Goal: Information Seeking & Learning: Check status

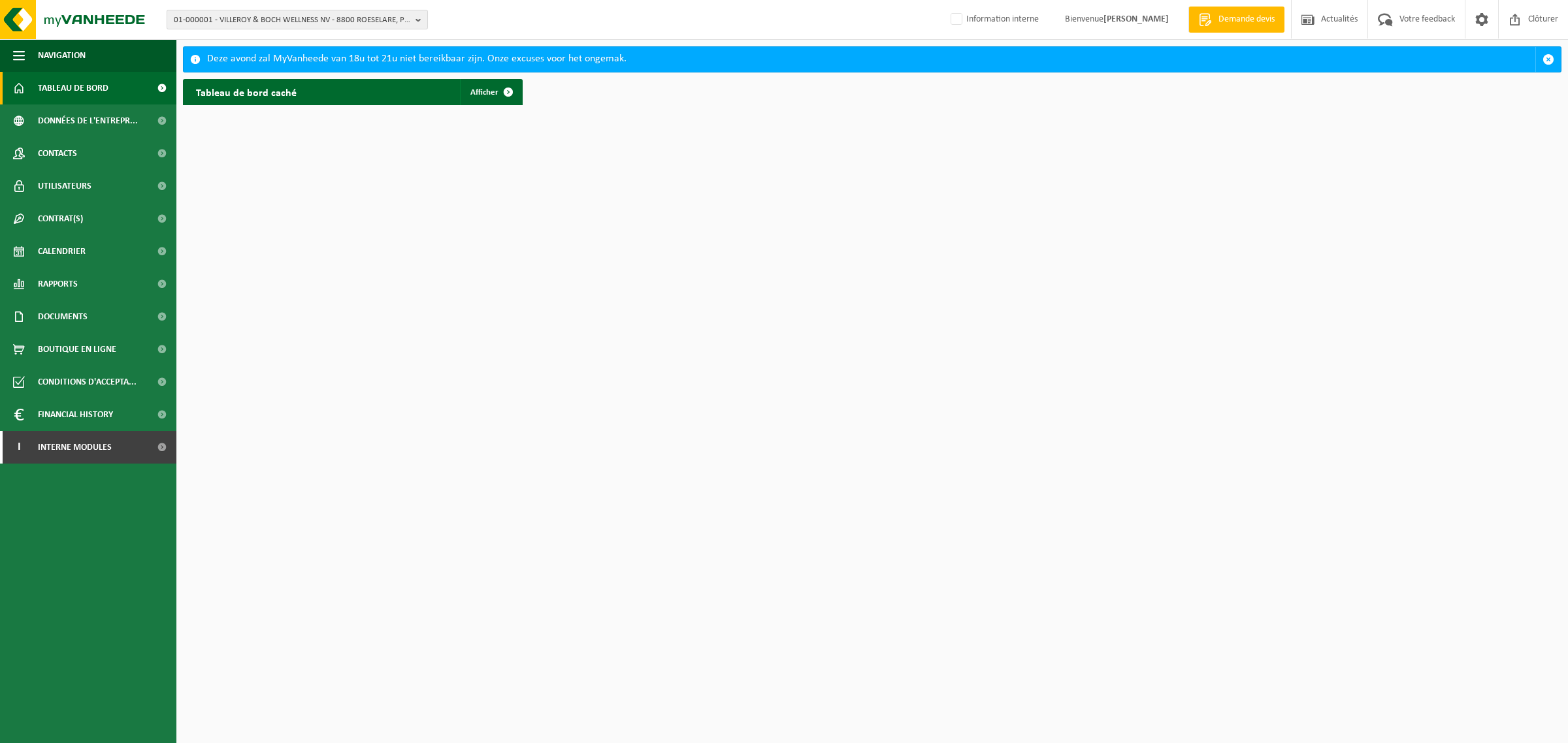
click at [275, 24] on span "01-000001 - VILLEROY & BOCH WELLNESS NV - 8800 ROESELARE, POPULIERSTRAAT 1" at bounding box center [292, 20] width 236 height 19
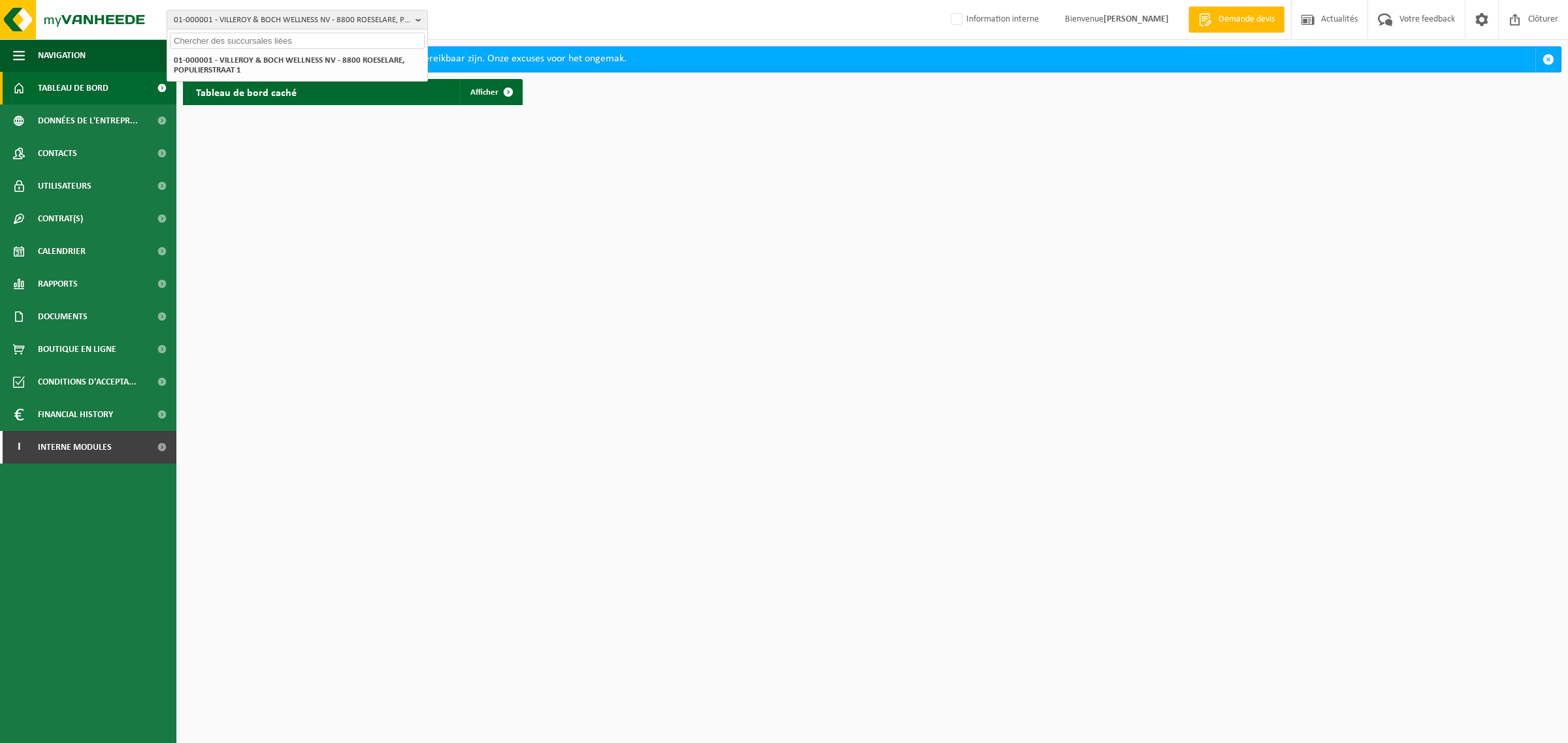
click at [262, 41] on input "text" at bounding box center [297, 40] width 255 height 16
drag, startPoint x: 219, startPoint y: 34, endPoint x: 168, endPoint y: 37, distance: 51.1
click at [168, 37] on div "J2C GRO" at bounding box center [297, 39] width 260 height 20
click at [345, 33] on input "J2C GRO" at bounding box center [297, 40] width 255 height 16
drag, startPoint x: 309, startPoint y: 40, endPoint x: 171, endPoint y: 38, distance: 138.0
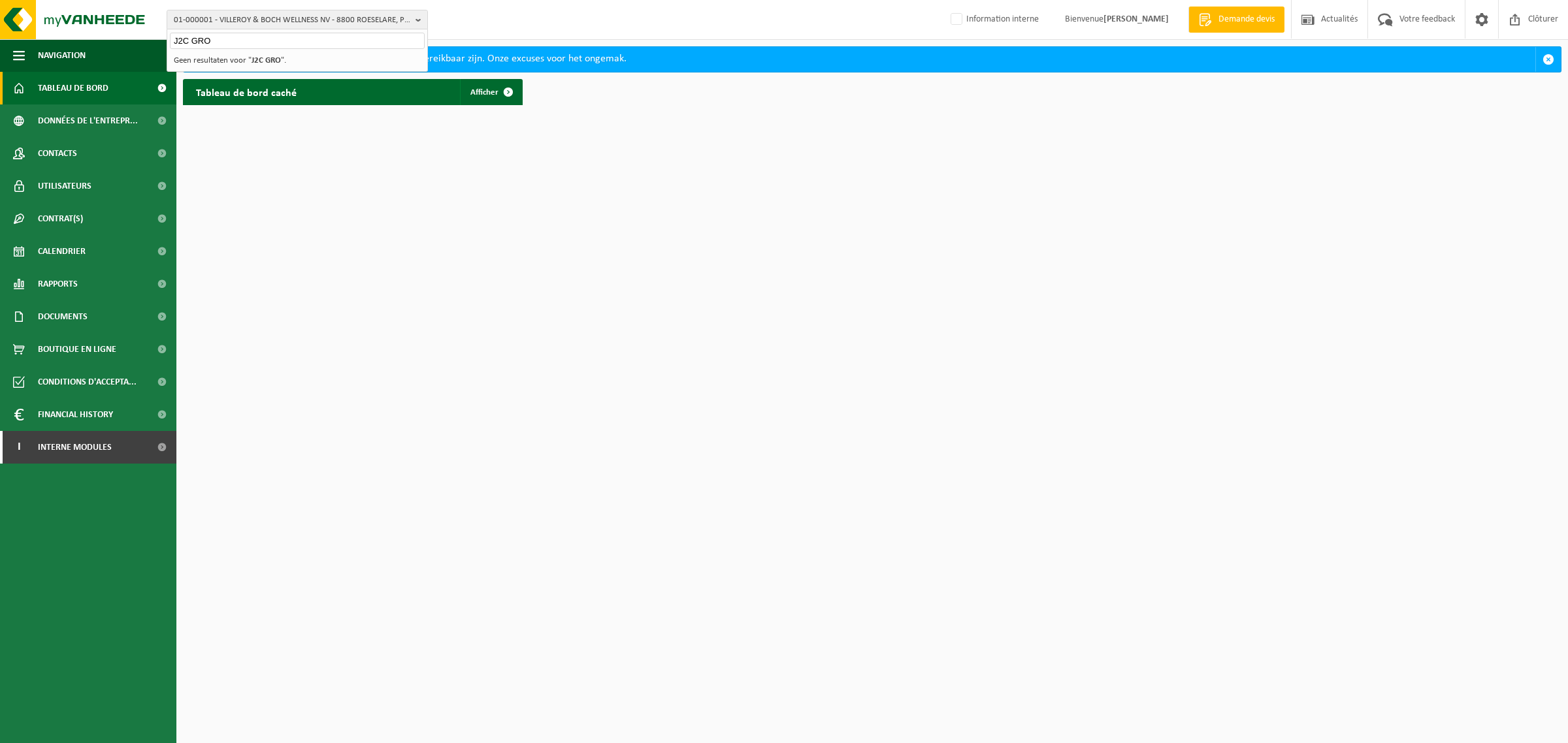
click at [171, 38] on input "J2C GRO" at bounding box center [297, 40] width 255 height 16
type input "10-691588"
click at [242, 58] on strong "10-691588 - J2C GROUP SAS - 59480 LA BASSEE, RUE DE MARQUILLIES 45" at bounding box center [259, 59] width 170 height 10
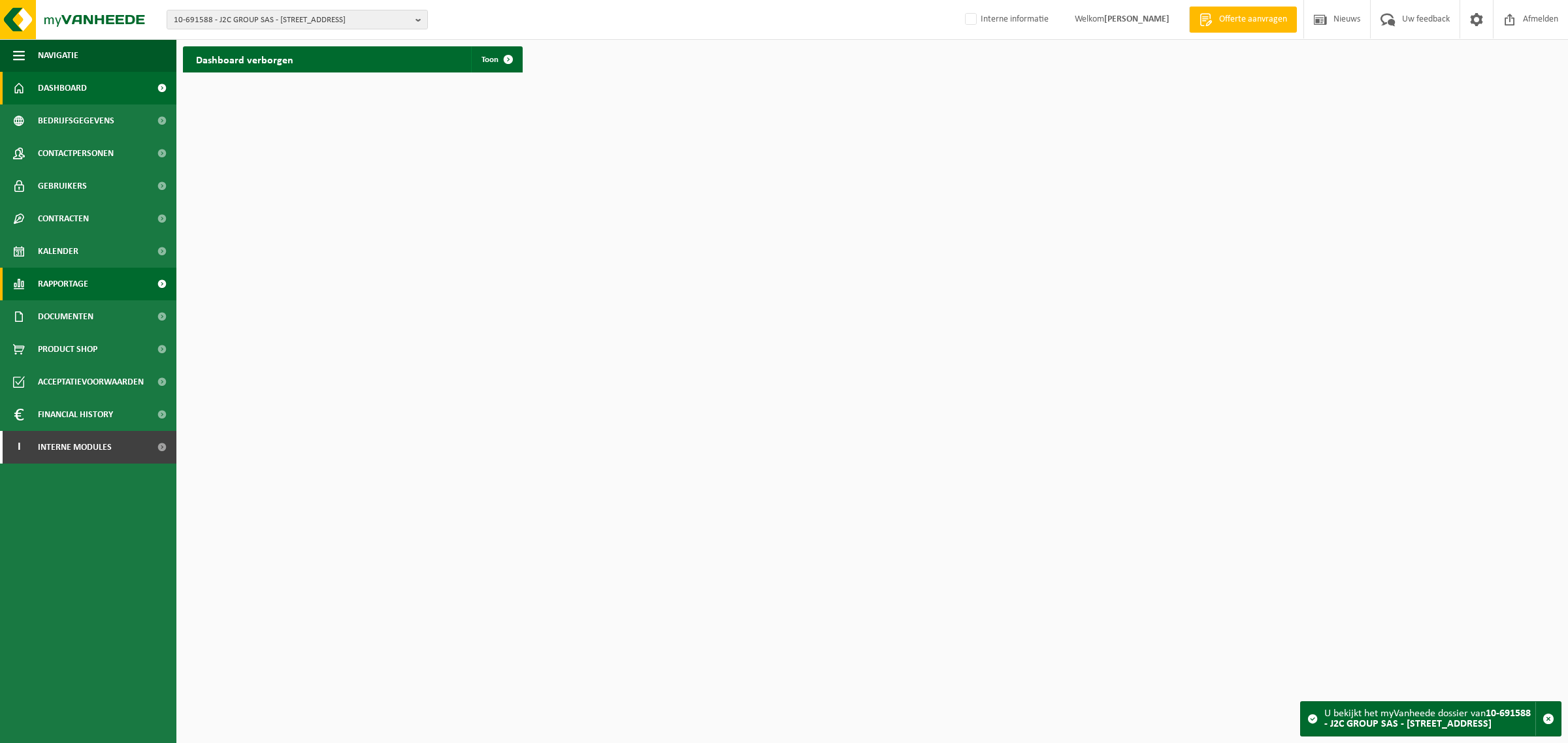
click at [72, 285] on span "Rapportage" at bounding box center [62, 284] width 50 height 32
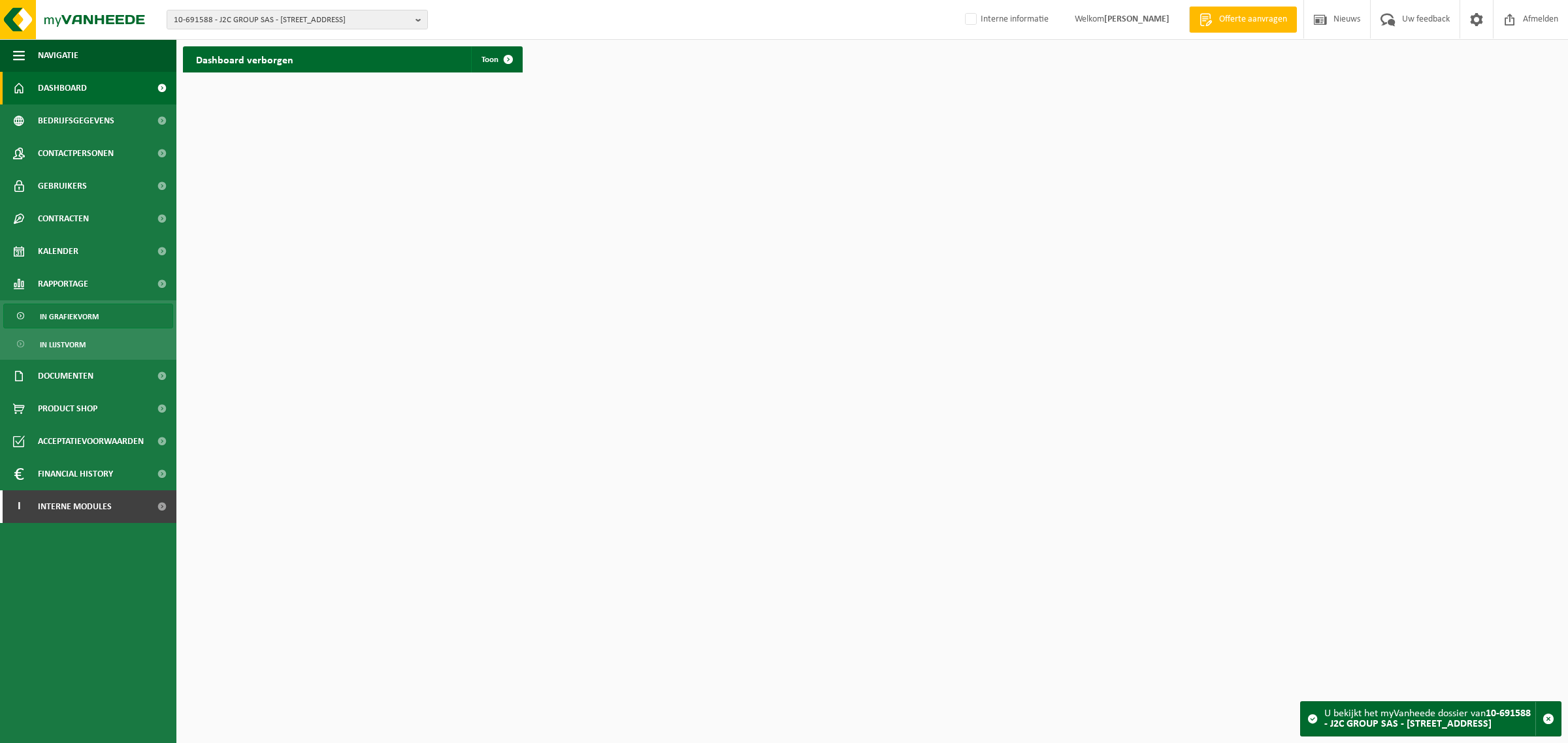
click at [64, 314] on span "In grafiekvorm" at bounding box center [69, 317] width 58 height 25
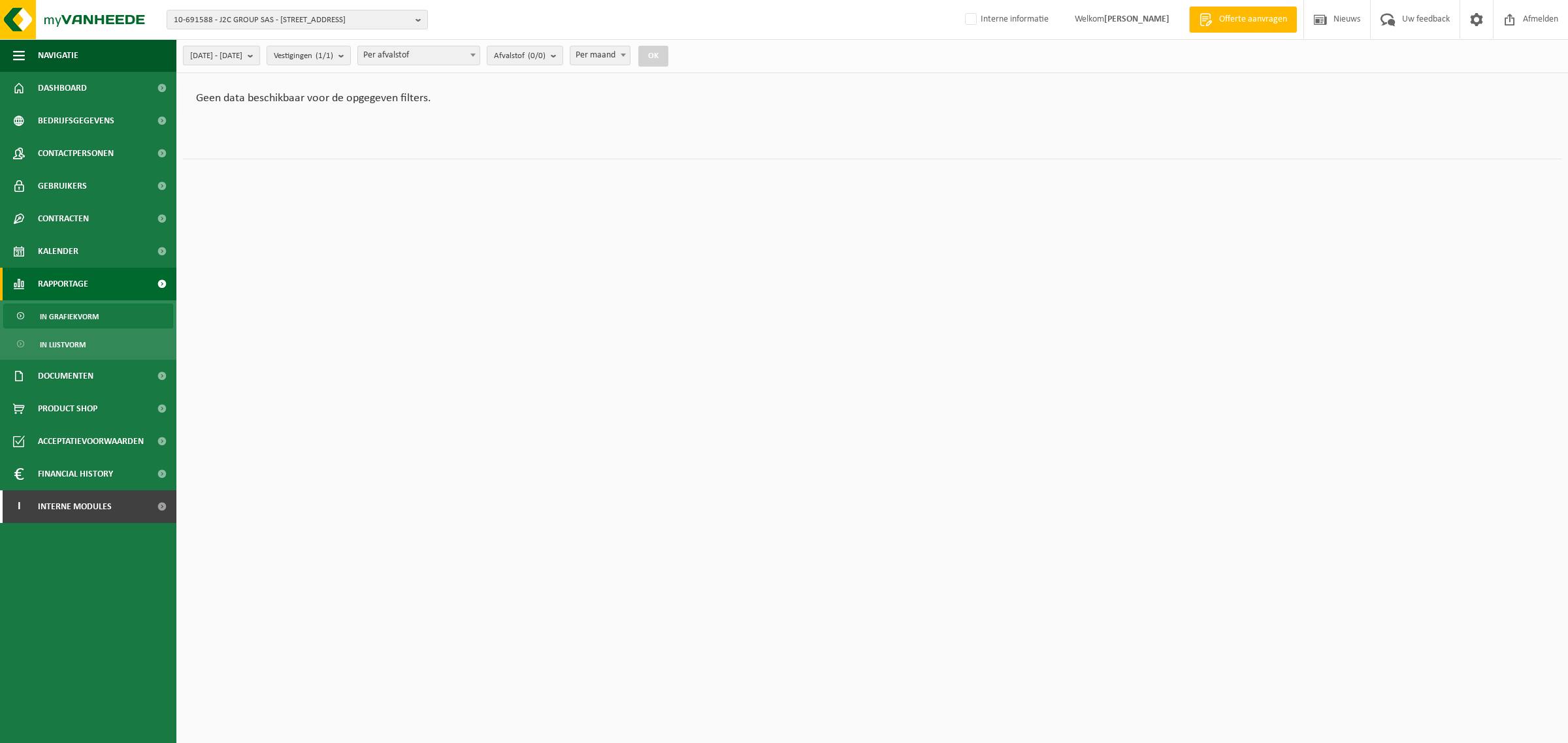
click at [233, 47] on span "2025-03-01 - 2025-08-19" at bounding box center [216, 55] width 52 height 19
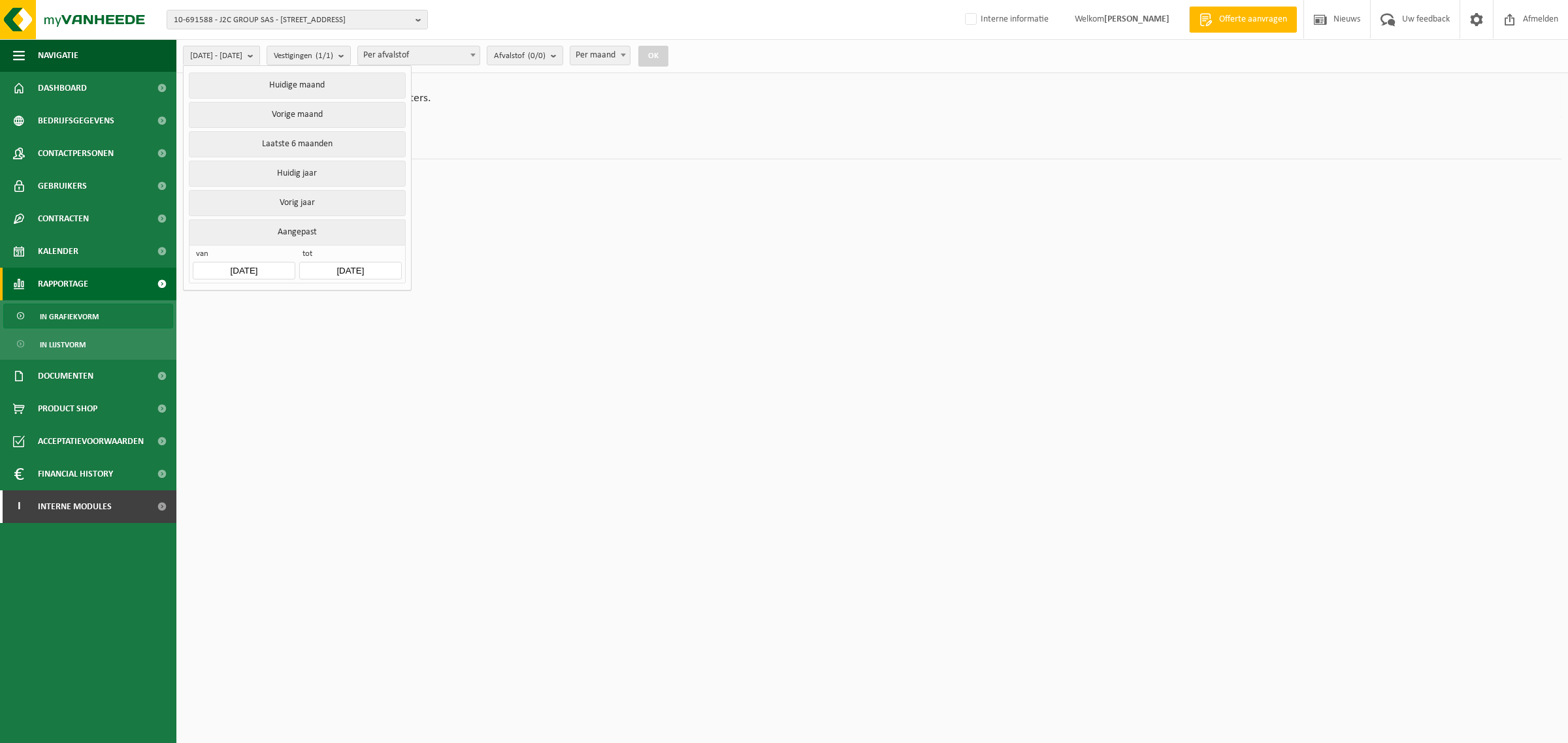
click at [266, 270] on input "2025-03-01" at bounding box center [244, 271] width 102 height 18
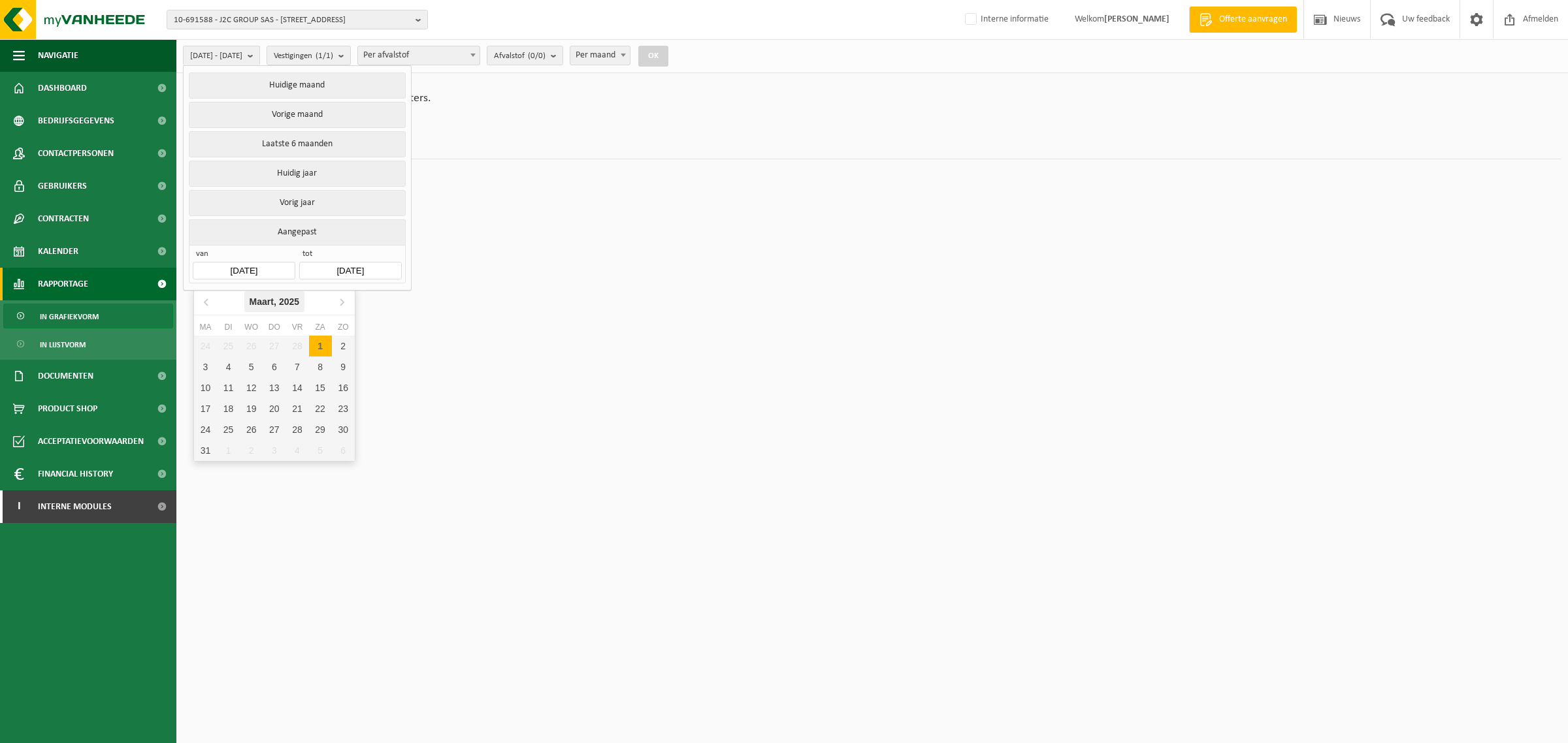
click at [292, 298] on icon "2025" at bounding box center [289, 302] width 20 height 9
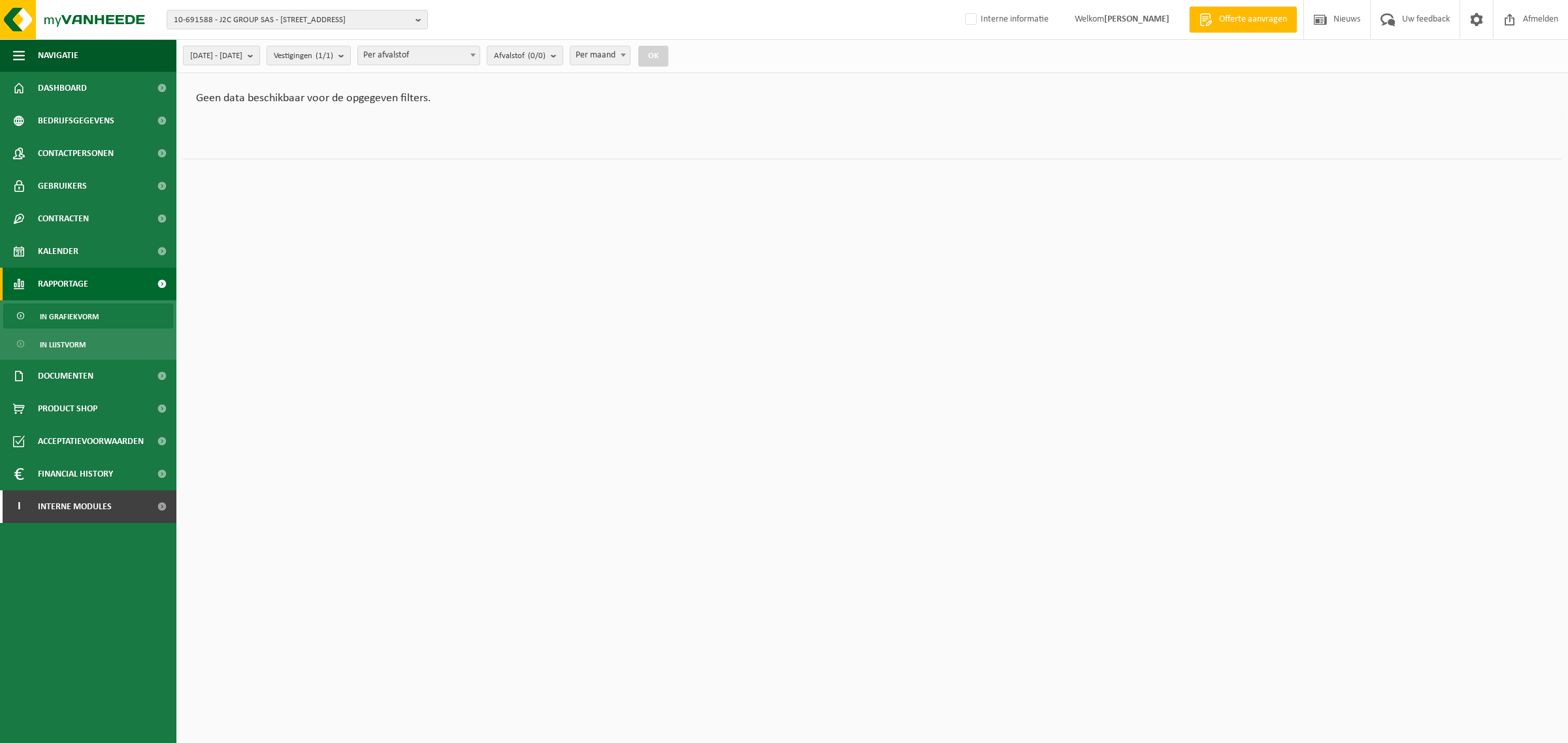
click at [242, 54] on span "2025-03-01 - 2025-08-19" at bounding box center [216, 55] width 52 height 19
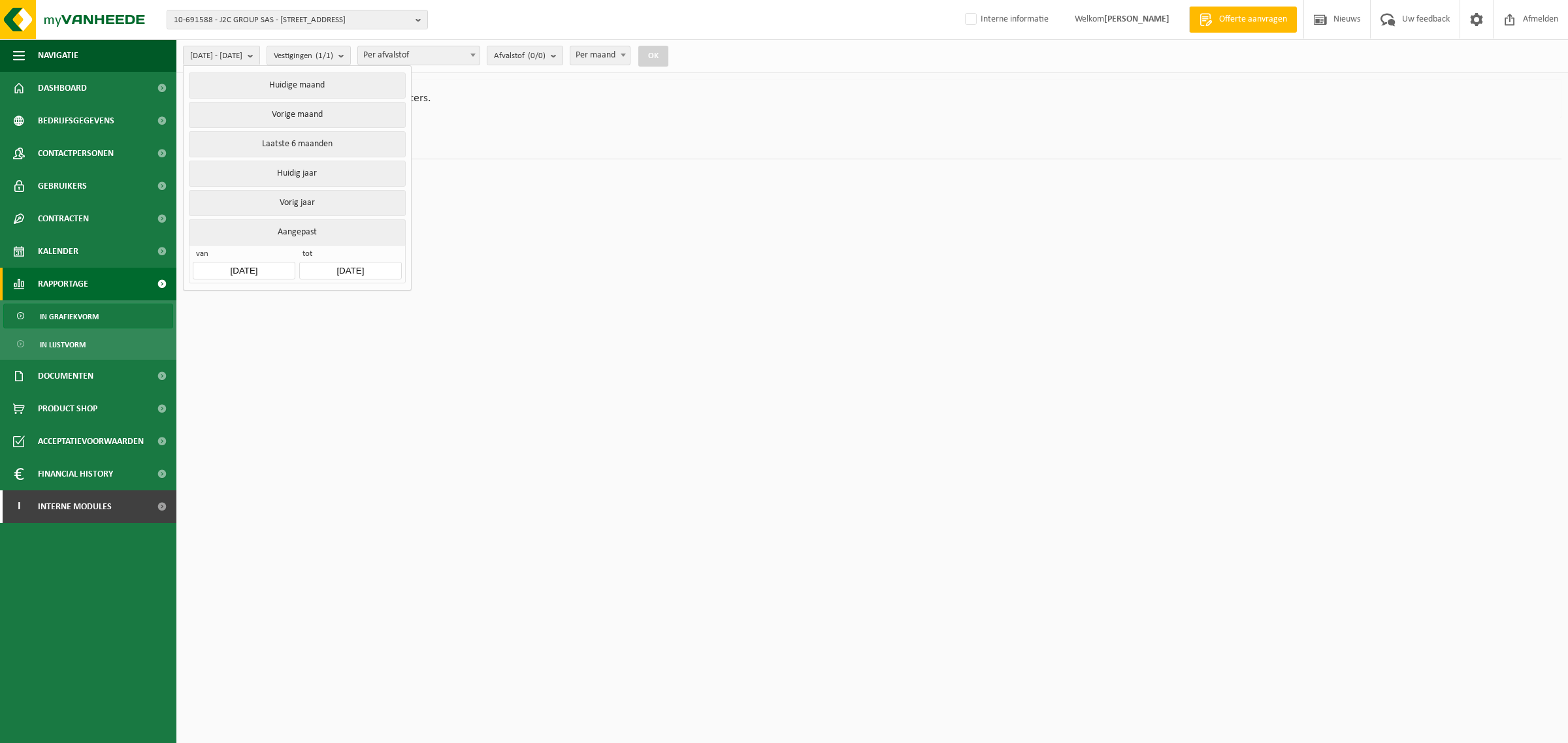
click at [285, 275] on input "2025-03-01" at bounding box center [244, 271] width 102 height 18
click at [282, 302] on div "2025" at bounding box center [274, 302] width 31 height 21
click at [289, 327] on div "2021" at bounding box center [295, 334] width 41 height 37
click at [221, 323] on div "Jan" at bounding box center [221, 329] width 54 height 28
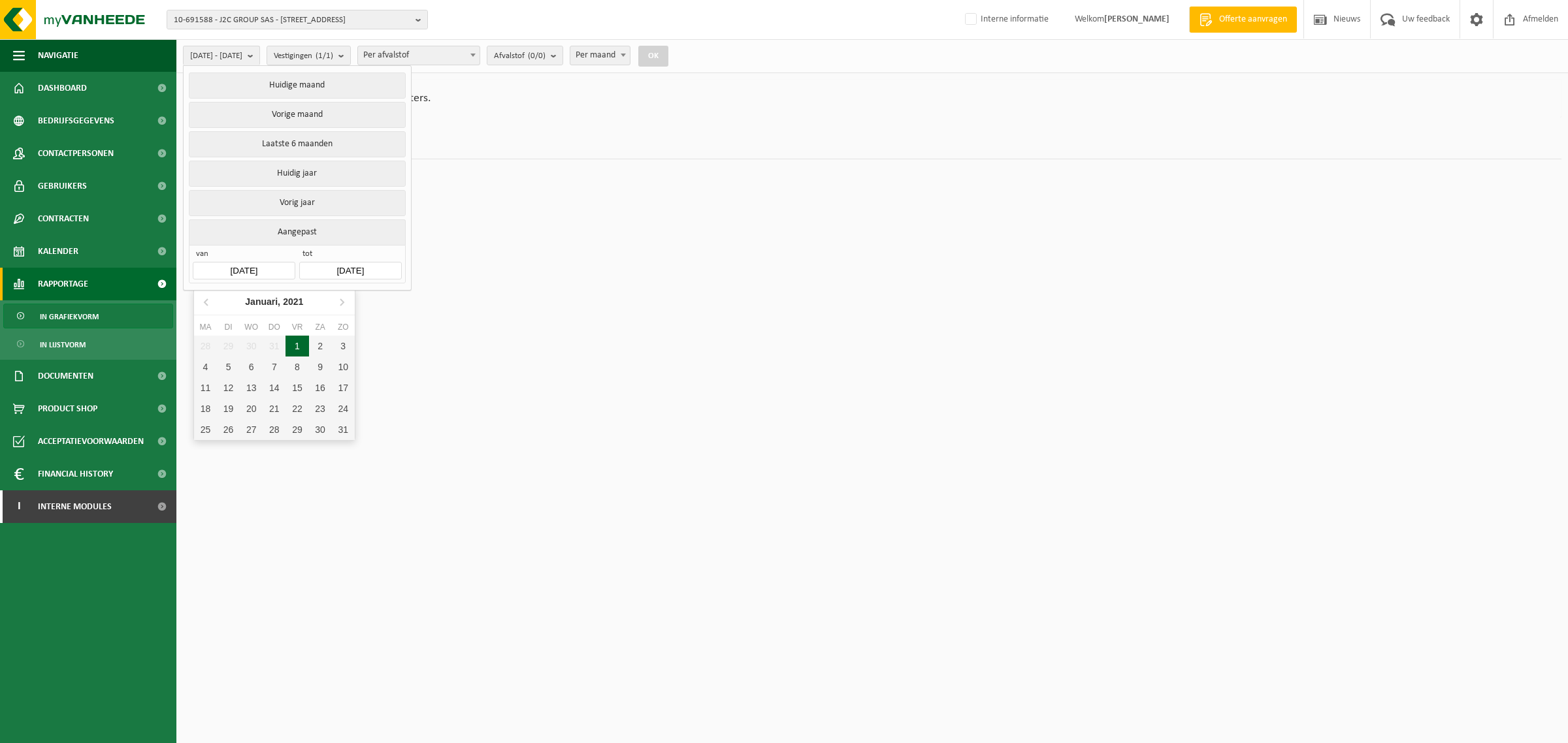
click at [301, 345] on div "1" at bounding box center [297, 346] width 23 height 21
type input "2021-01-01"
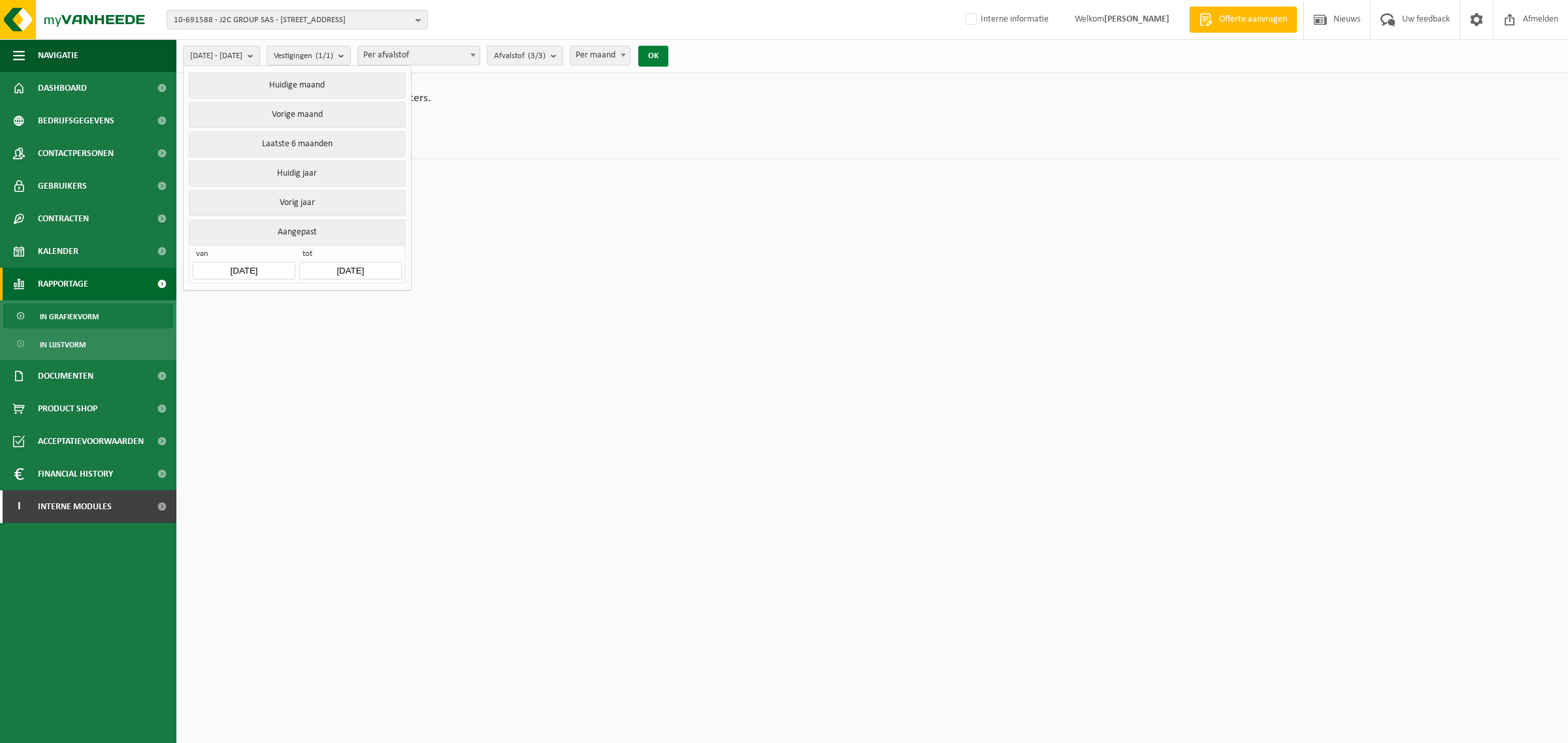
click at [669, 54] on button "OK" at bounding box center [653, 55] width 30 height 21
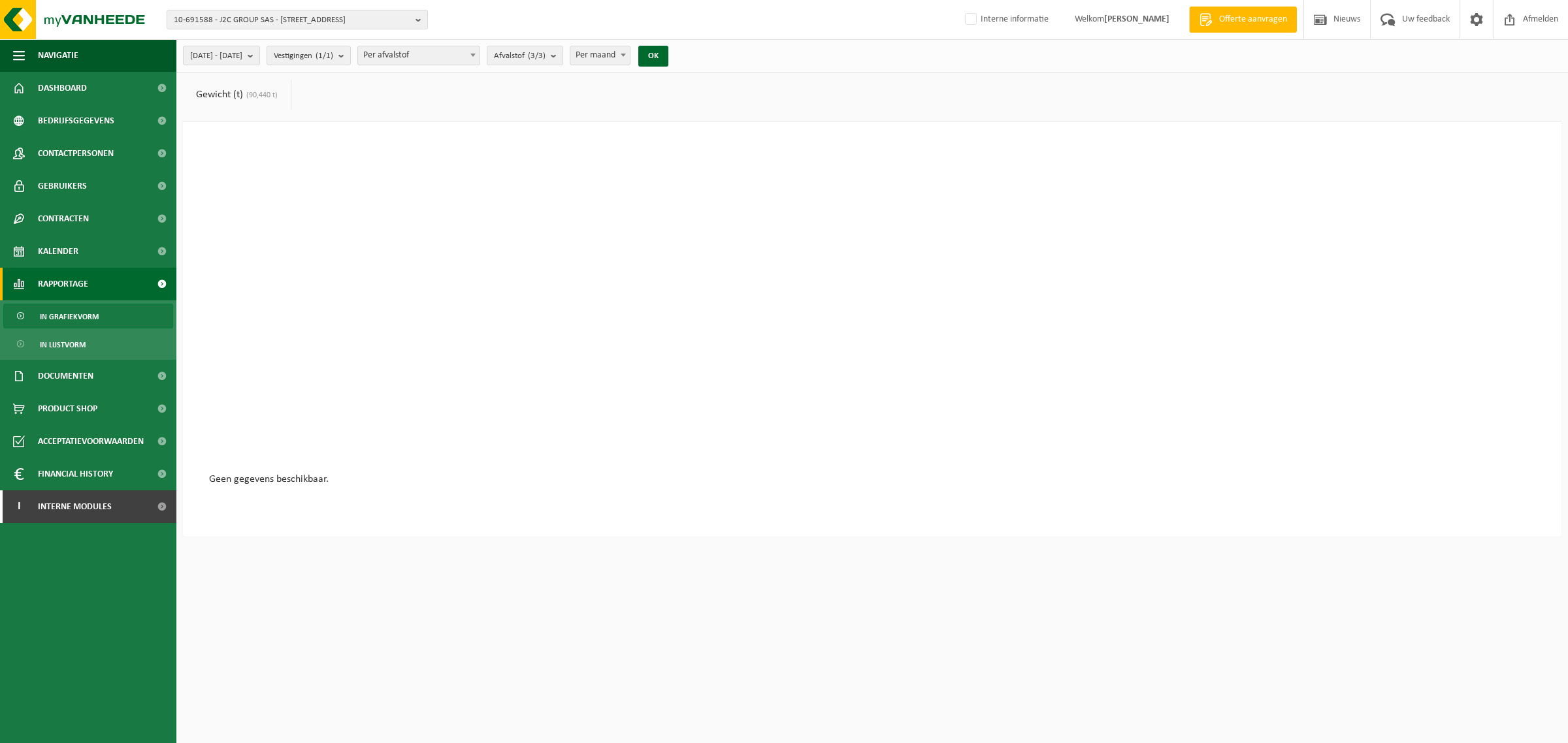
click at [243, 99] on link "Gewicht (t) (90,440 t)" at bounding box center [237, 95] width 108 height 30
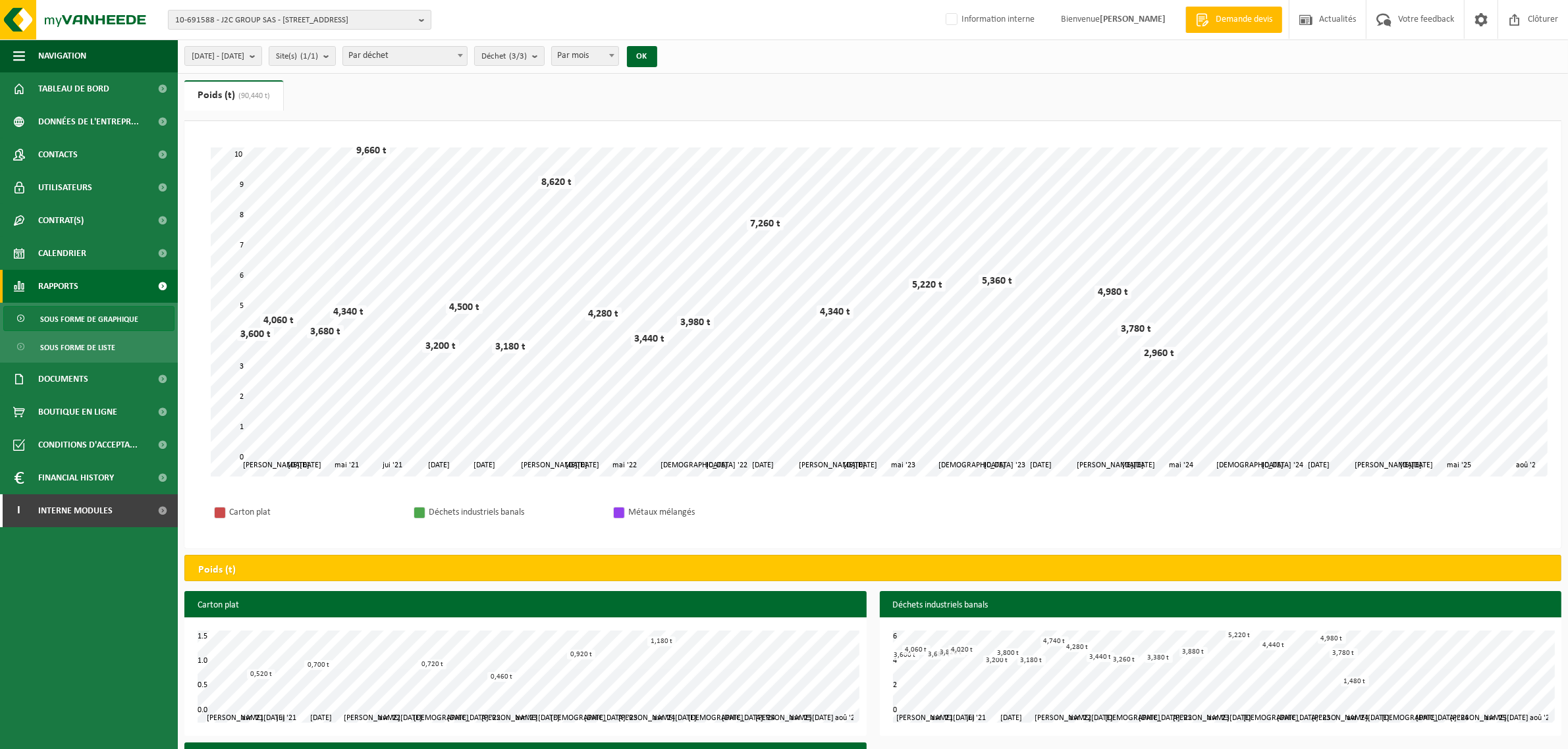
click at [275, 15] on span "10-691588 - J2C GROUP SAS - [STREET_ADDRESS]" at bounding box center [294, 20] width 238 height 19
click at [278, 43] on input "text" at bounding box center [299, 40] width 257 height 16
type input "10-879663"
click at [277, 56] on strong "10-879663 - IMPRIMERIE DELEZENNE - 62119 DOURGES, ZONE ARTISANAL DE BOURCHEUIL …" at bounding box center [285, 64] width 219 height 19
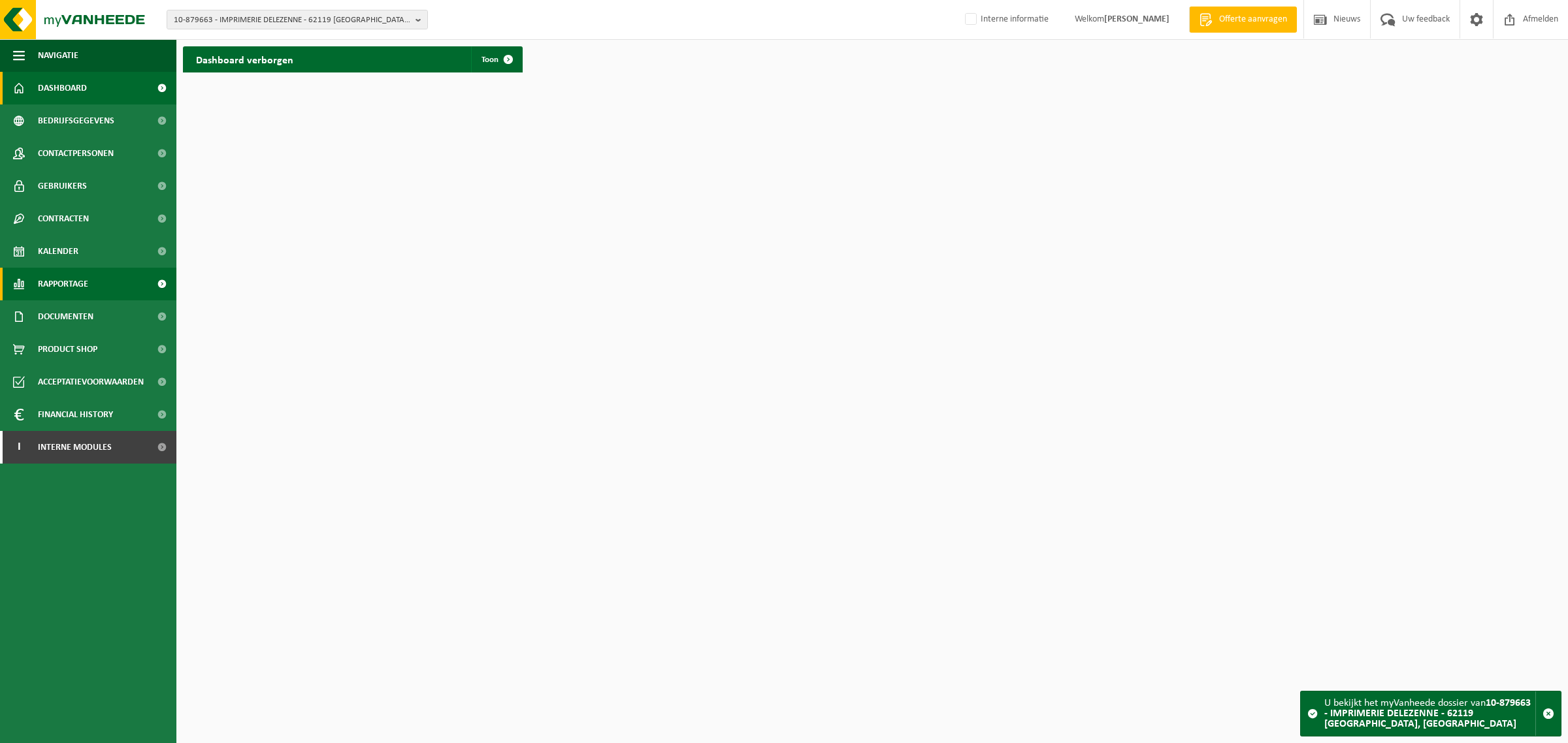
click at [54, 279] on span "Rapportage" at bounding box center [62, 284] width 50 height 32
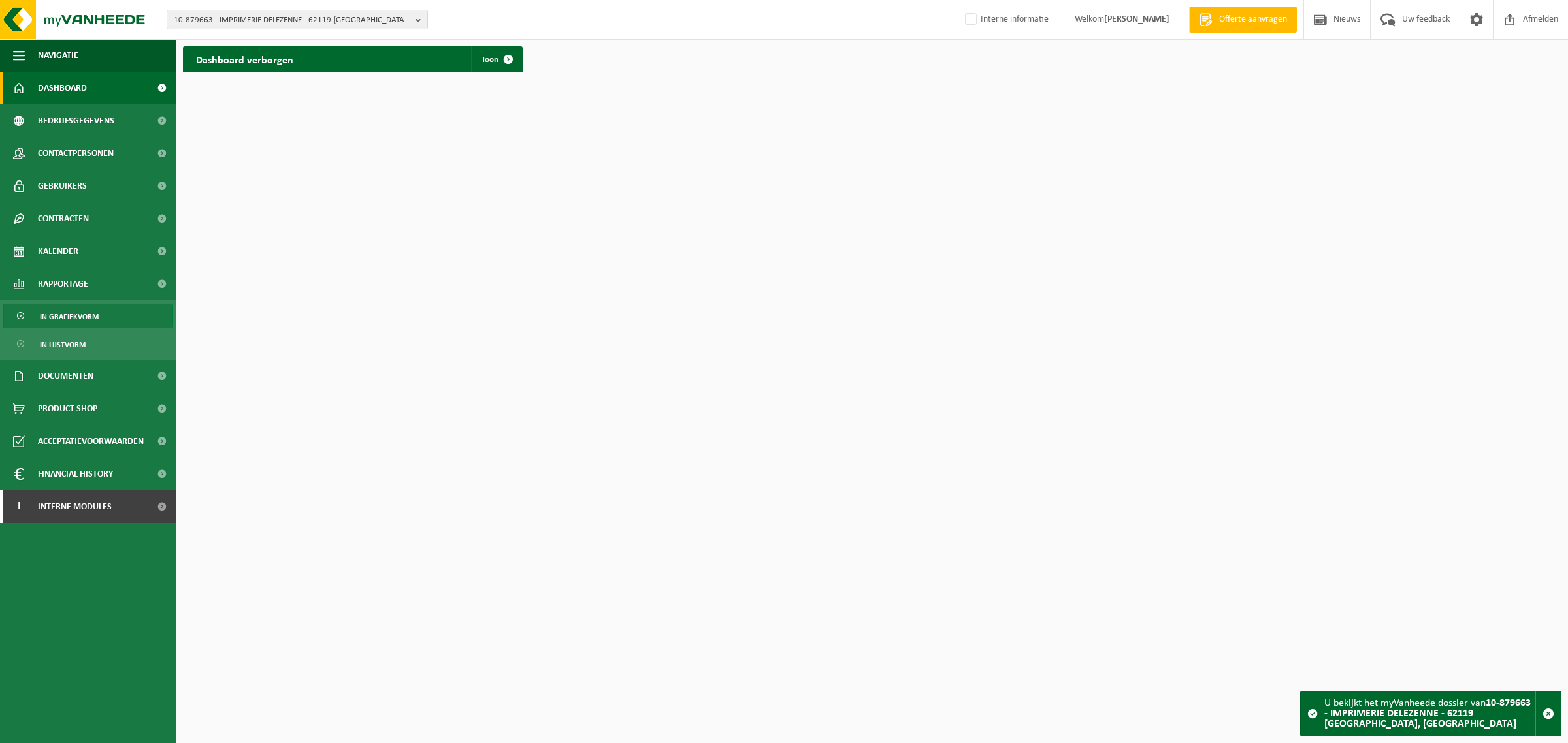
click at [66, 314] on span "In grafiekvorm" at bounding box center [69, 317] width 58 height 25
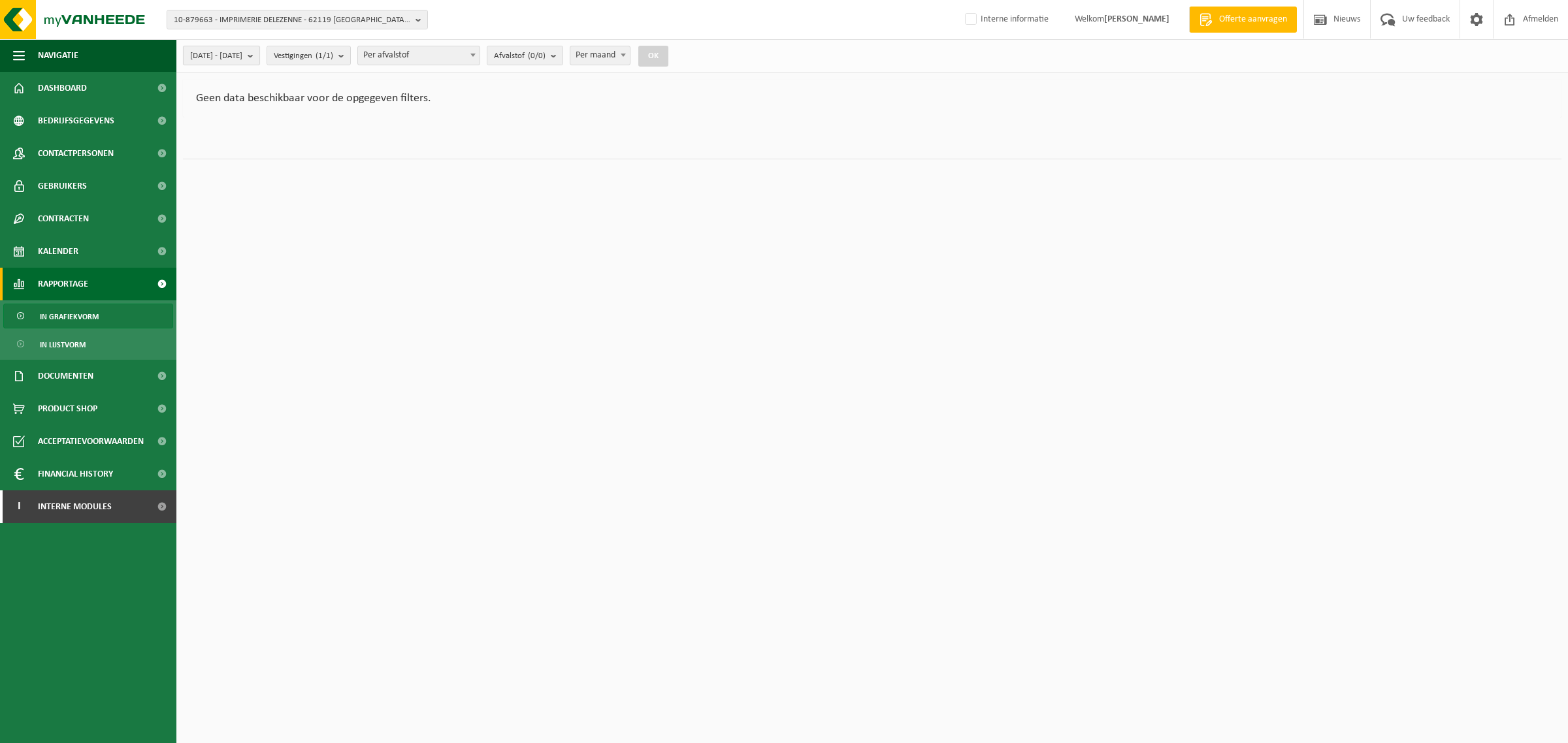
click at [242, 55] on span "[DATE] - [DATE]" at bounding box center [216, 55] width 52 height 19
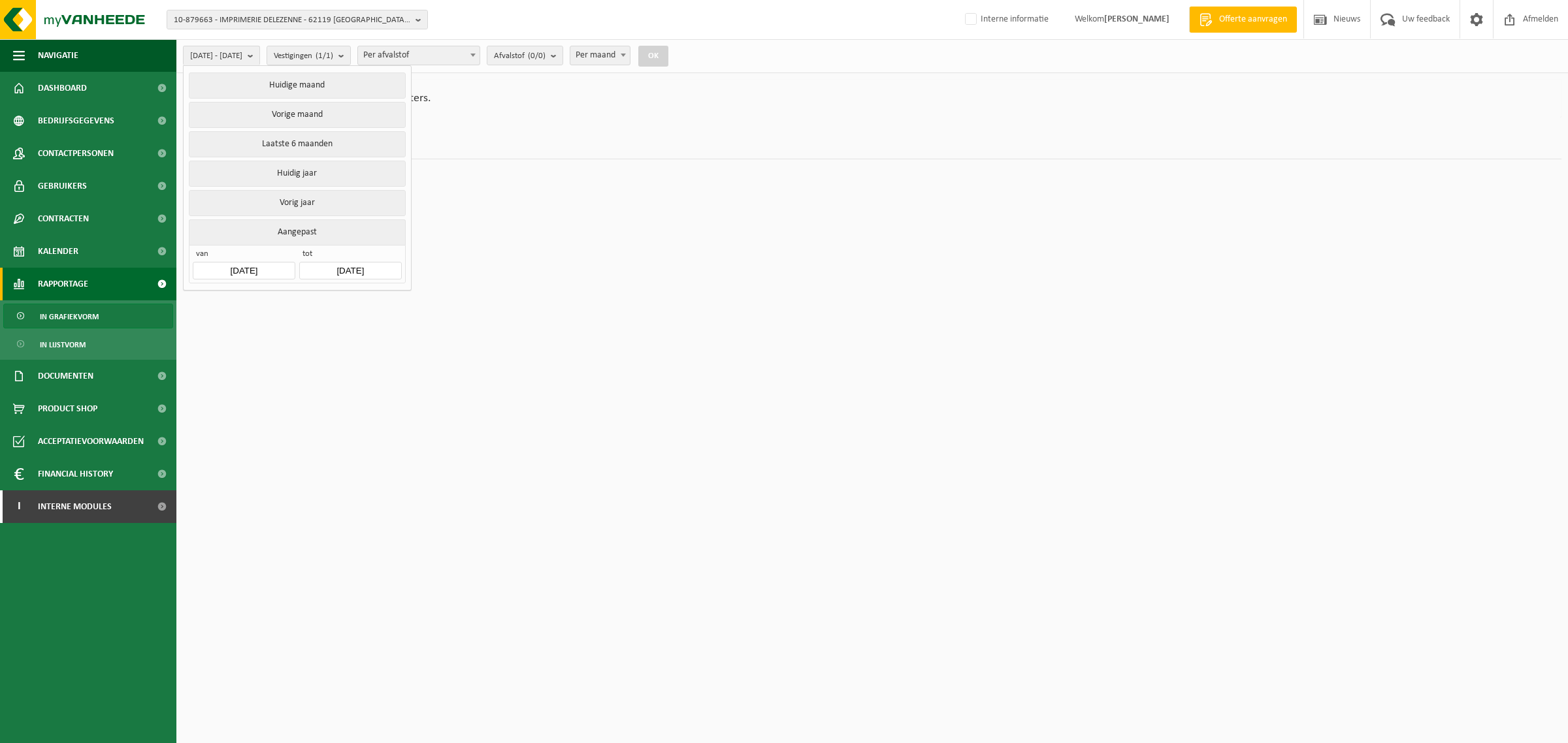
click at [245, 269] on input "[DATE]" at bounding box center [244, 271] width 102 height 18
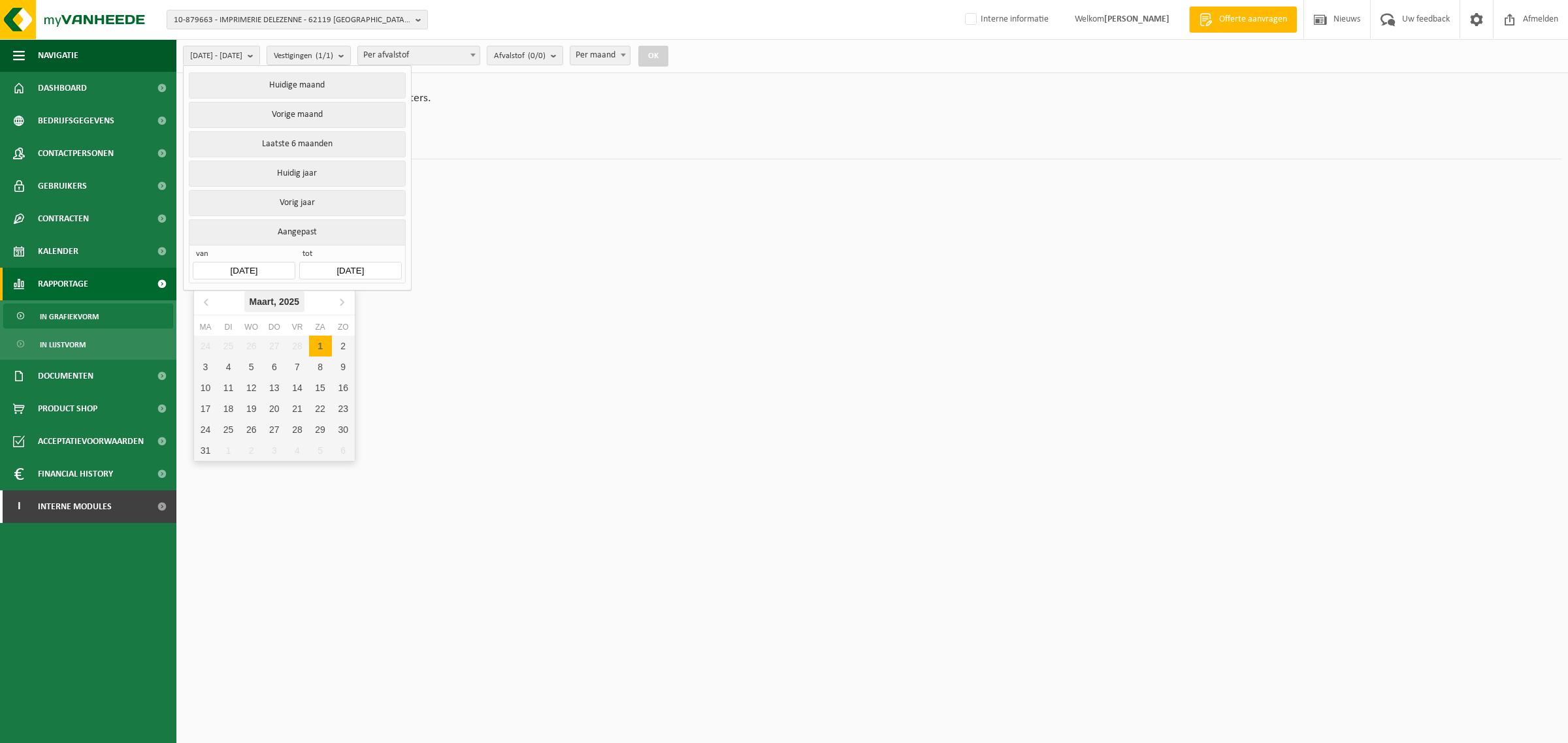
click at [296, 302] on icon "2025" at bounding box center [289, 302] width 20 height 9
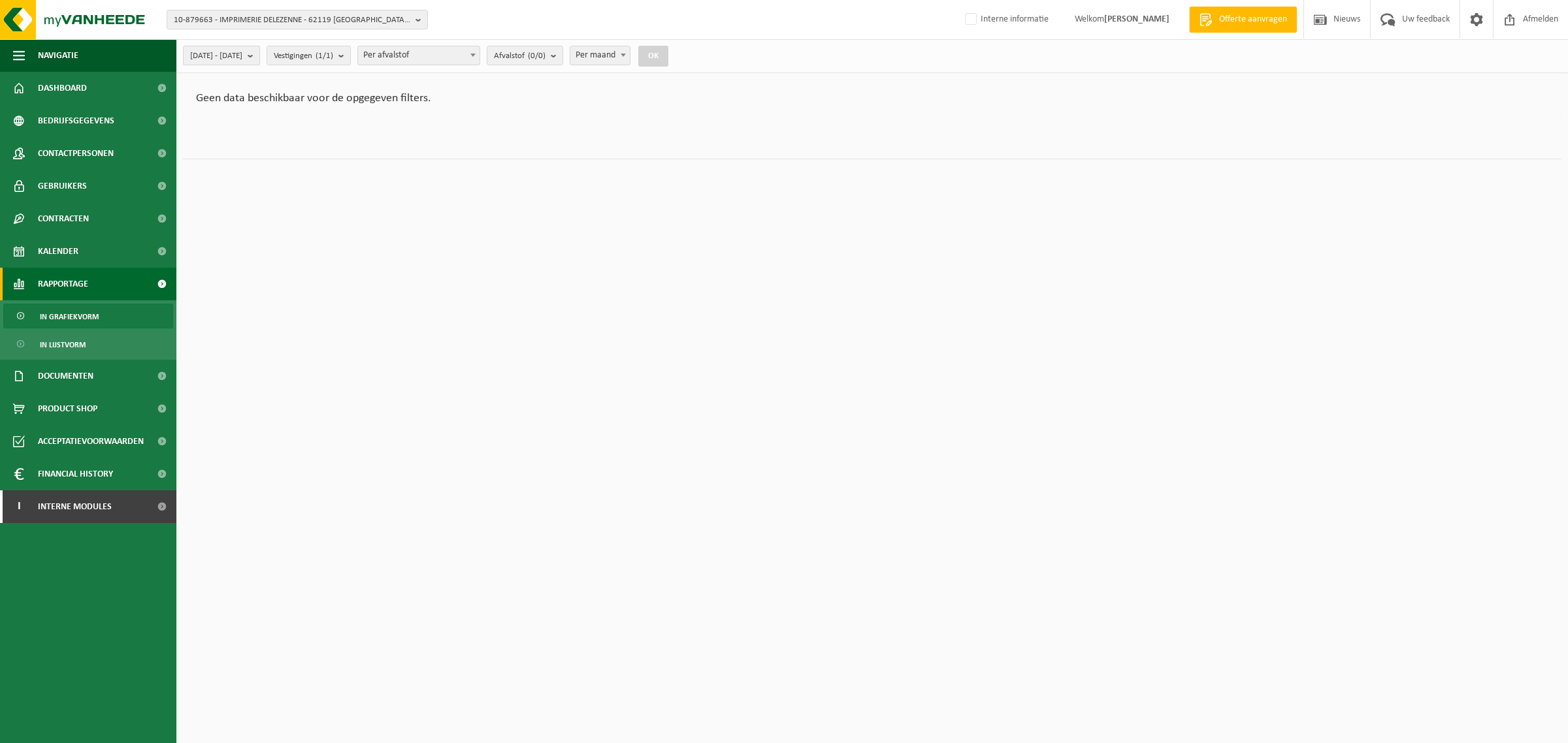
click at [242, 57] on span "[DATE] - [DATE]" at bounding box center [216, 55] width 52 height 19
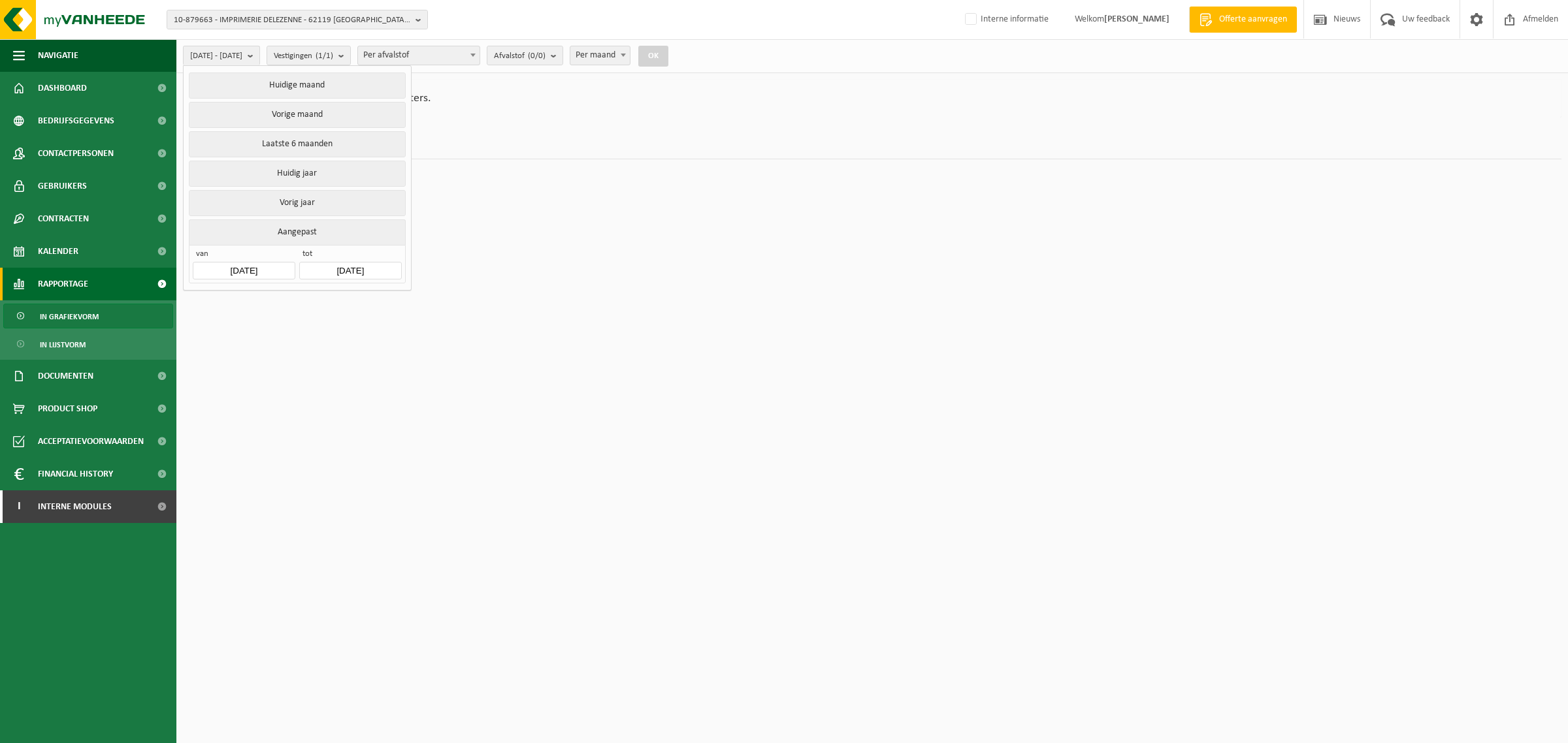
click at [266, 279] on div "van 2025-03-01 tot 2025-08-19" at bounding box center [296, 264] width 216 height 38
click at [269, 275] on input "[DATE]" at bounding box center [244, 271] width 102 height 18
click at [207, 302] on icon at bounding box center [207, 302] width 21 height 21
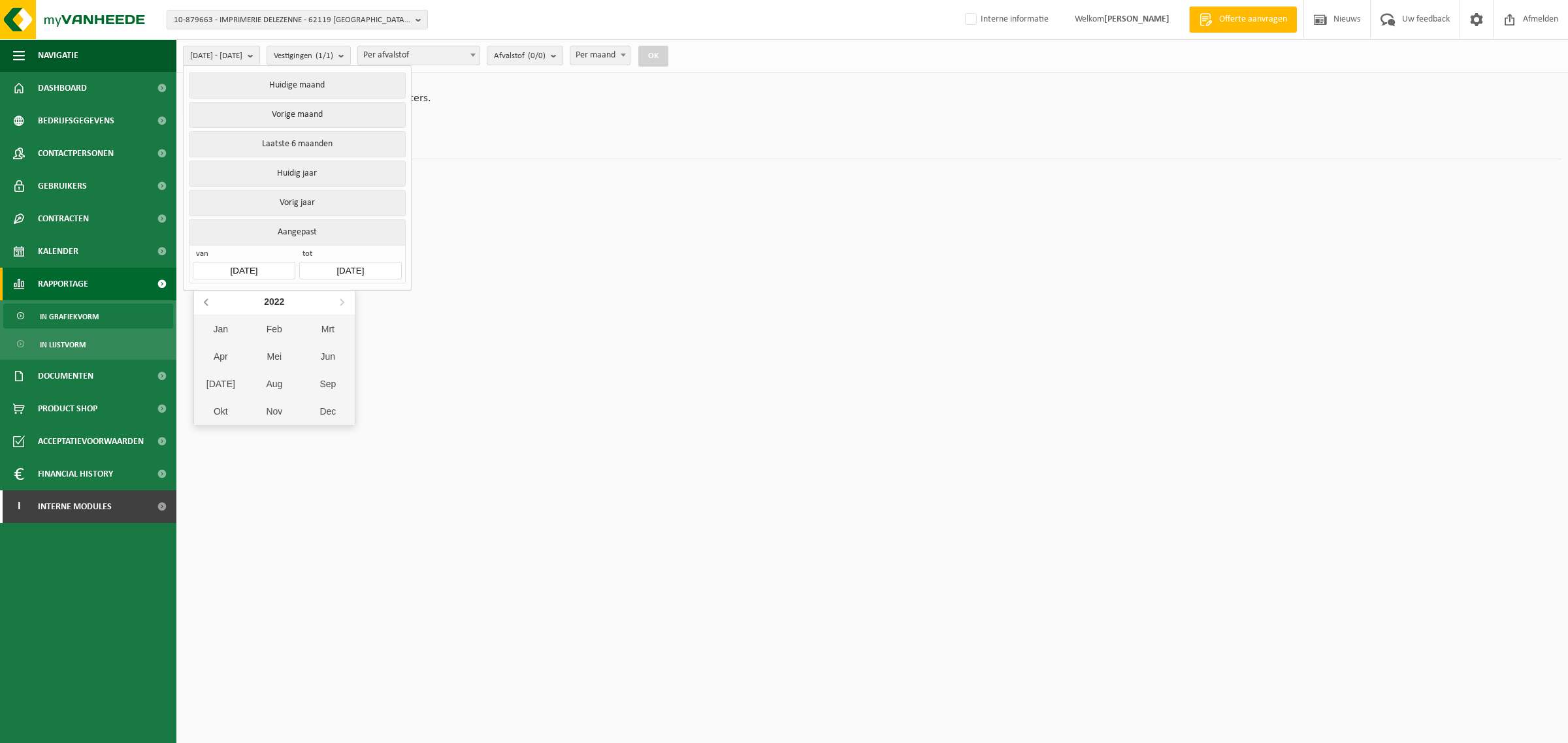
click at [207, 302] on icon at bounding box center [207, 302] width 21 height 21
click at [226, 325] on div "Jan" at bounding box center [221, 329] width 54 height 28
click at [301, 343] on div "1" at bounding box center [297, 346] width 23 height 21
type input "2021-01-01"
click at [669, 54] on button "OK" at bounding box center [653, 55] width 30 height 21
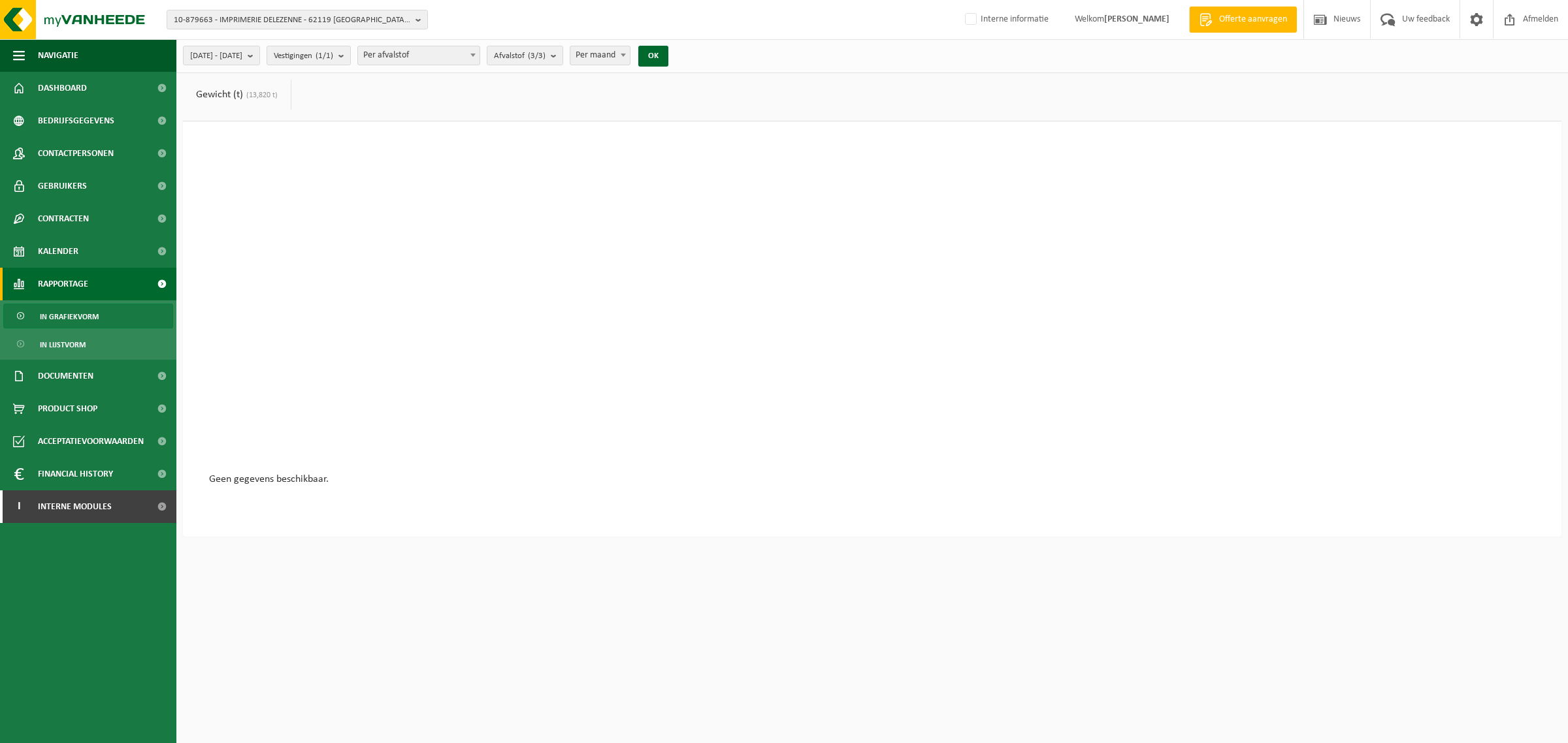
click at [223, 95] on link "Gewicht (t) (13,820 t)" at bounding box center [237, 95] width 108 height 30
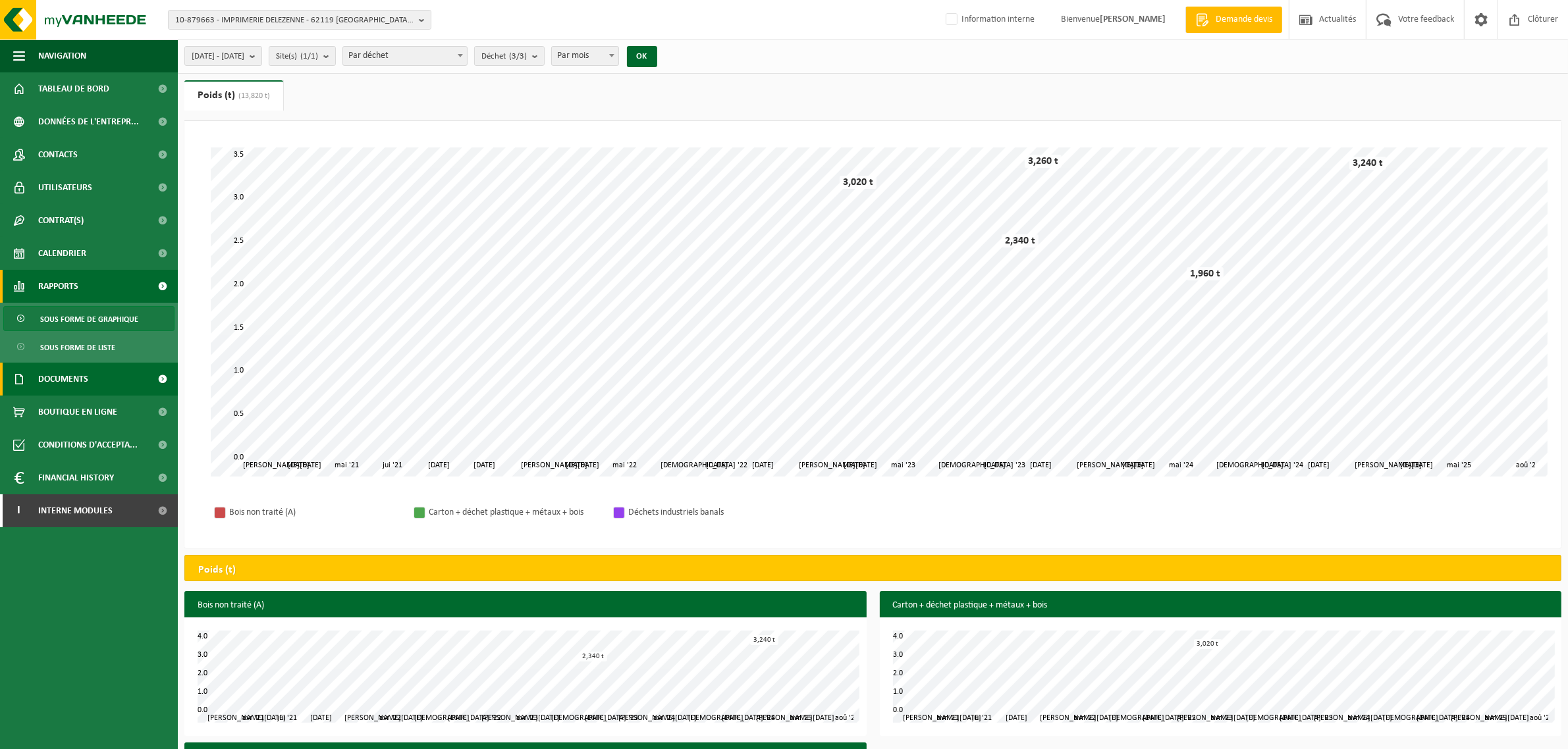
click at [51, 375] on span "Documents" at bounding box center [63, 379] width 50 height 33
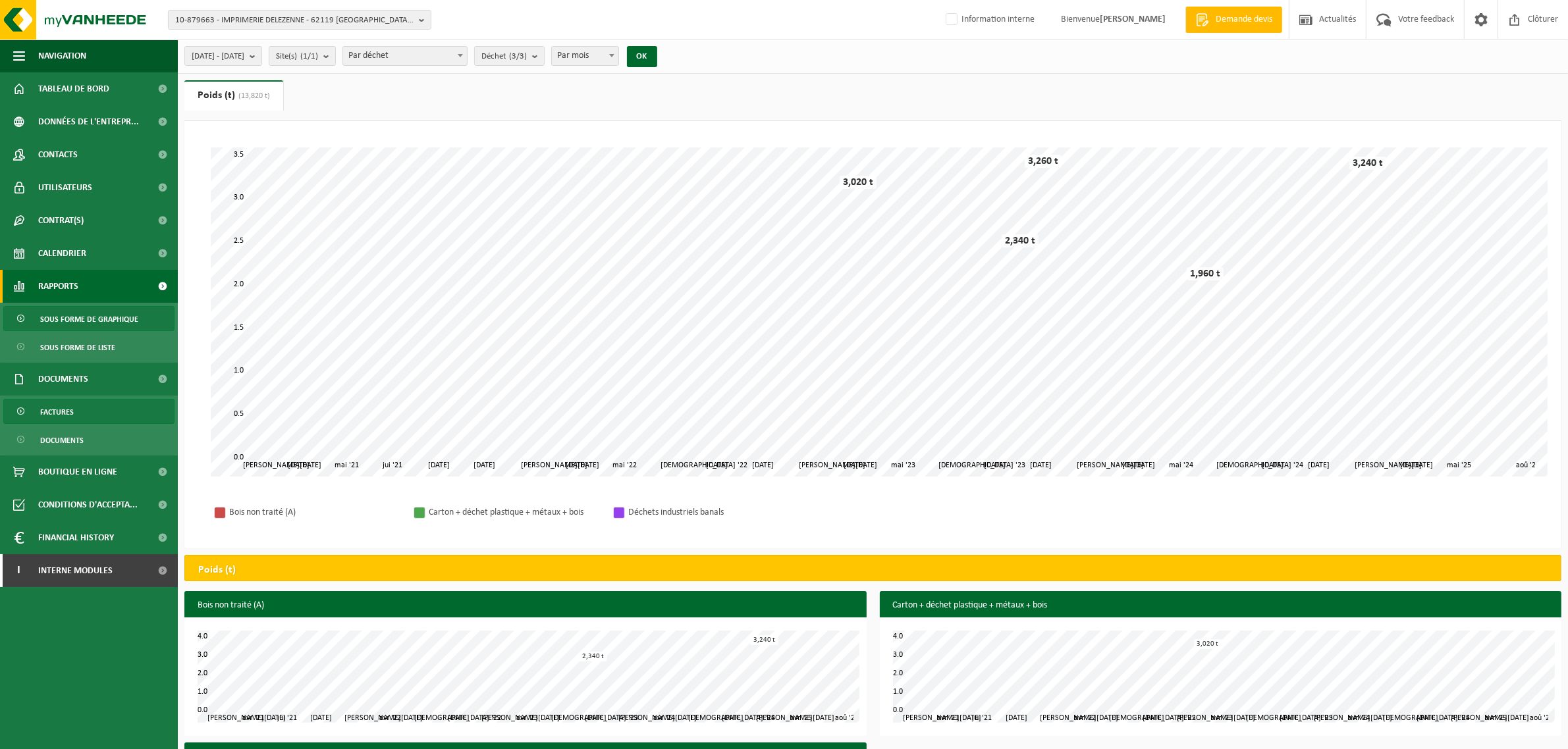
click at [64, 412] on span "Factures" at bounding box center [57, 412] width 33 height 25
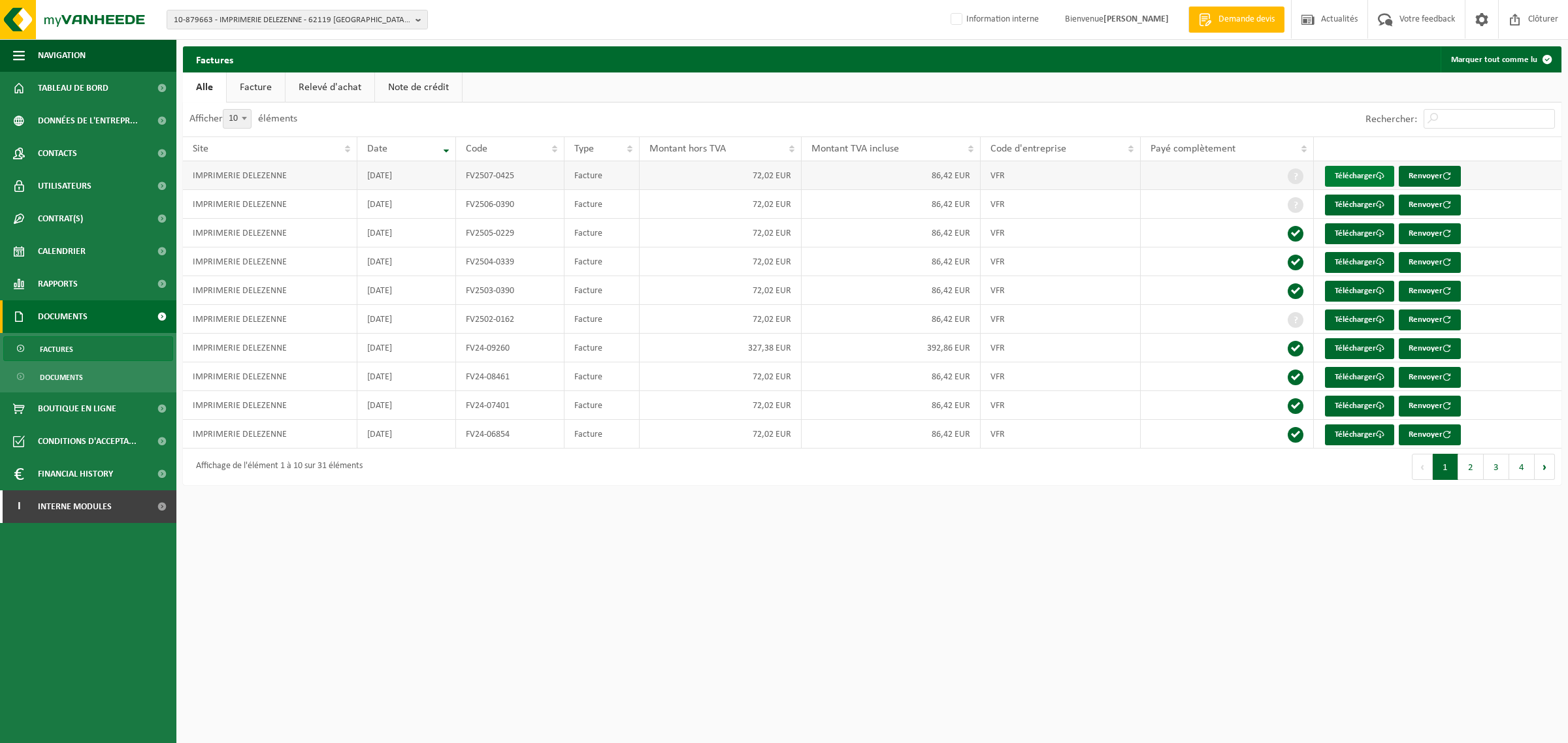
click at [1356, 178] on link "Télécharger" at bounding box center [1359, 176] width 69 height 21
click at [52, 289] on span "Rapports" at bounding box center [58, 284] width 40 height 32
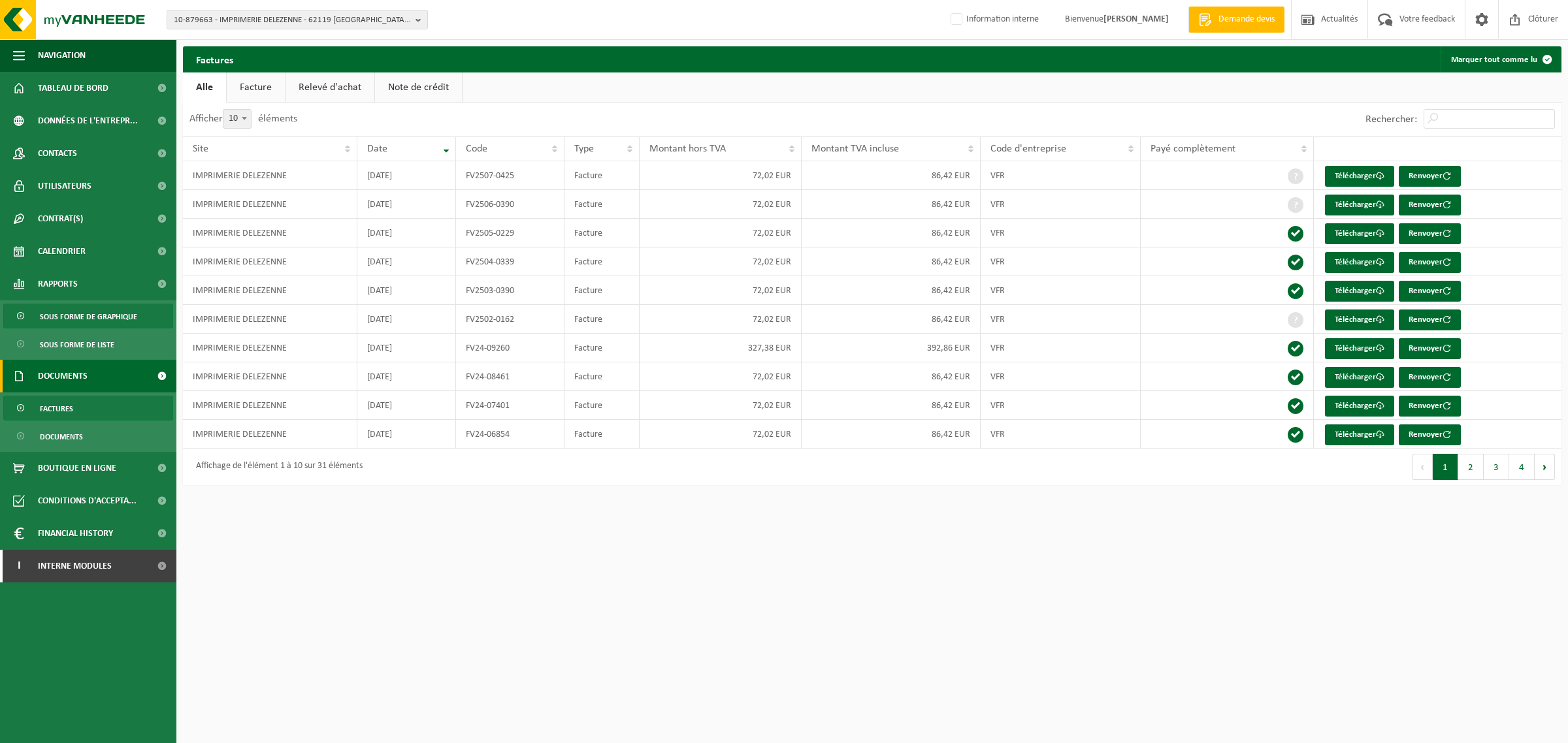
click at [67, 322] on span "Sous forme de graphique" at bounding box center [88, 317] width 98 height 25
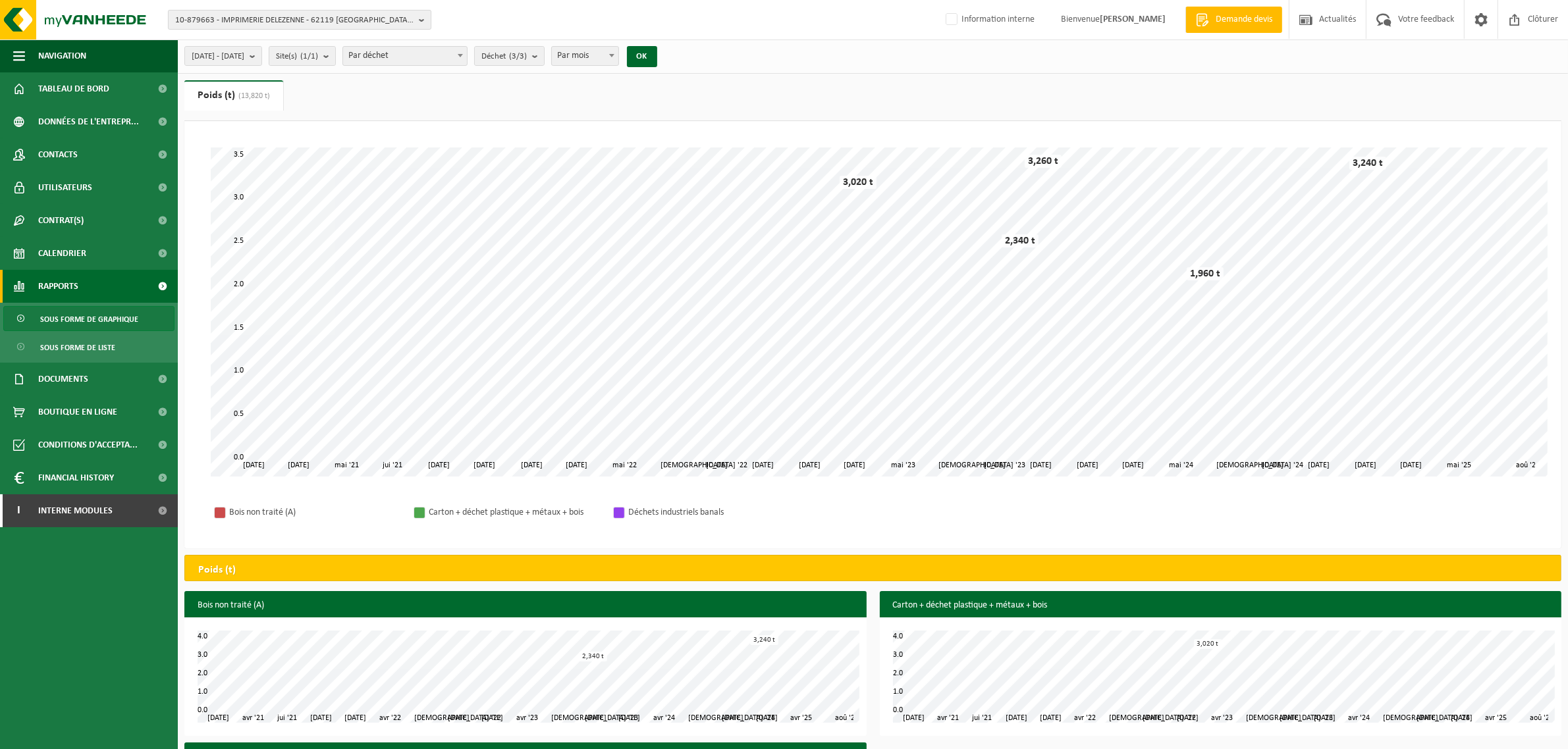
click at [267, 15] on span "10-879663 - IMPRIMERIE DELEZENNE - 62119 DOURGES, ZONE ARTISANAL DE BOURCHEUIL …" at bounding box center [294, 20] width 238 height 19
type input "10-746513"
click at [268, 61] on strong "10-746513 - CARROSSERIE VINCENT - 62750 LOOS EN GOHELLE, RUE ROGER SALENGRO 203…" at bounding box center [284, 64] width 217 height 19
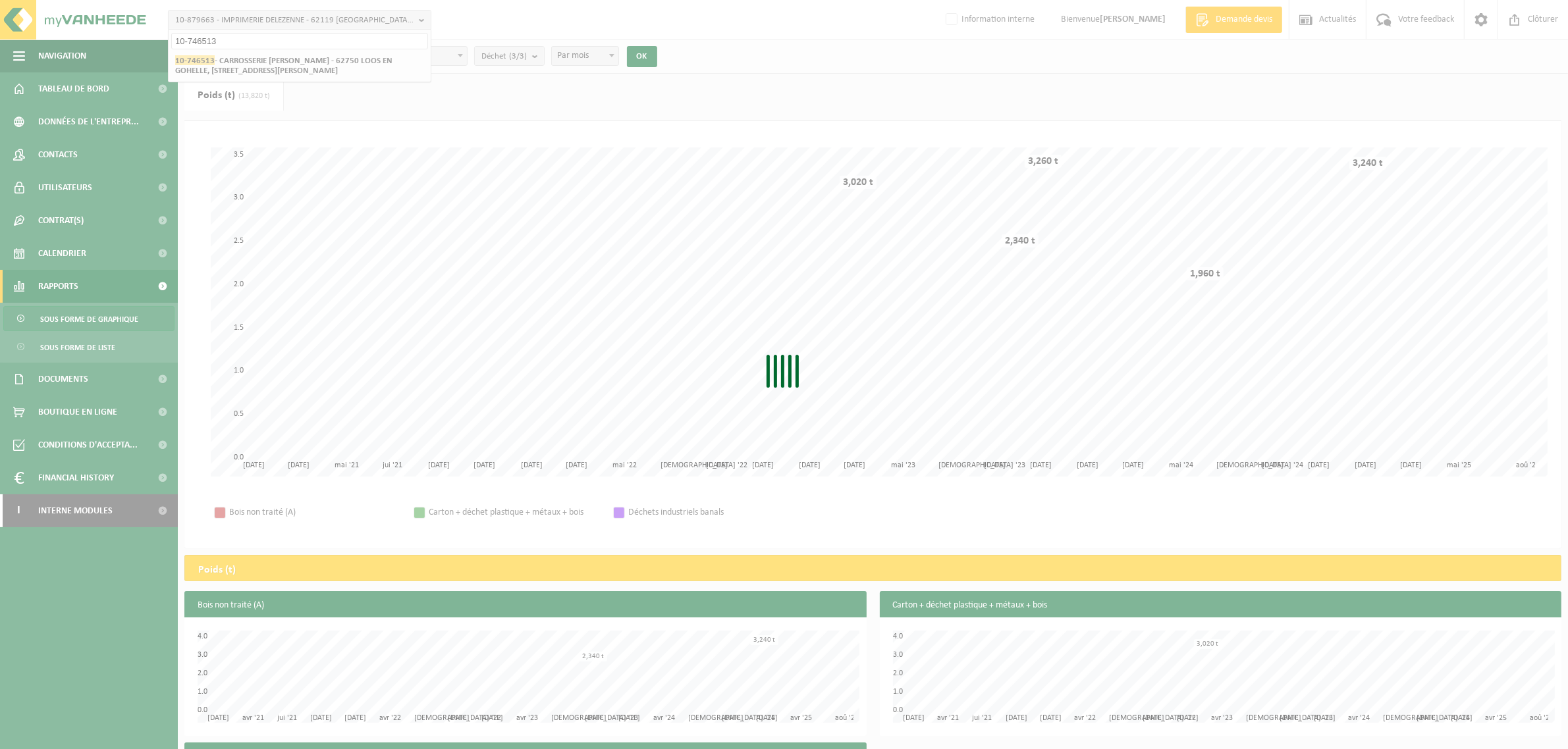
click at [216, 24] on div "Patientez Le téléchargement est un peu long en raison de la grande quantité de …" at bounding box center [784, 374] width 1568 height 749
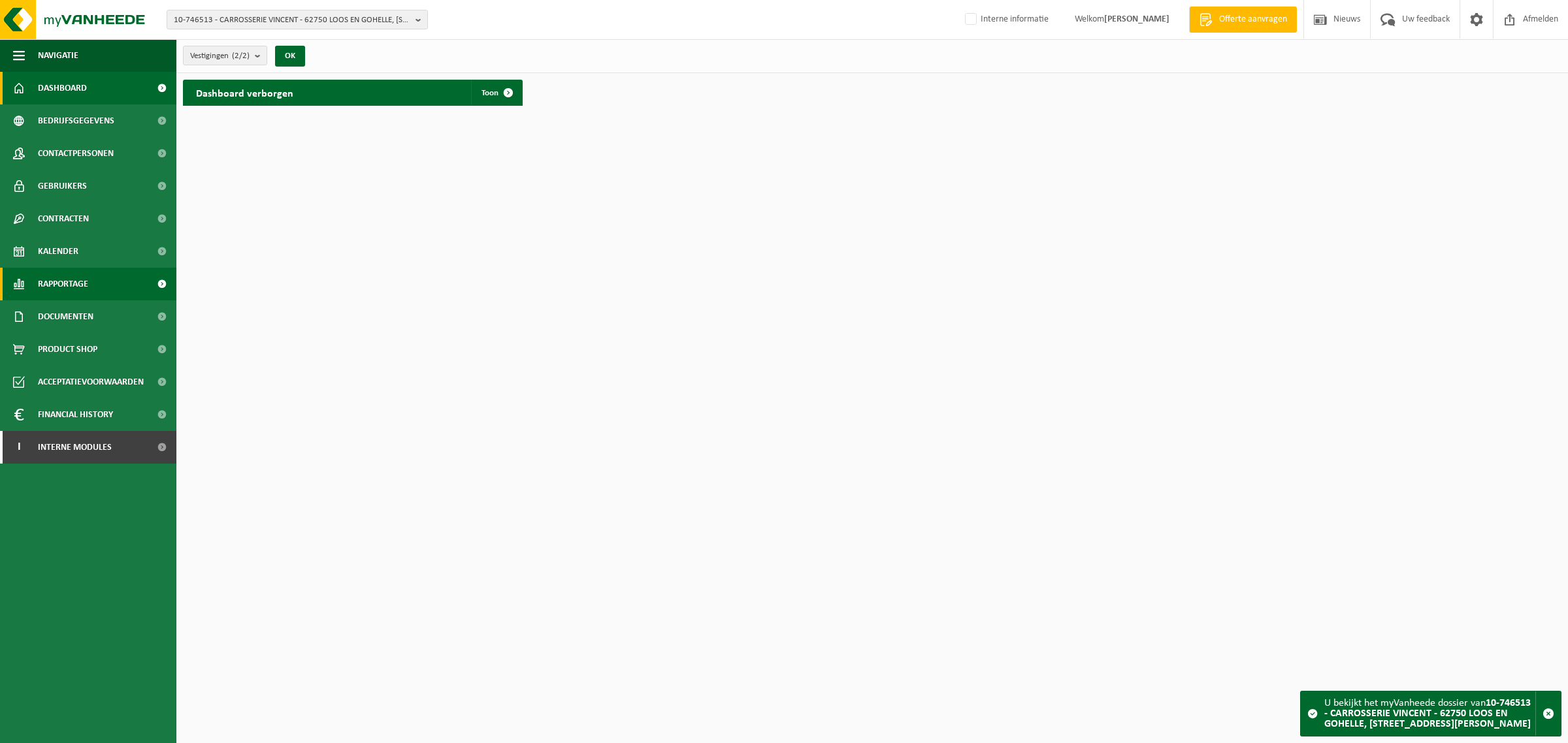
click at [80, 288] on span "Rapportage" at bounding box center [62, 284] width 50 height 32
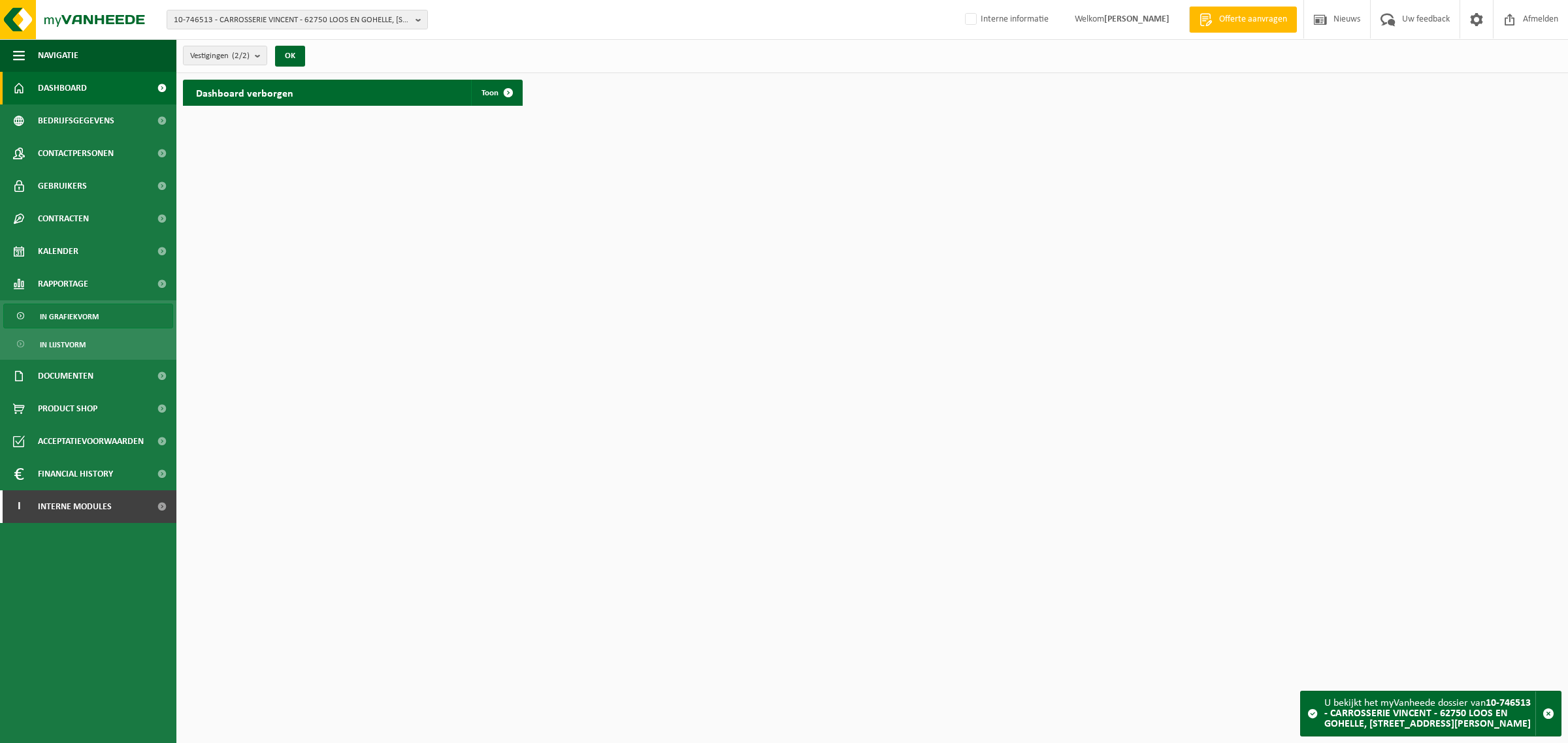
click at [73, 318] on span "In grafiekvorm" at bounding box center [69, 317] width 58 height 25
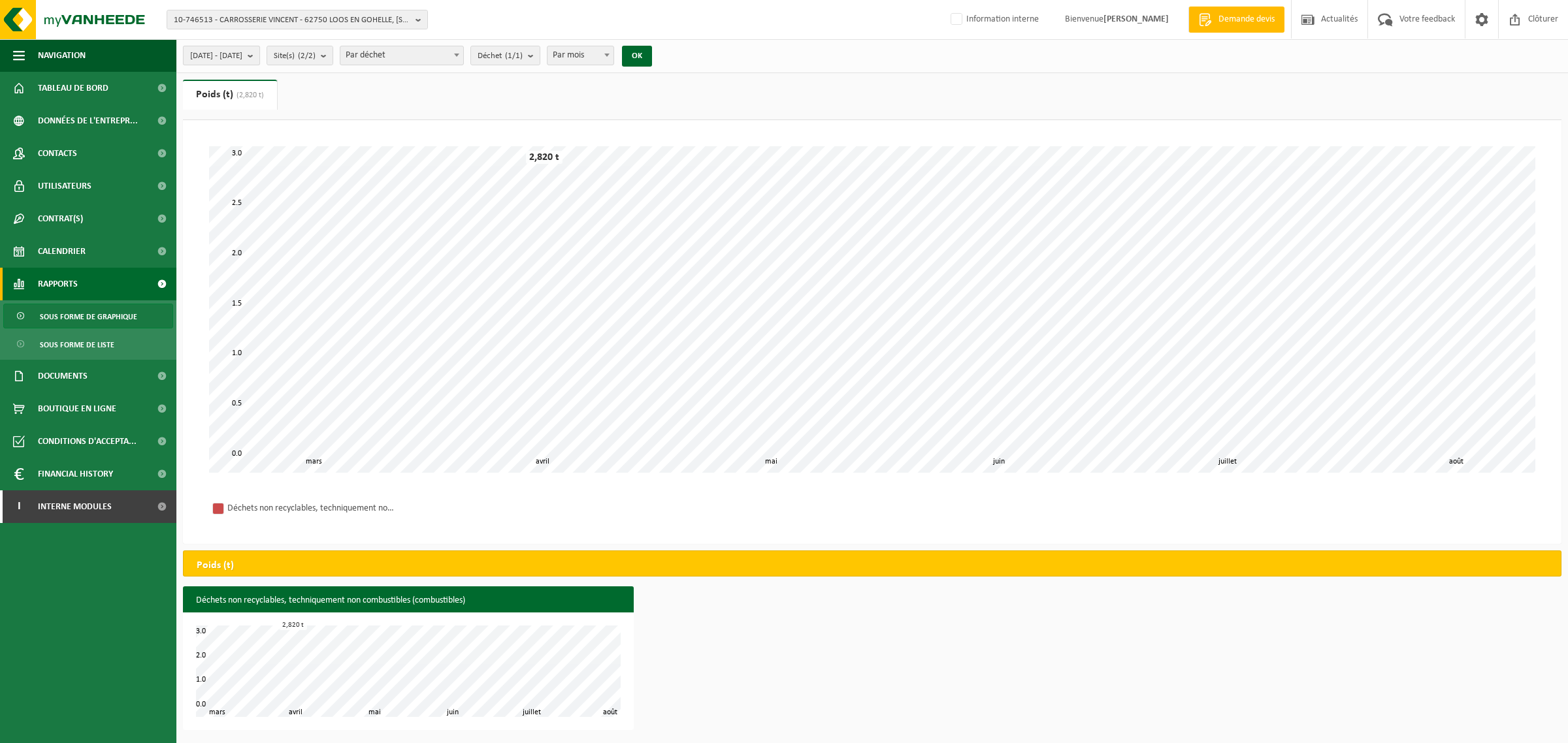
click at [242, 51] on span "2025-03-01 - 2025-08-19" at bounding box center [216, 55] width 52 height 19
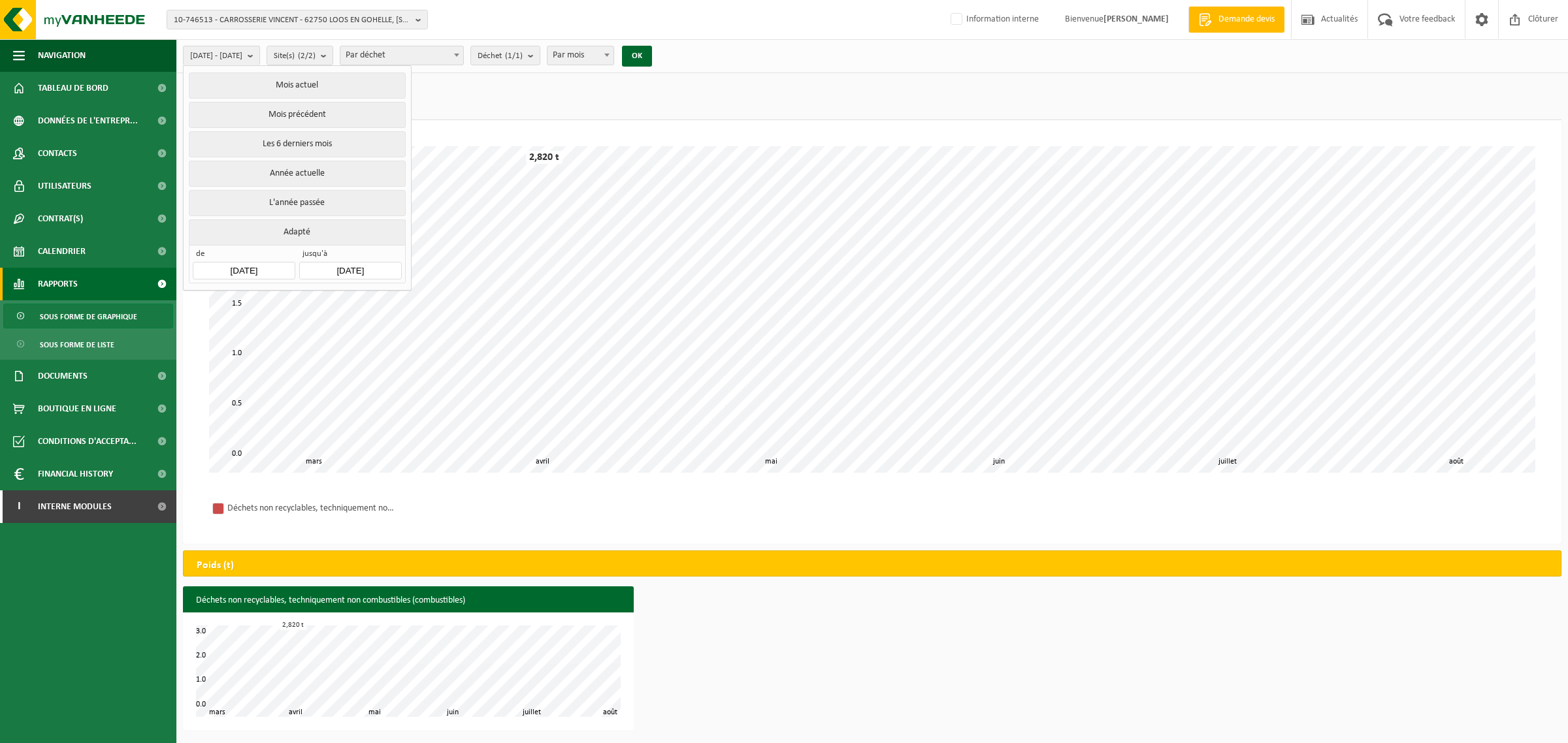
click at [243, 269] on input "2025-03-01" at bounding box center [244, 271] width 102 height 18
click at [292, 302] on icon "2025" at bounding box center [288, 302] width 20 height 9
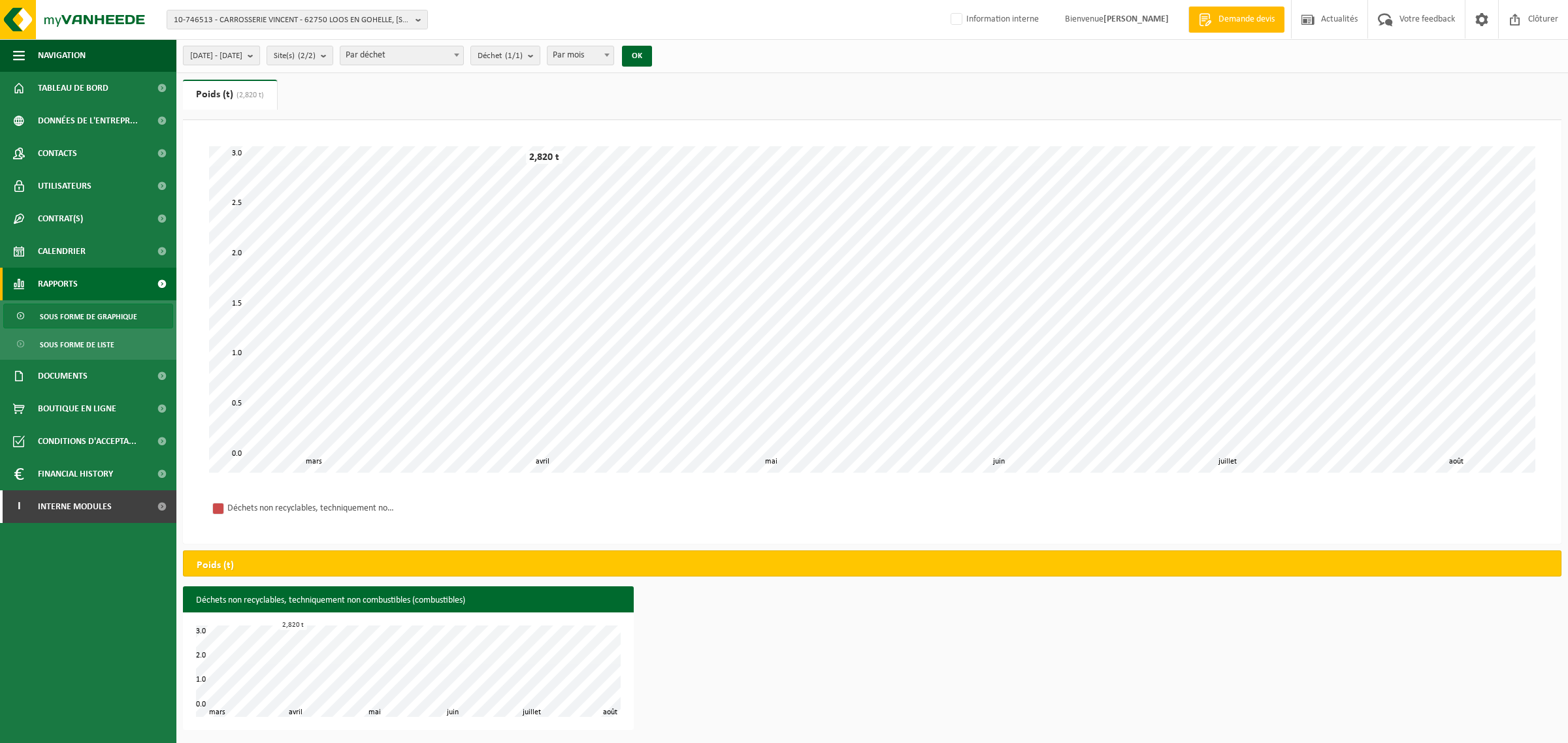
click at [242, 53] on span "2025-03-01 - 2025-08-19" at bounding box center [216, 55] width 52 height 19
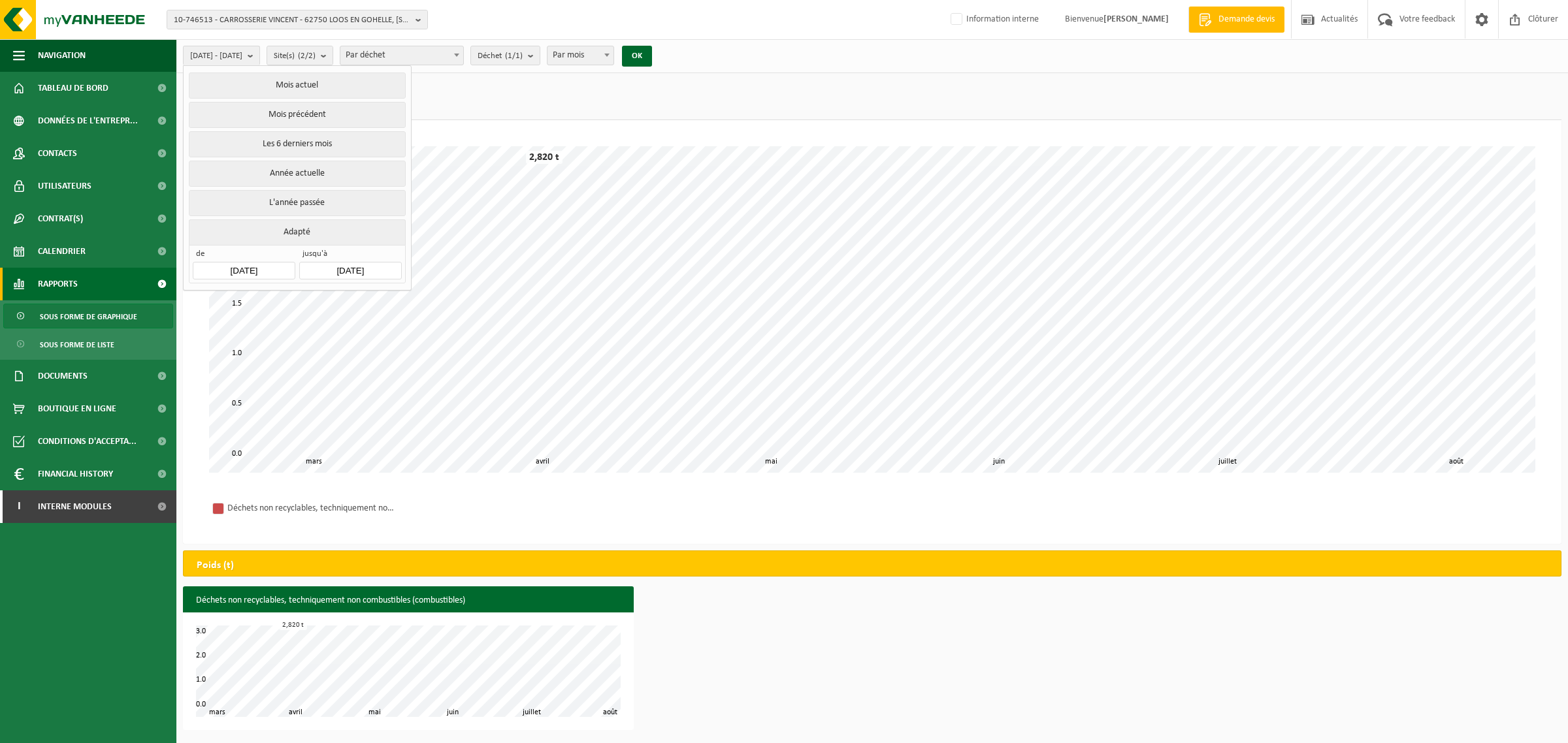
click at [272, 272] on input "2025-03-01" at bounding box center [244, 271] width 102 height 18
click at [203, 305] on icon at bounding box center [207, 302] width 21 height 21
click at [219, 331] on div "Jan" at bounding box center [221, 329] width 54 height 28
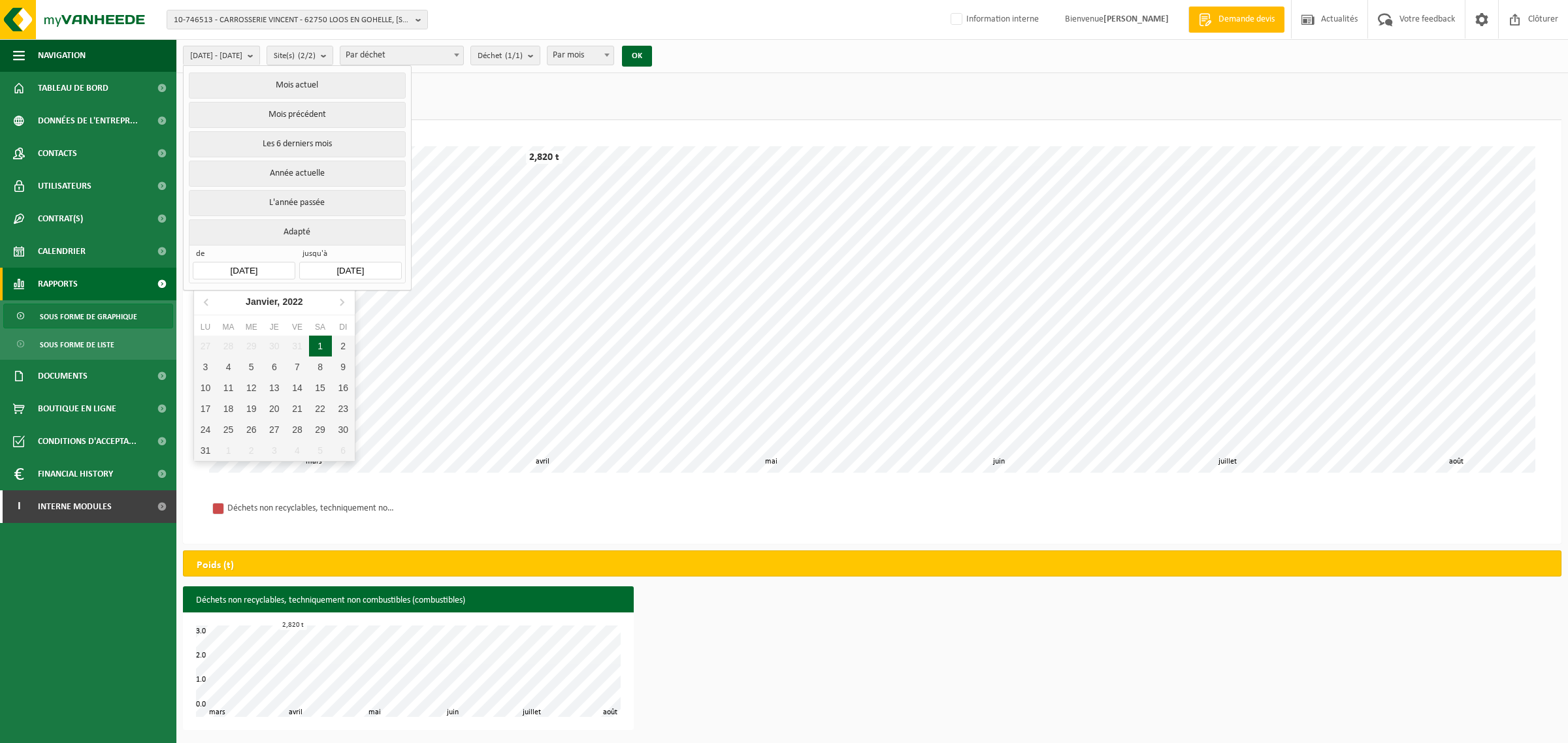
click at [322, 342] on div "1" at bounding box center [321, 346] width 23 height 21
type input "2022-01-01"
click at [652, 55] on button "OK" at bounding box center [636, 55] width 30 height 21
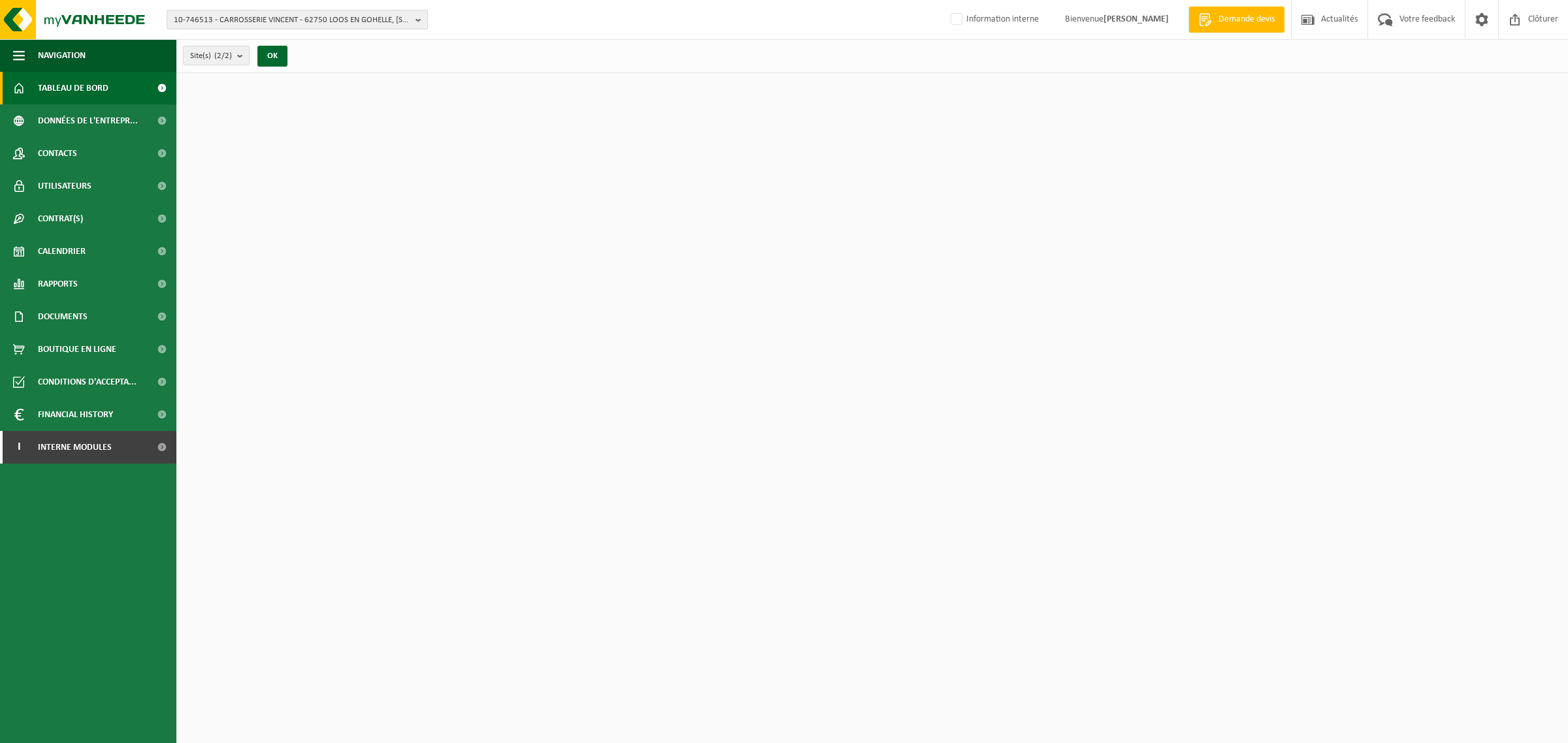
click at [232, 20] on span "10-746513 - CARROSSERIE VINCENT - 62750 LOOS EN GOHELLE, [STREET_ADDRESS][PERSO…" at bounding box center [292, 20] width 236 height 19
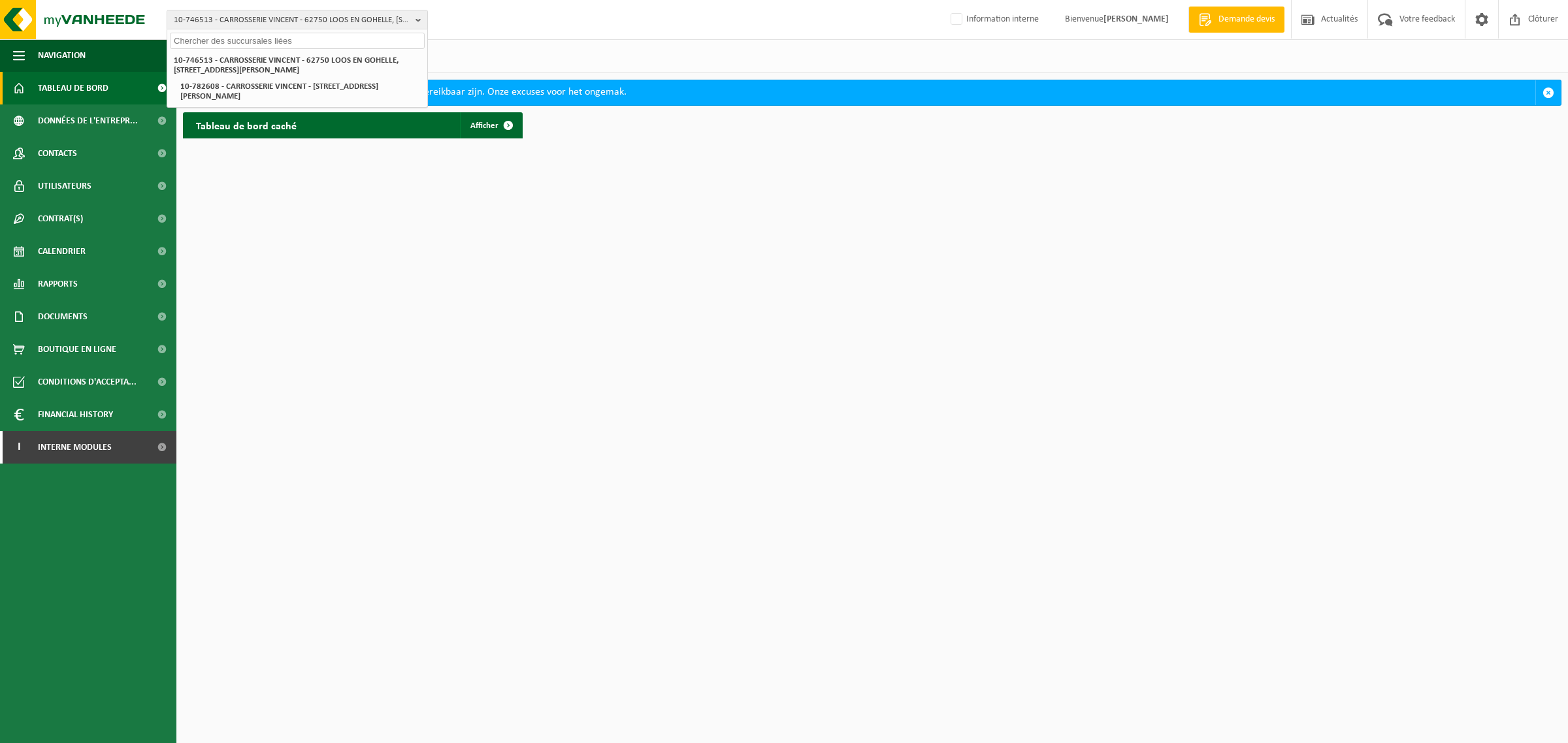
click at [223, 42] on input "text" at bounding box center [297, 40] width 255 height 16
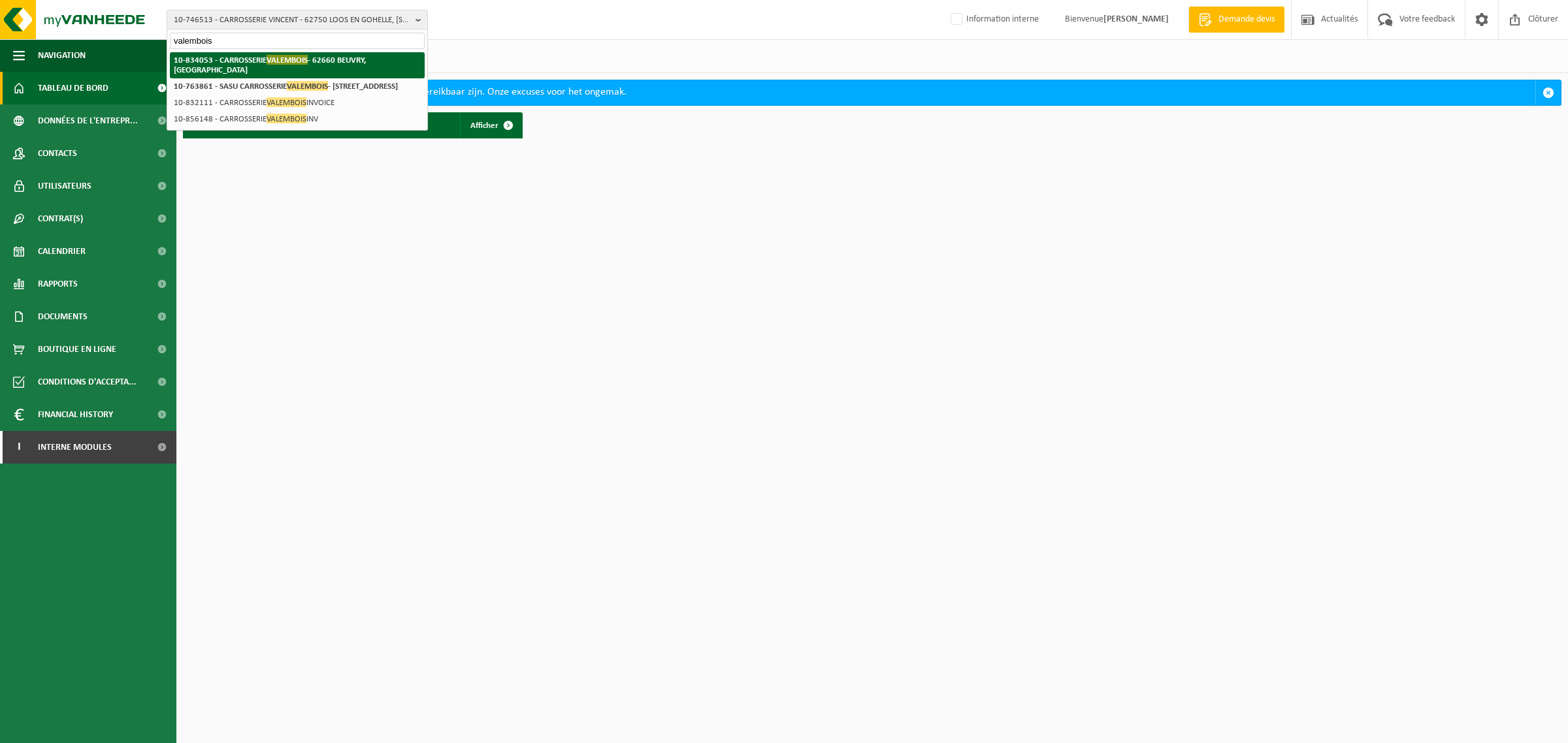
type input "valembois"
click at [224, 61] on strong "10-834053 - CARROSSERIE VALEMBOIS - 62660 BEUVRY, [GEOGRAPHIC_DATA]" at bounding box center [270, 64] width 192 height 19
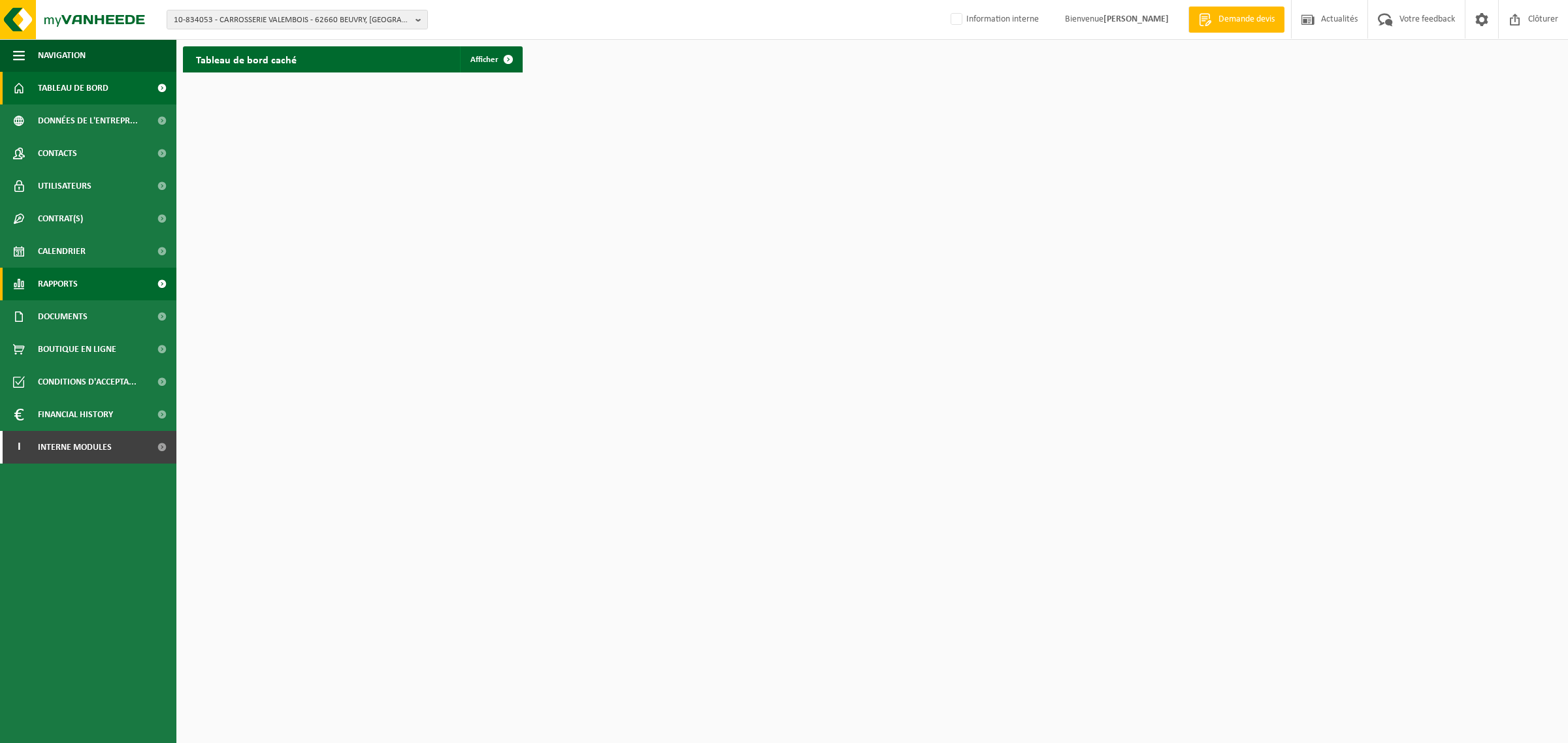
click at [64, 282] on span "Rapports" at bounding box center [58, 284] width 40 height 32
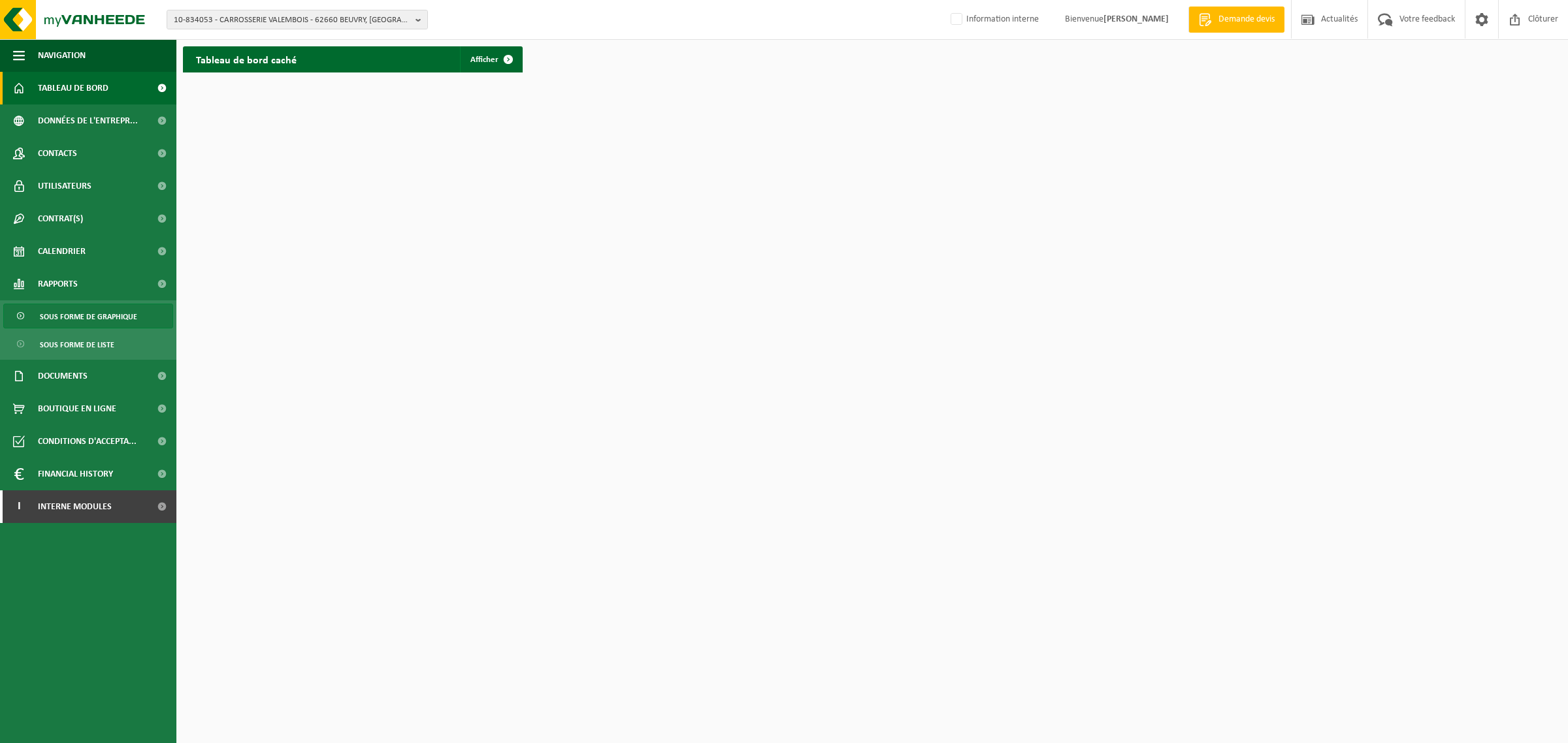
click at [65, 312] on span "Sous forme de graphique" at bounding box center [88, 317] width 98 height 25
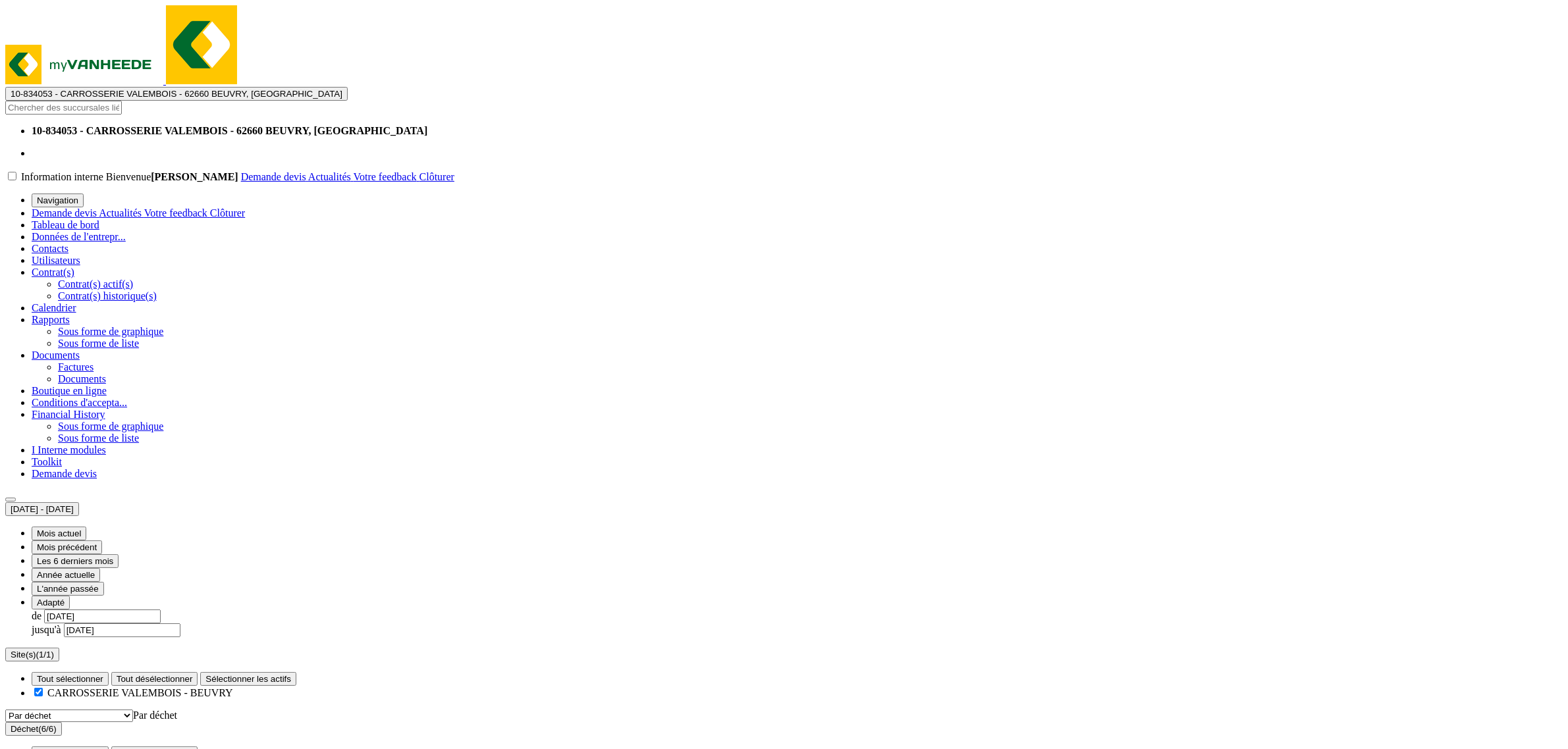
click at [79, 502] on button "2025-03-01 - 2025-08-19" at bounding box center [42, 509] width 74 height 14
click at [161, 609] on input "2025-03-01" at bounding box center [102, 616] width 116 height 14
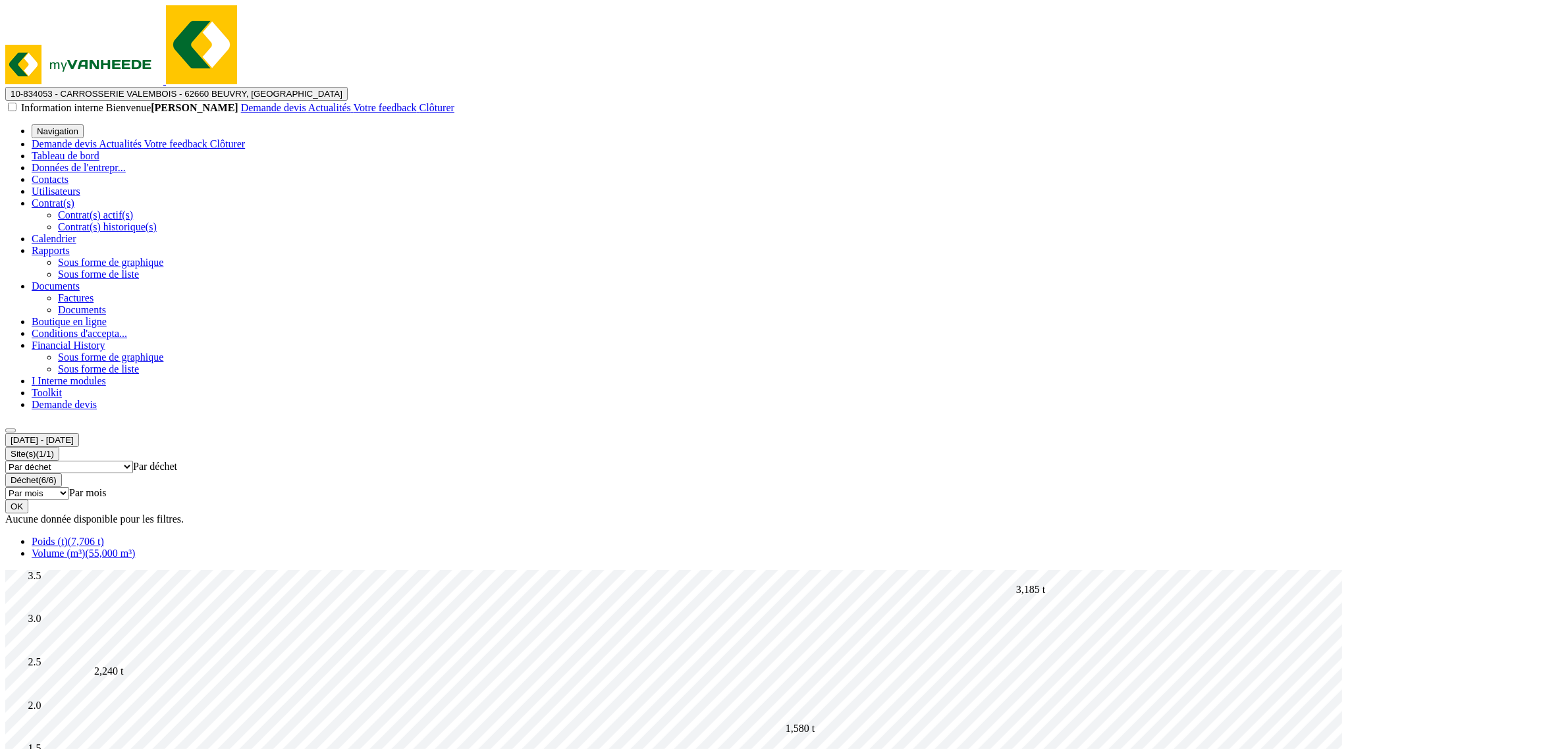
click at [74, 435] on span "2025-03-01 - 2025-08-19" at bounding box center [43, 440] width 64 height 10
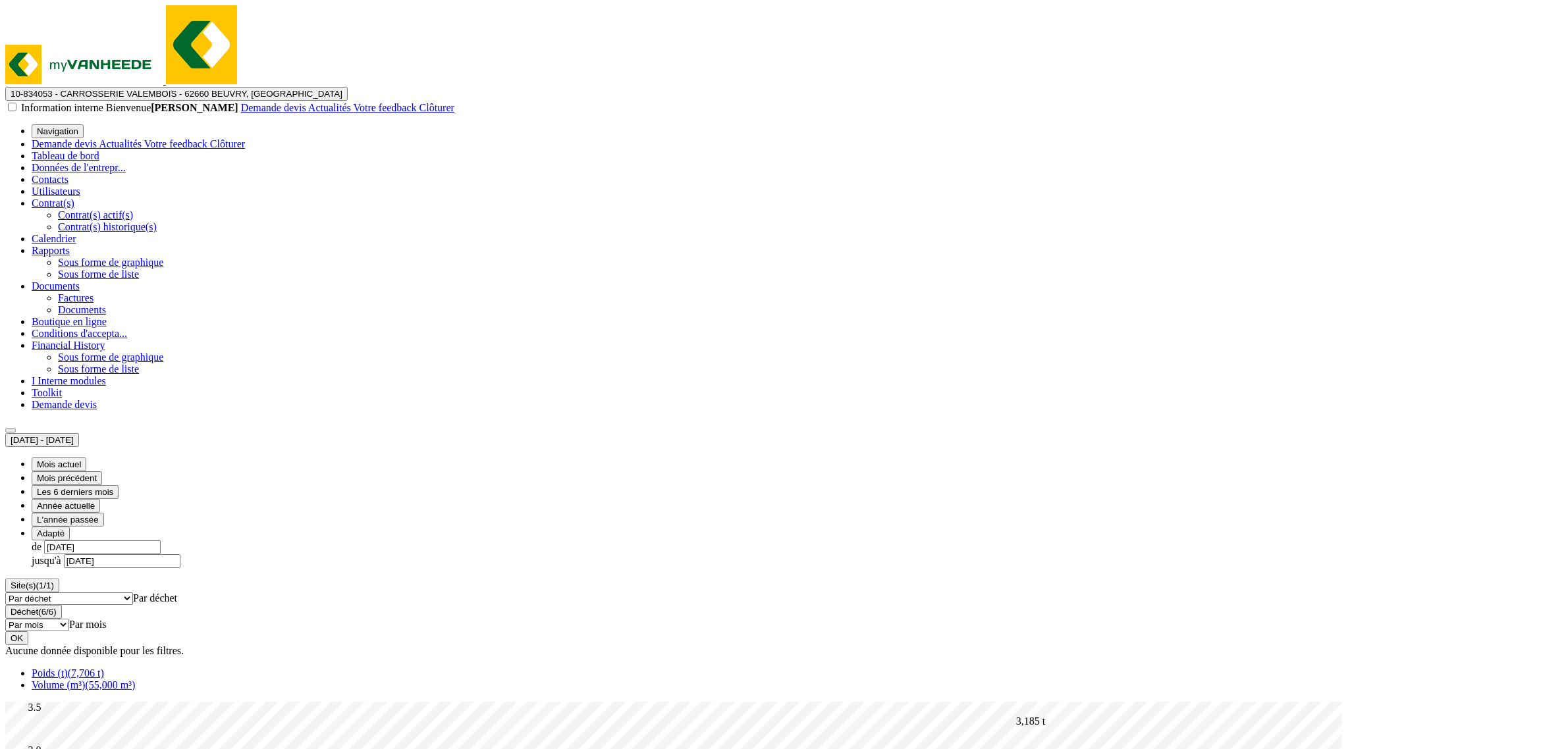
click at [161, 540] on input "2025-03-01" at bounding box center [102, 547] width 116 height 14
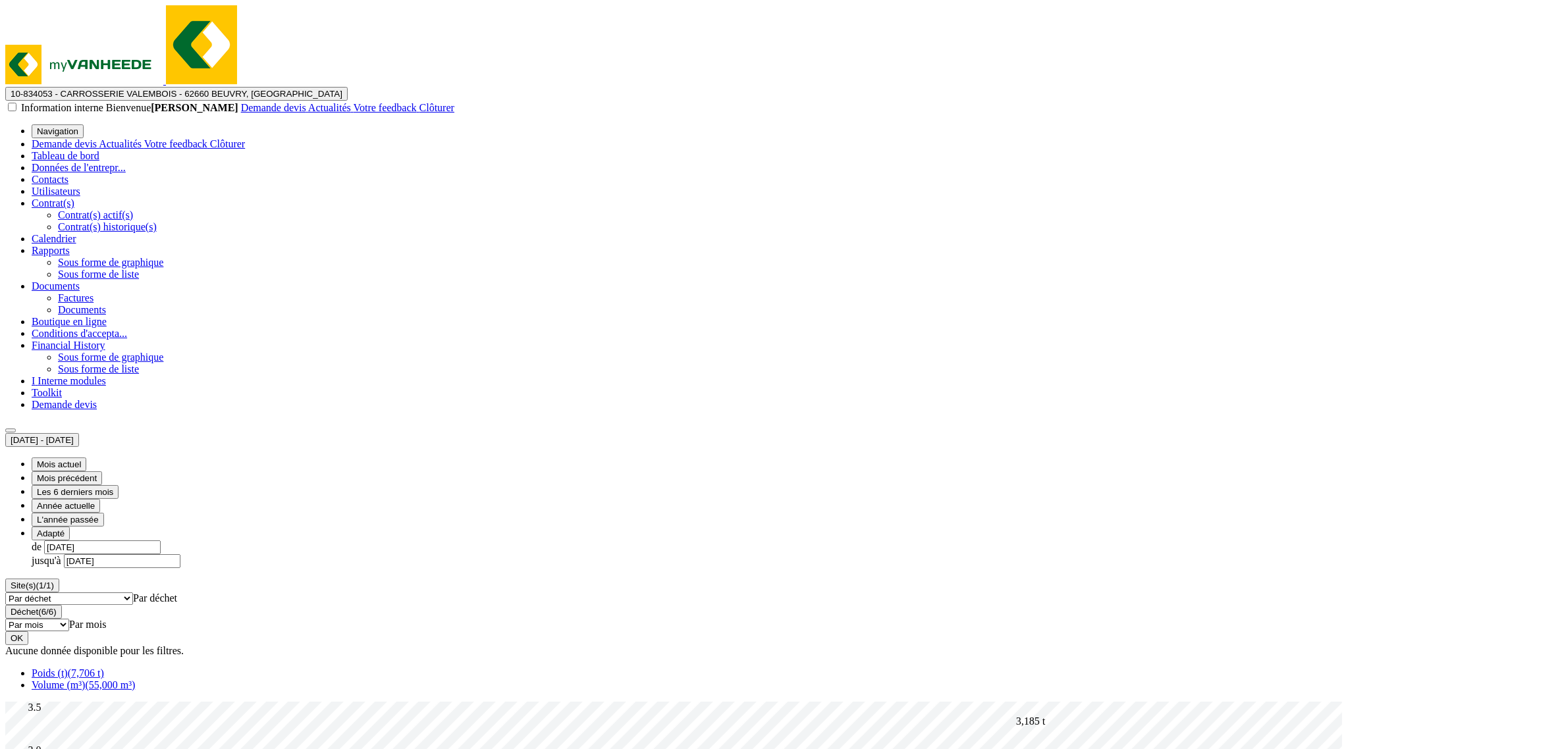
type input "[DATE]"
click at [29, 631] on button "OK" at bounding box center [17, 638] width 23 height 14
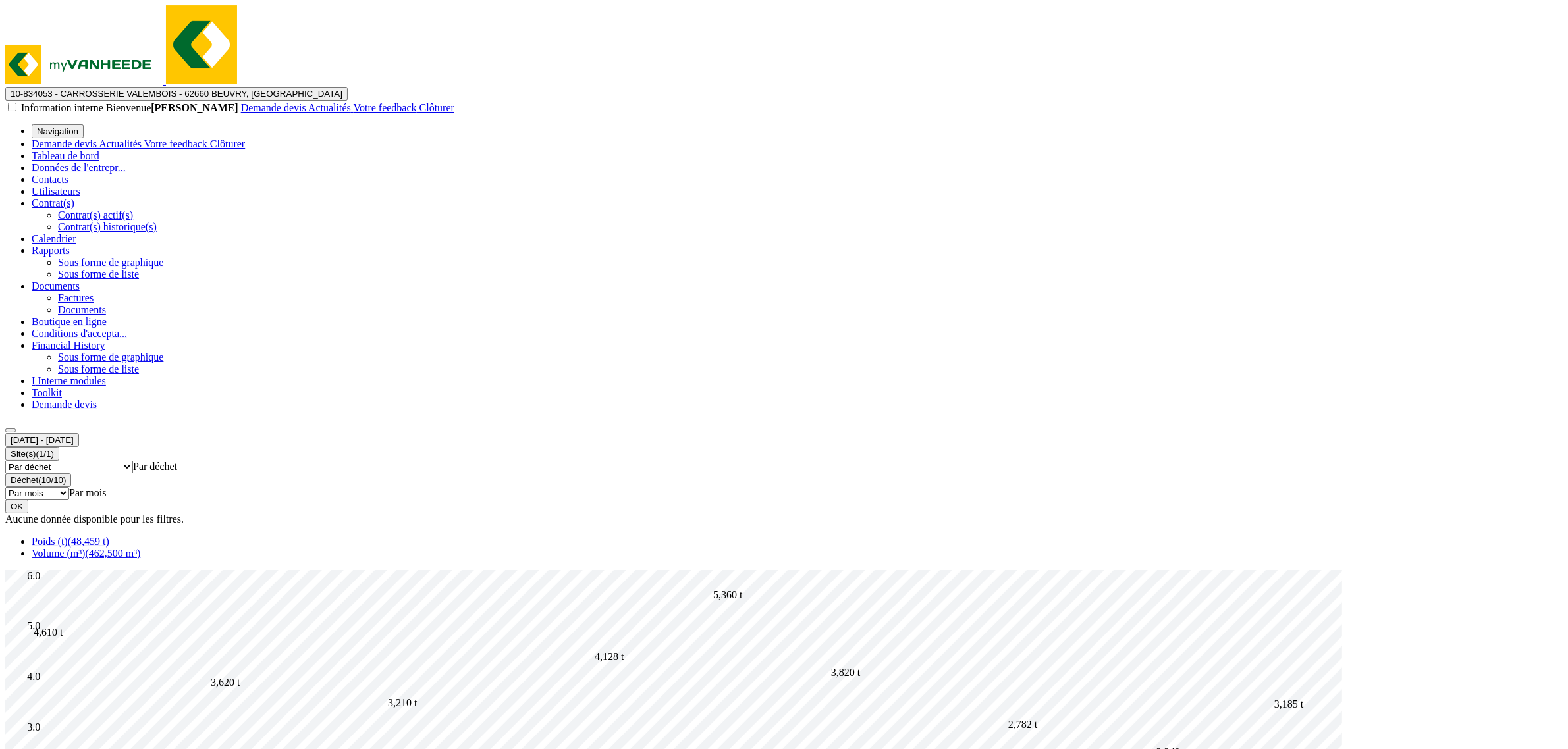
click at [140, 548] on link "Volume (m³) (462,500 m³)" at bounding box center [86, 554] width 109 height 11
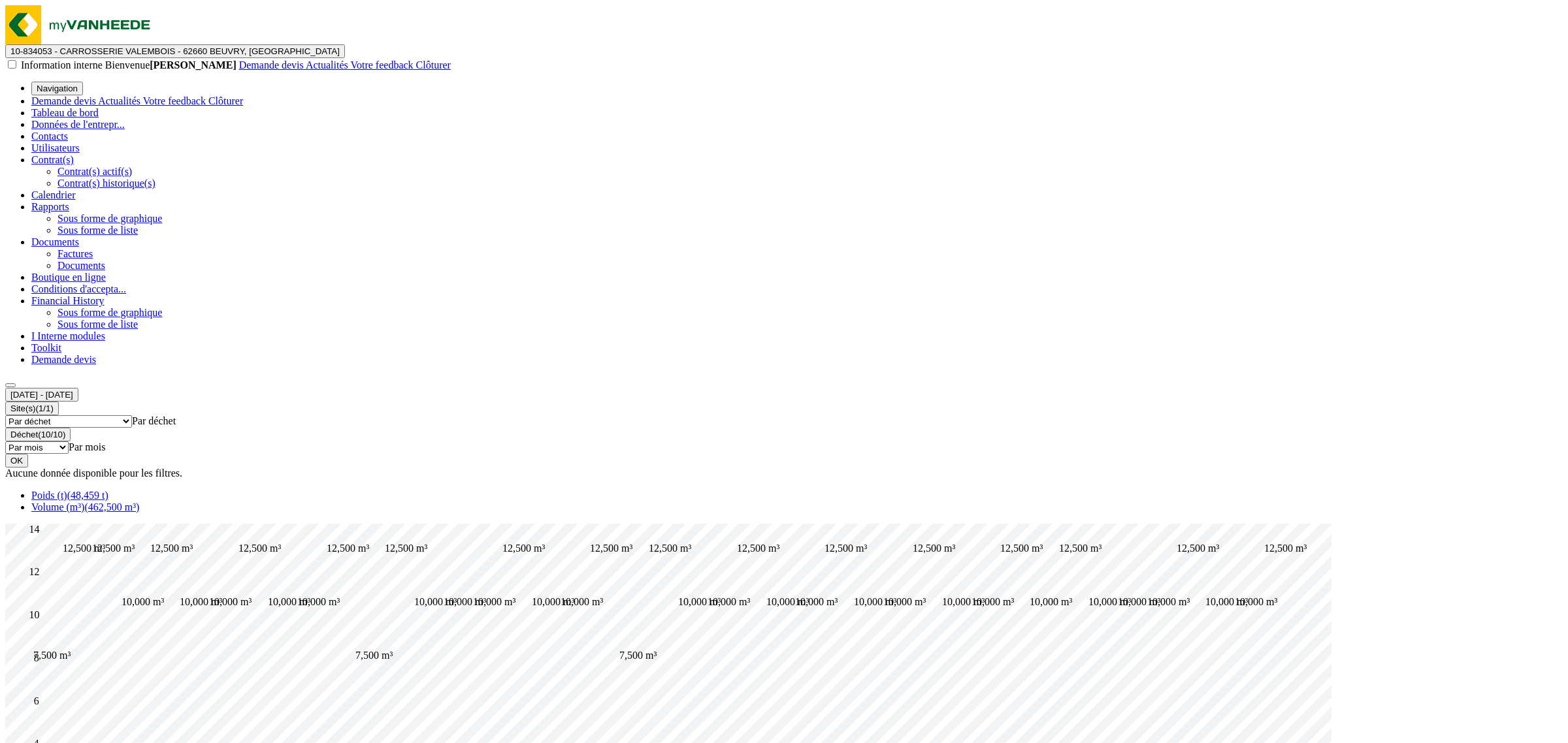
click at [108, 490] on link "Poids (t) (48,459 t)" at bounding box center [70, 495] width 77 height 11
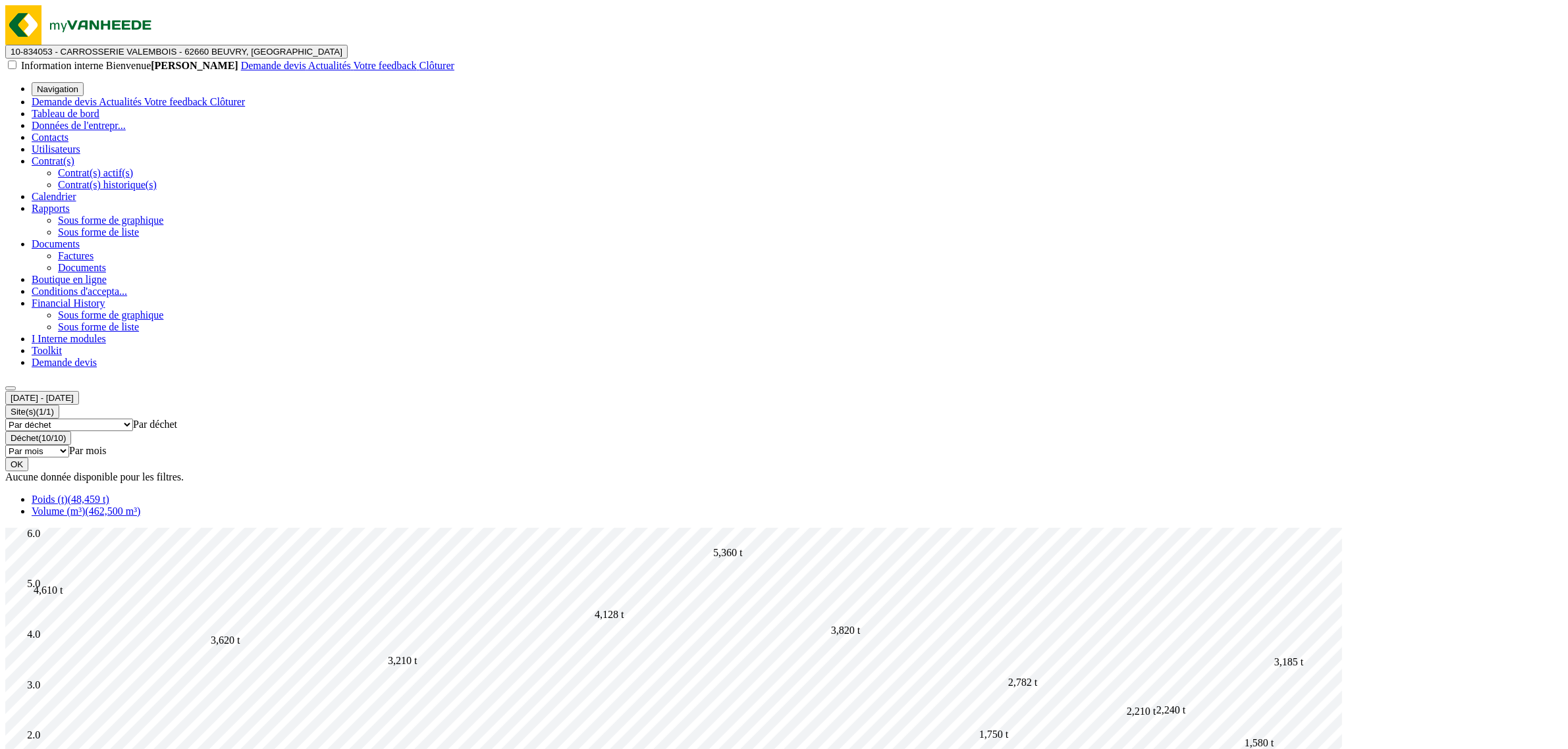
click at [280, 47] on span "10-834053 - CARROSSERIE VALEMBOIS - 62660 BEUVRY, PARC DU MOULIN - RUE DES EPIS" at bounding box center [177, 51] width 332 height 10
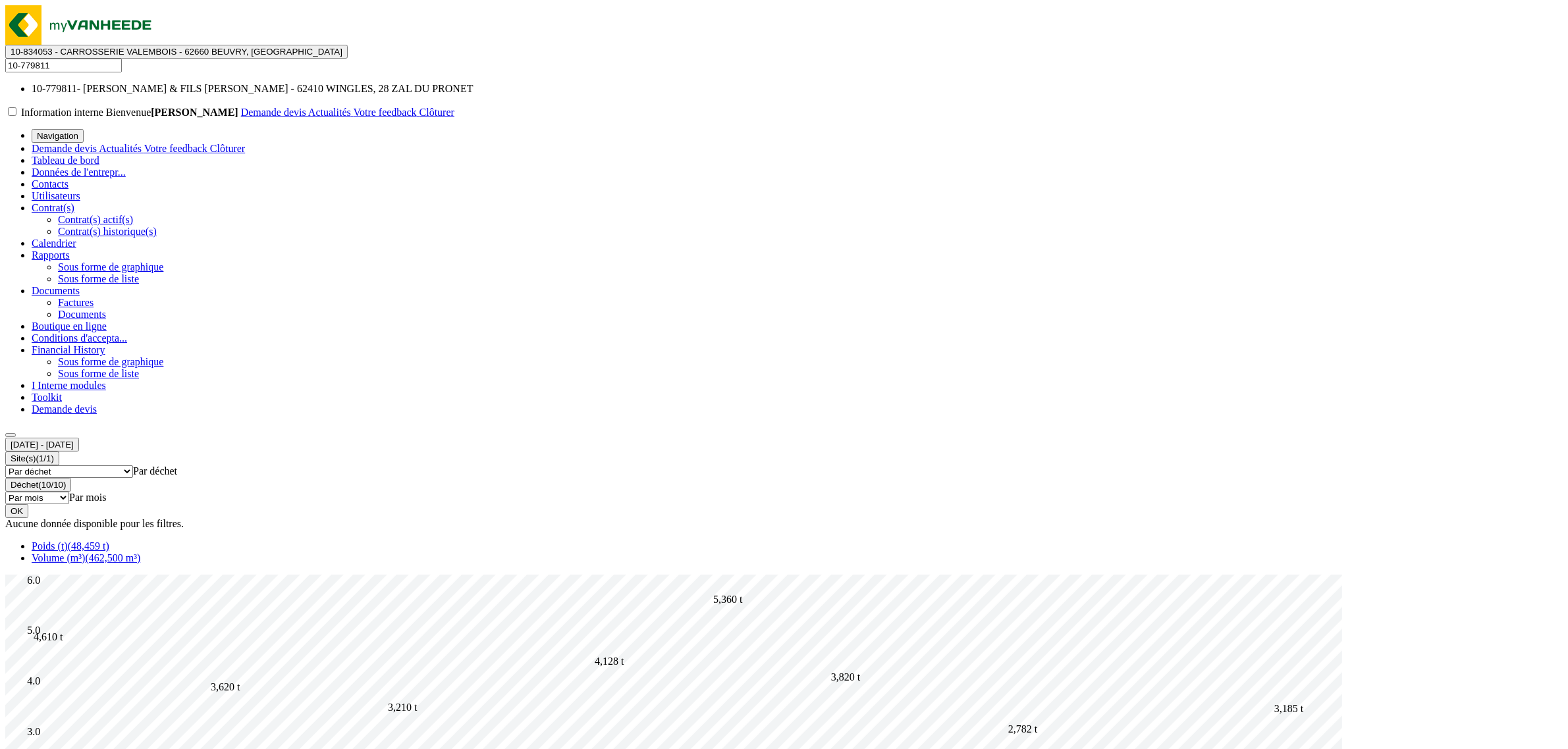
type input "10-779811"
click at [268, 83] on li "10-779811 - BOULAN PERE & FILS SARL WINGLES - 62410 WINGLES, 28 ZAL DU PRONET" at bounding box center [797, 88] width 1531 height 12
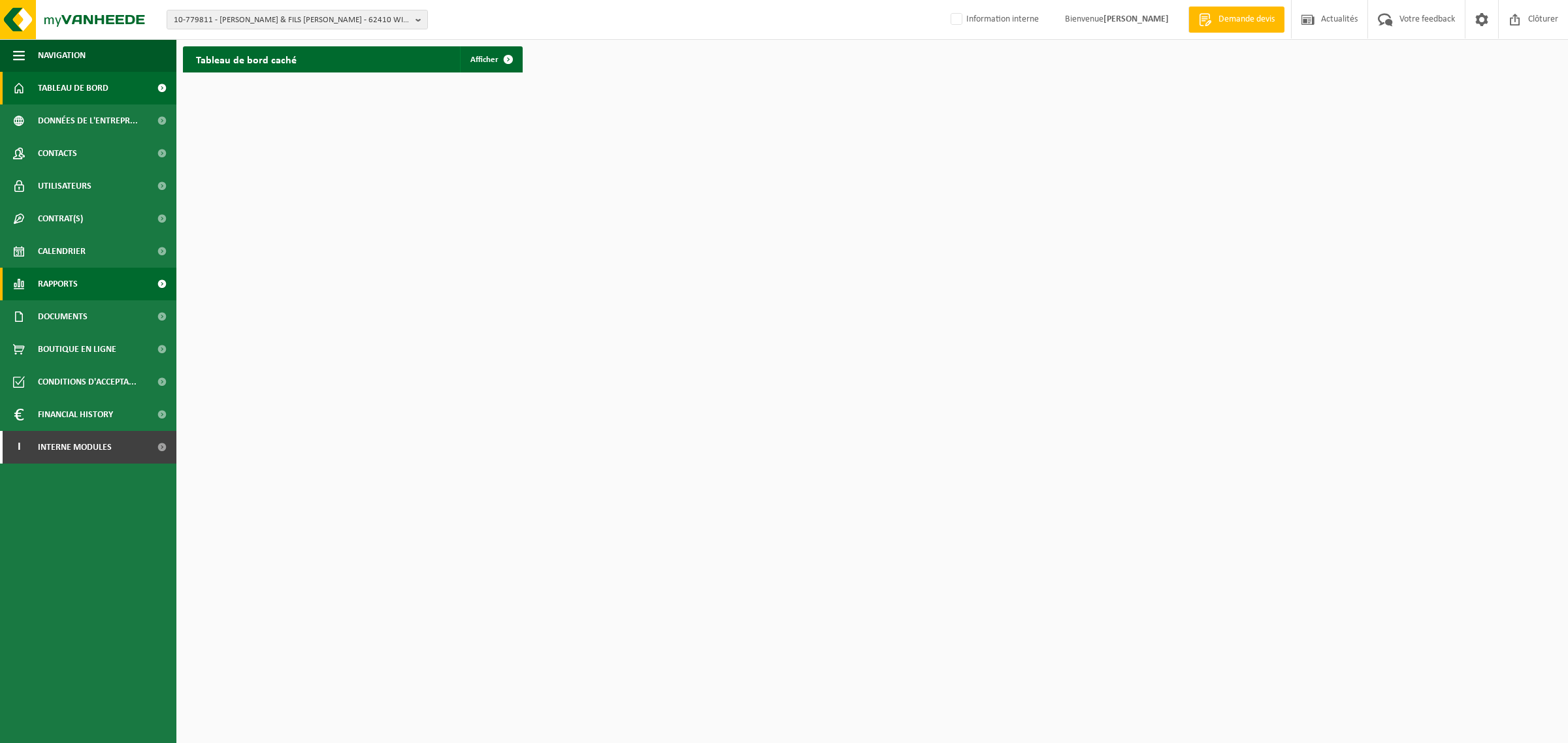
click at [76, 282] on span "Rapports" at bounding box center [58, 284] width 40 height 32
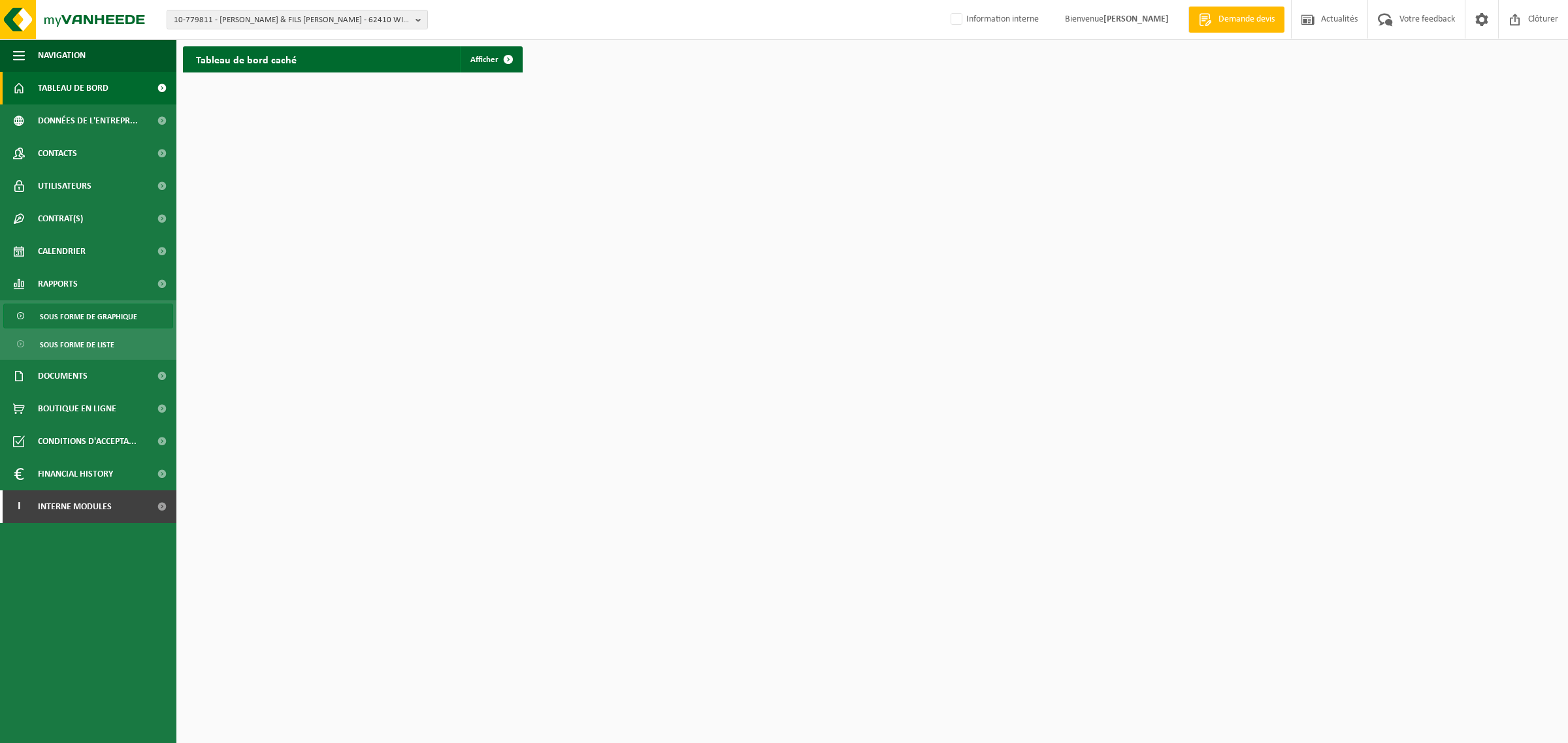
click at [73, 315] on span "Sous forme de graphique" at bounding box center [88, 317] width 98 height 25
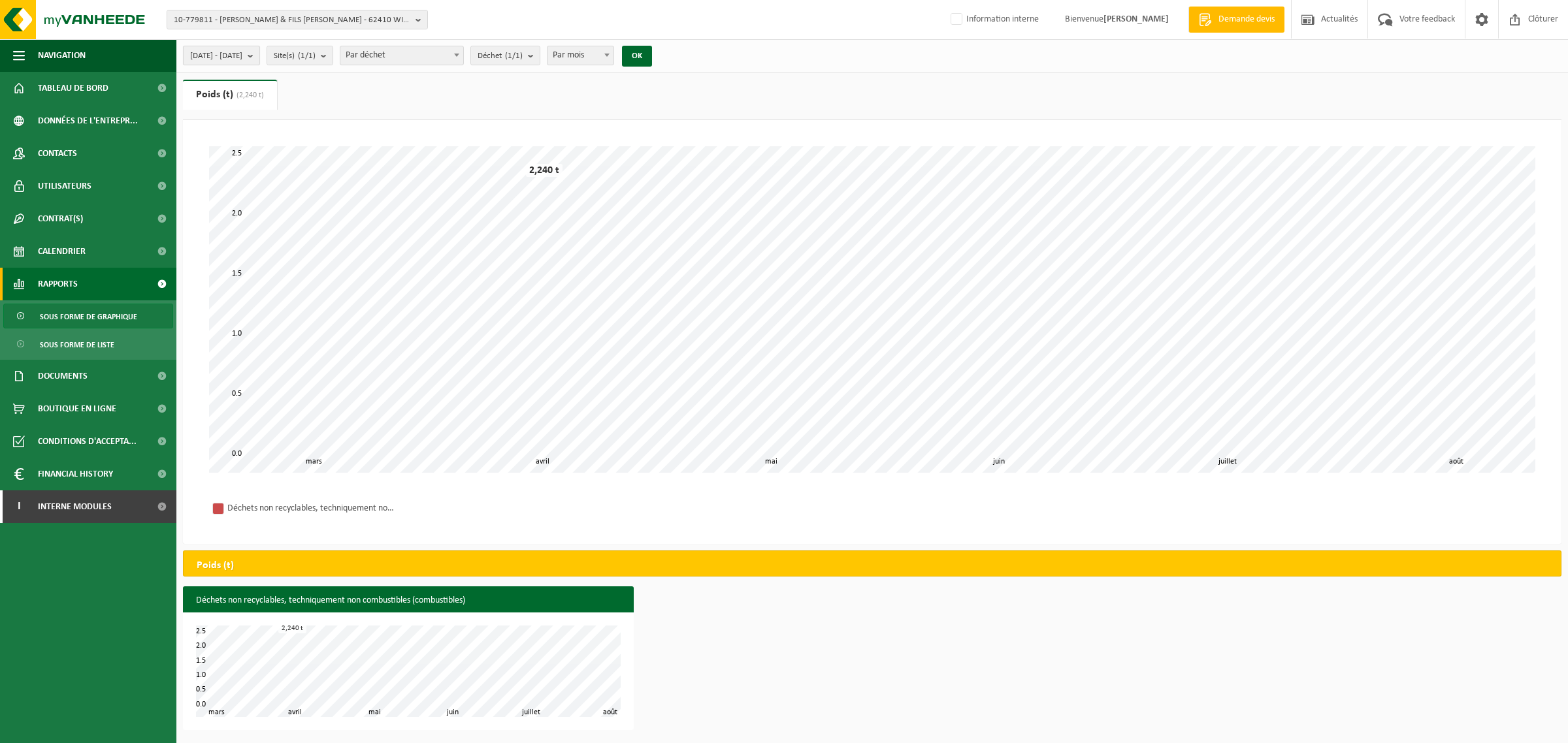
click at [242, 55] on span "2025-03-01 - 2025-08-19" at bounding box center [216, 55] width 52 height 19
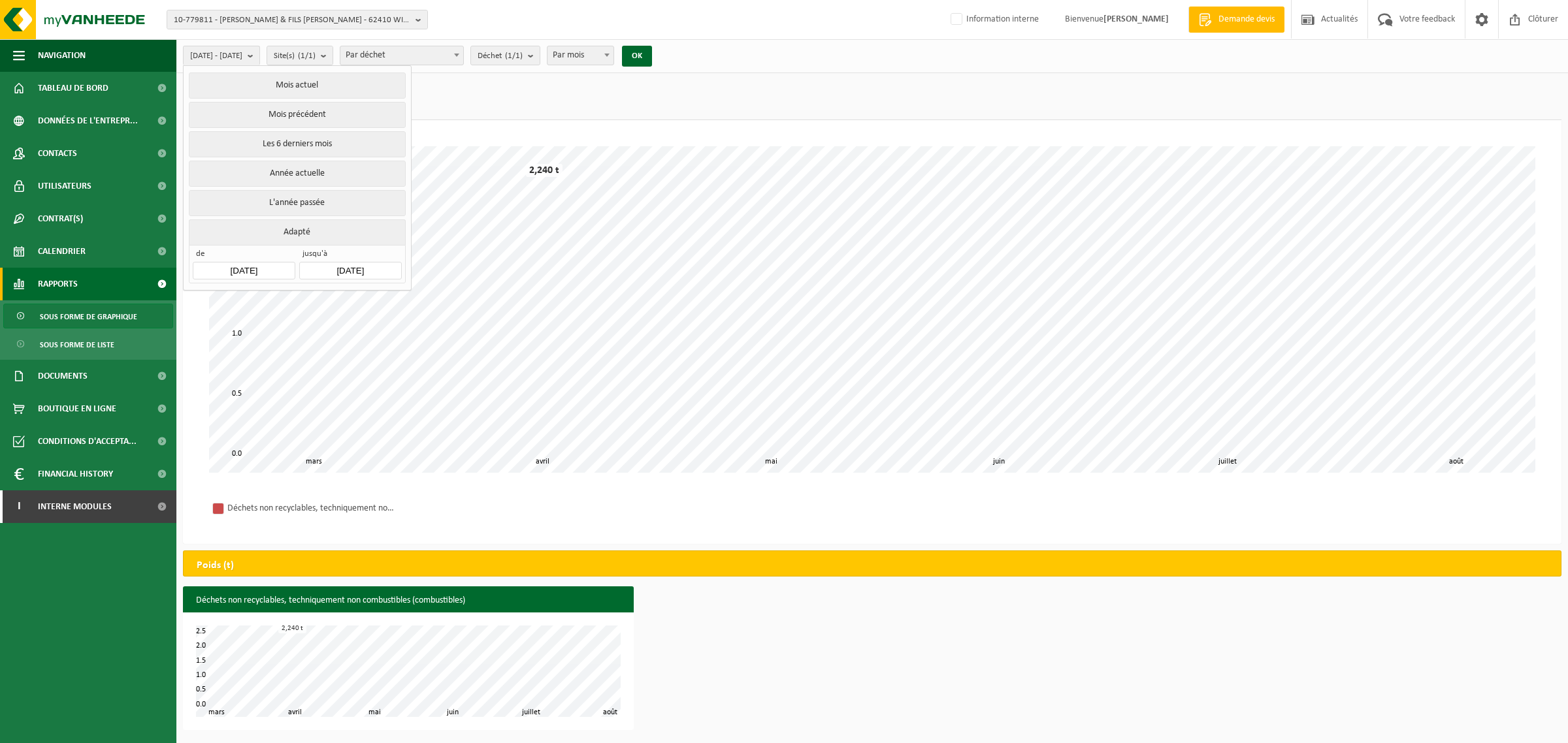
click at [249, 271] on input "[DATE]" at bounding box center [244, 271] width 102 height 18
click at [295, 298] on icon "2025" at bounding box center [288, 302] width 20 height 9
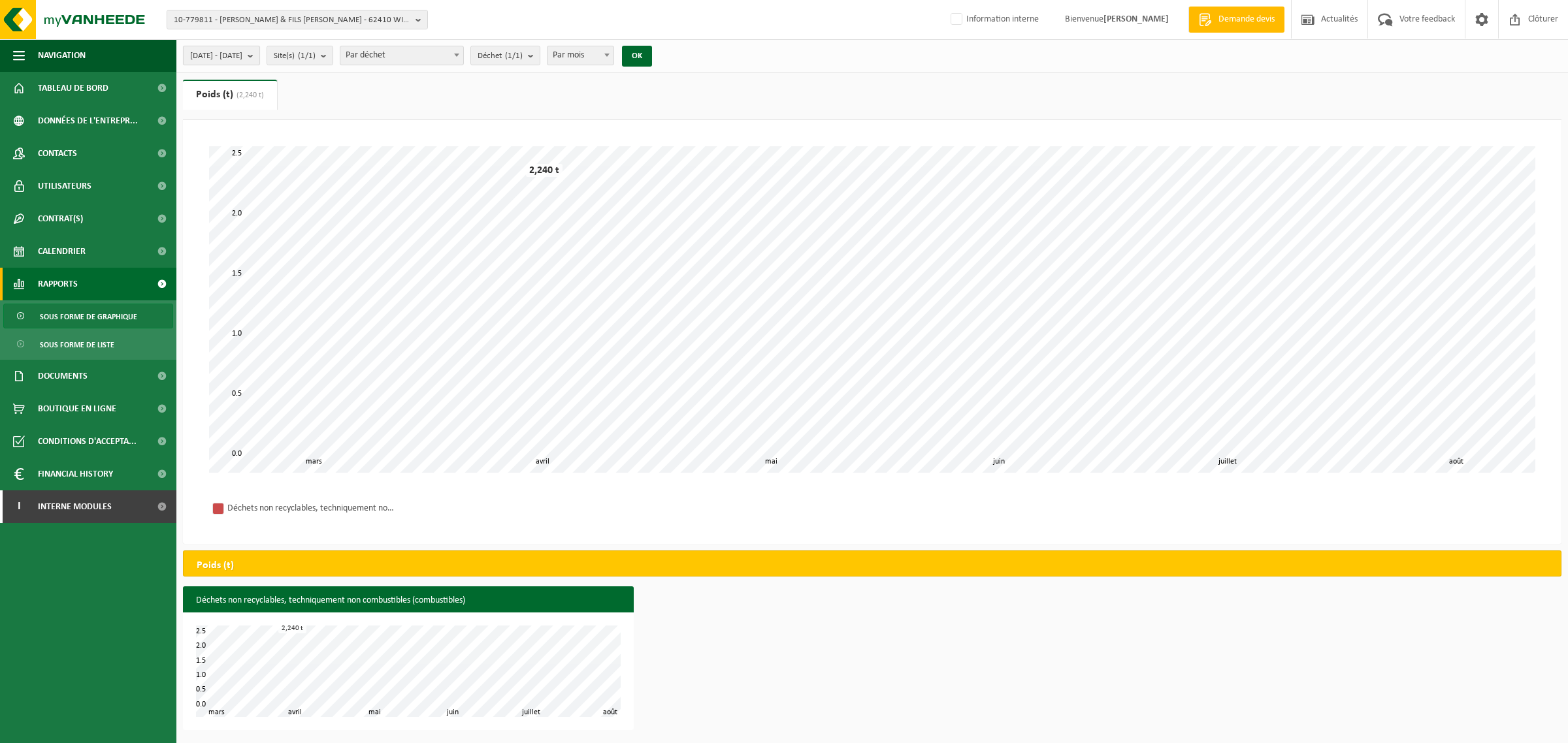
click at [242, 59] on span "[DATE] - [DATE]" at bounding box center [216, 55] width 52 height 19
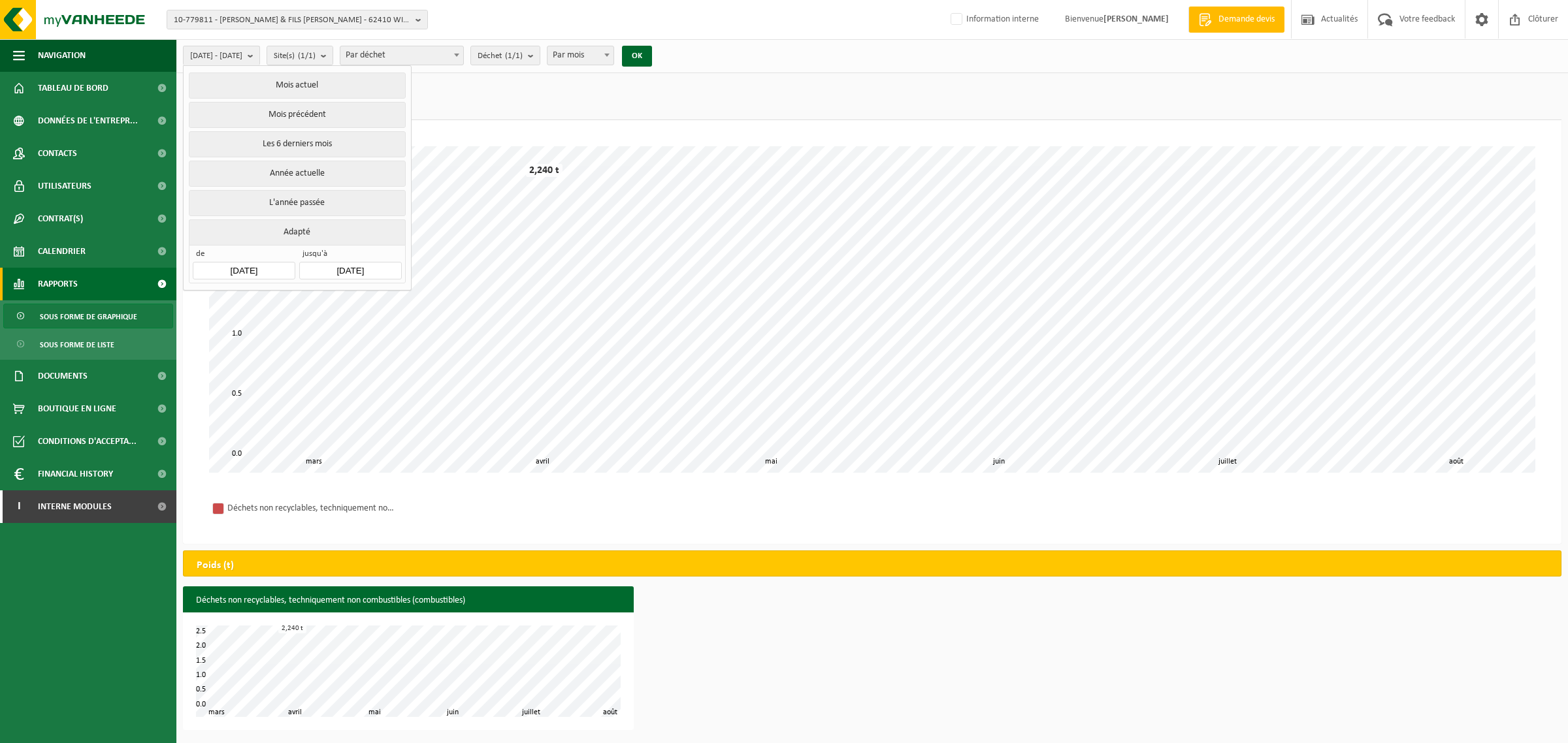
click at [233, 271] on input "[DATE]" at bounding box center [244, 271] width 102 height 18
click at [204, 305] on icon at bounding box center [207, 302] width 21 height 21
click at [234, 335] on div "Jan" at bounding box center [221, 329] width 54 height 28
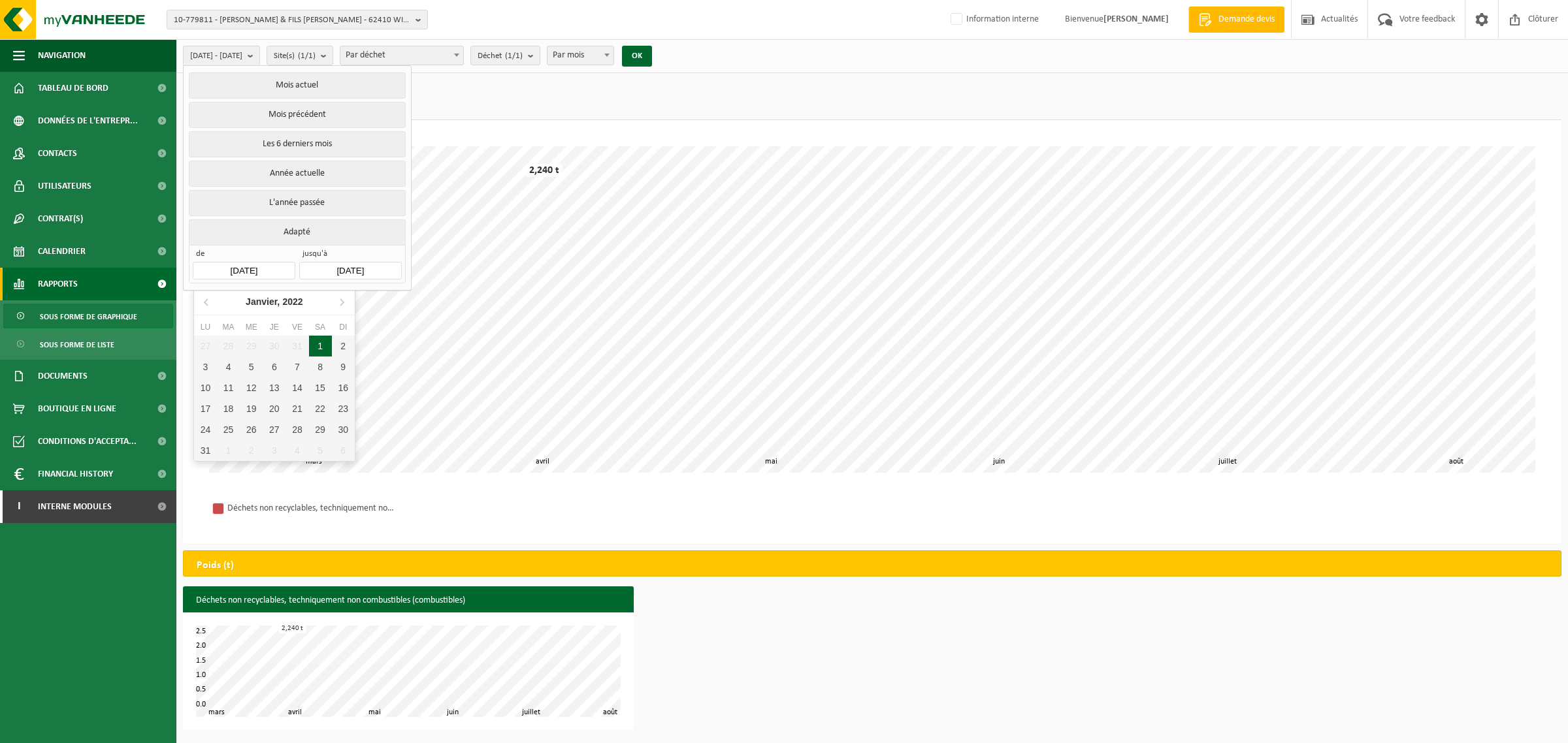
click at [315, 350] on div "1" at bounding box center [321, 346] width 23 height 21
type input "[DATE]"
click at [652, 60] on button "OK" at bounding box center [636, 55] width 30 height 21
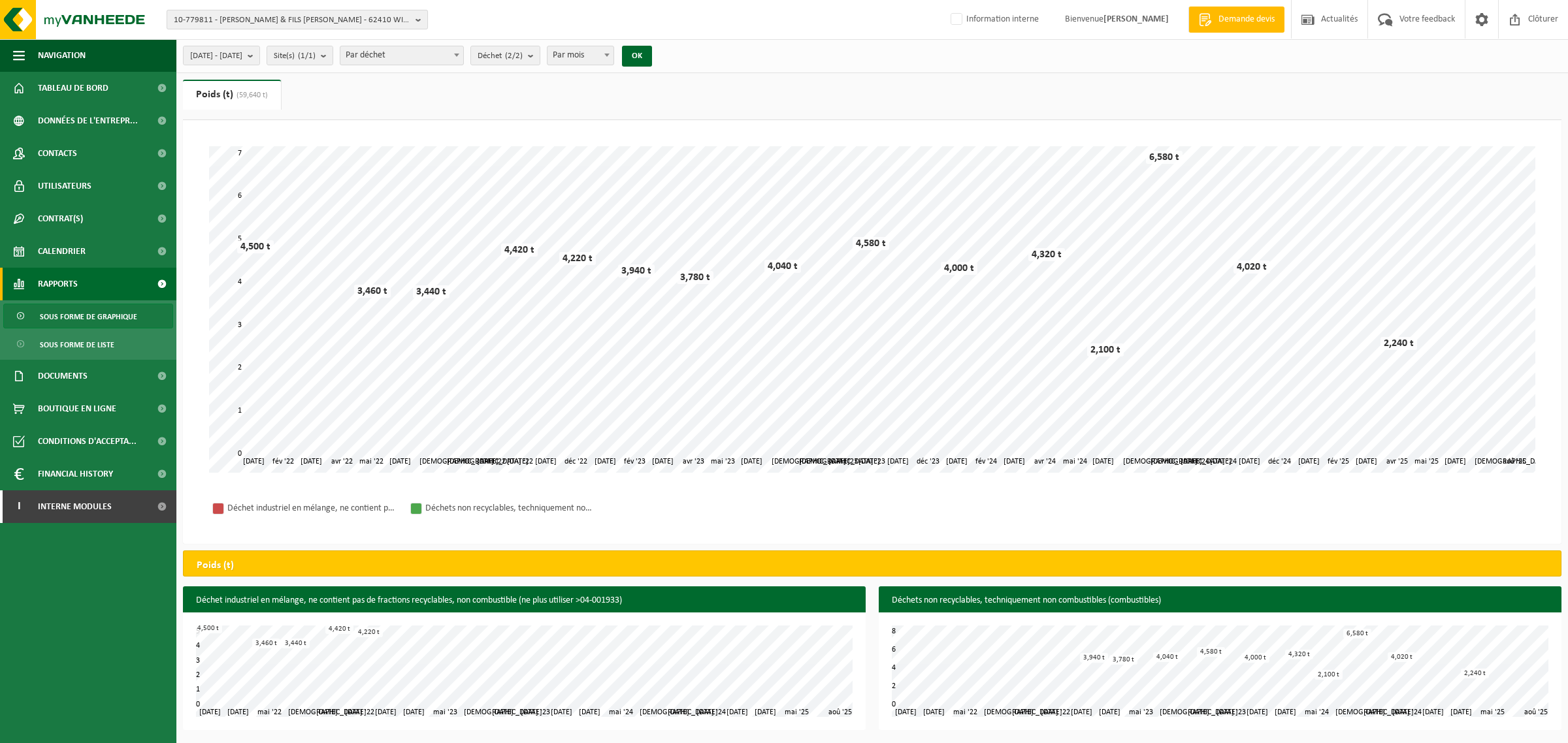
click at [237, 16] on span "10-779811 - BOULAN PERE & FILS SARL WINGLES - 62410 WINGLES, 28 ZAL DU PRONET" at bounding box center [292, 20] width 236 height 19
click at [236, 41] on input "text" at bounding box center [297, 40] width 255 height 16
type input "10-734858"
click at [229, 62] on strong "10-734858 - SÉNÉCHAL AUTO & ART DEBOSS - 59510 HEM, AVENUE HENRI DELECROIS ZONE…" at bounding box center [285, 69] width 222 height 29
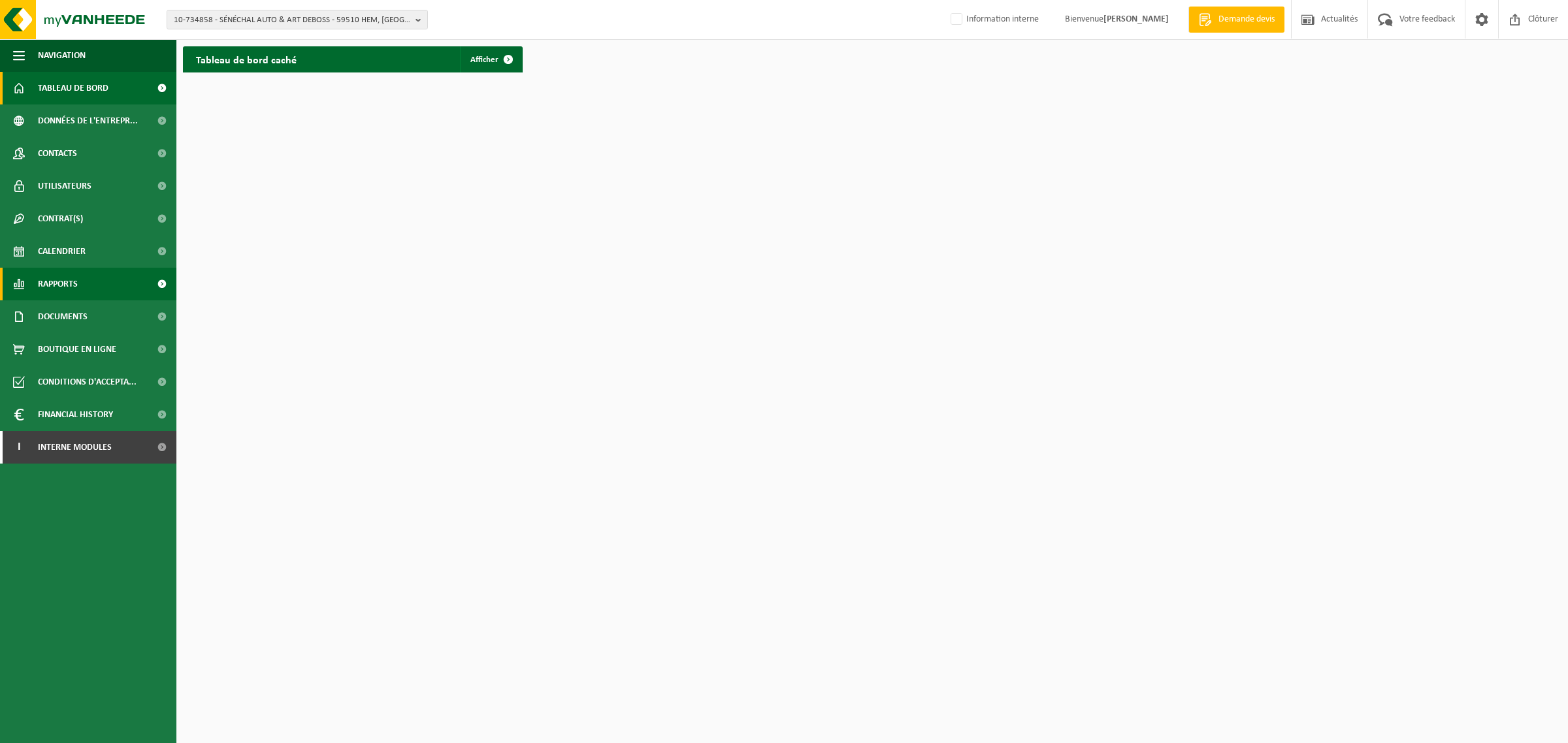
click at [51, 282] on span "Rapports" at bounding box center [58, 284] width 40 height 32
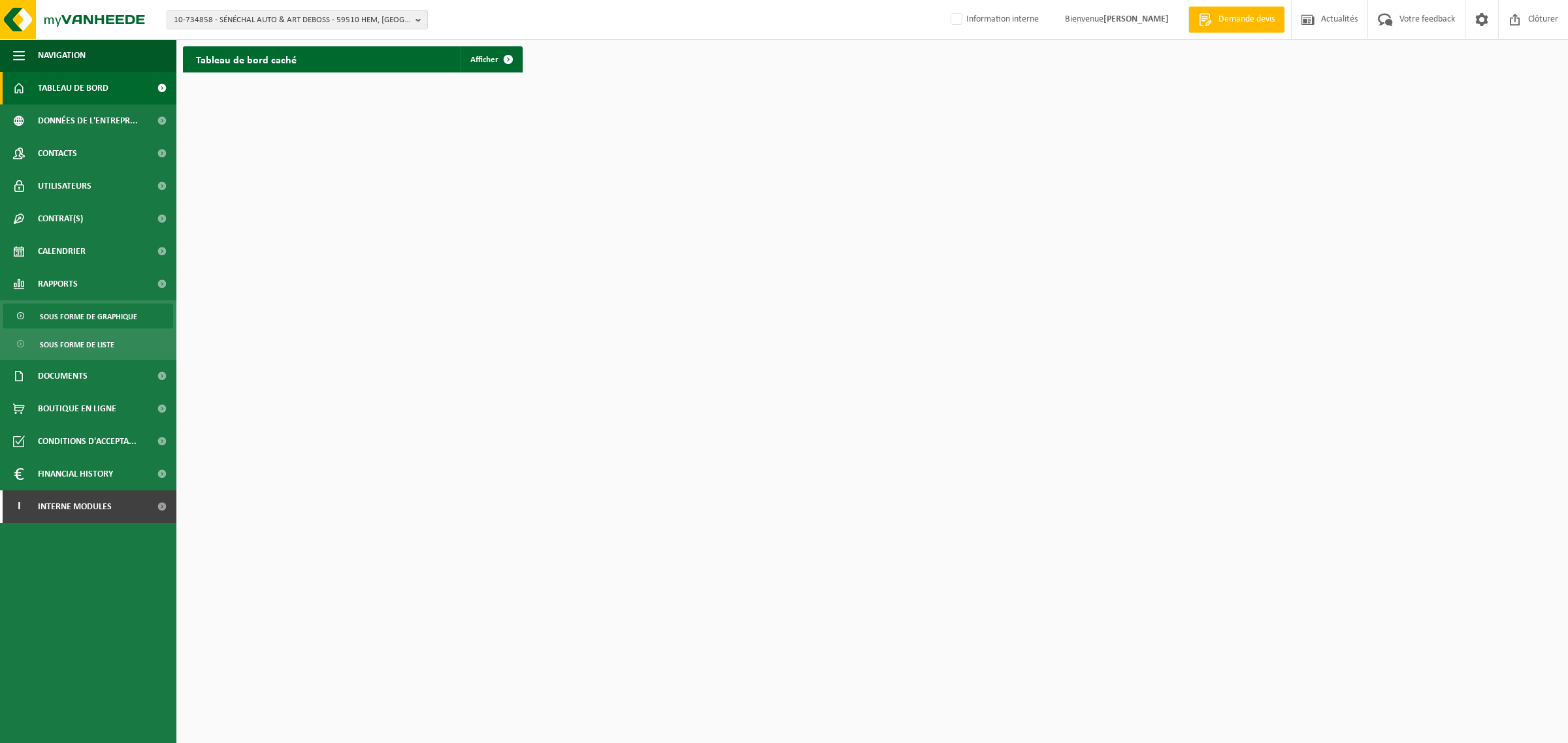
click at [54, 307] on span "Sous forme de graphique" at bounding box center [88, 317] width 98 height 25
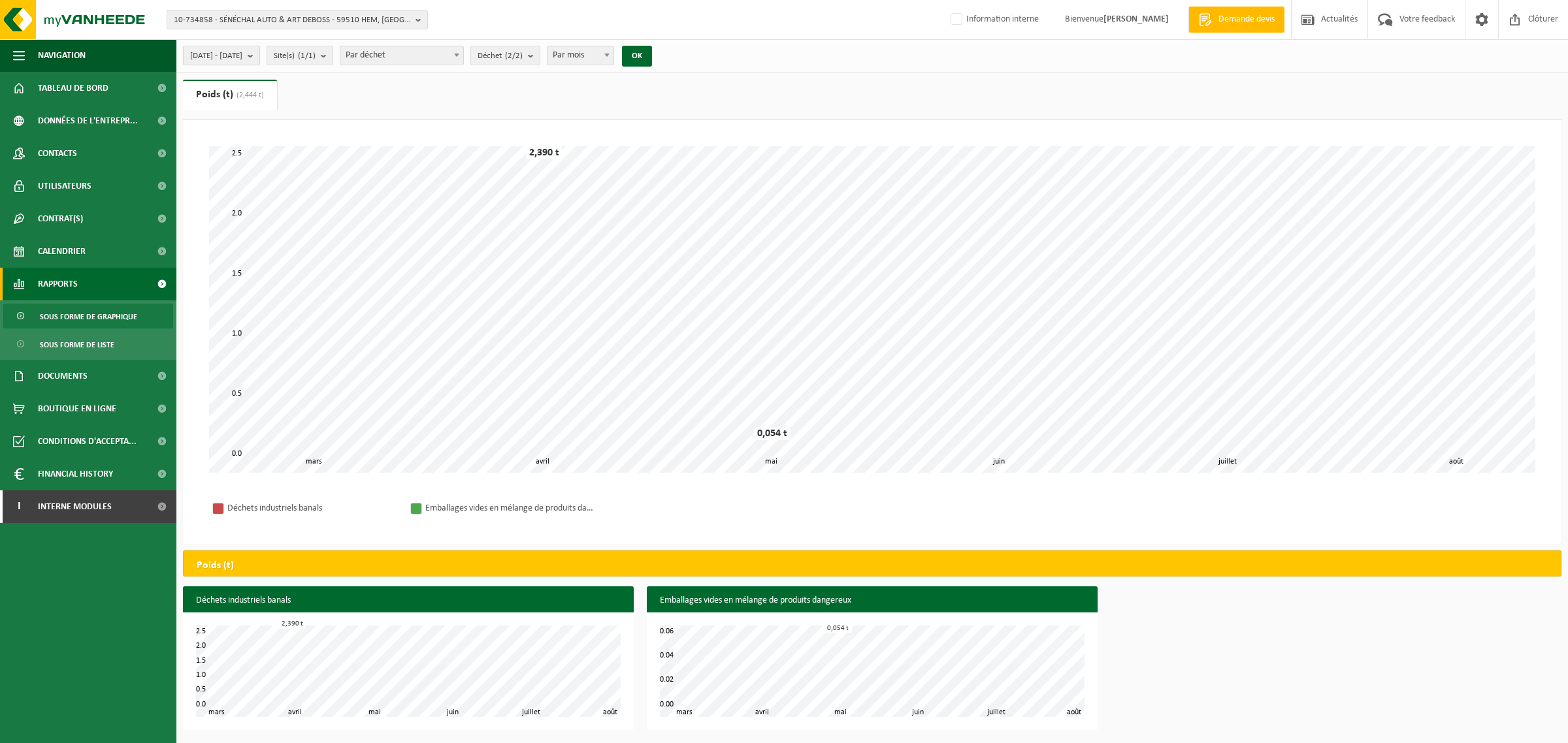
click at [259, 54] on b "submit" at bounding box center [253, 55] width 12 height 18
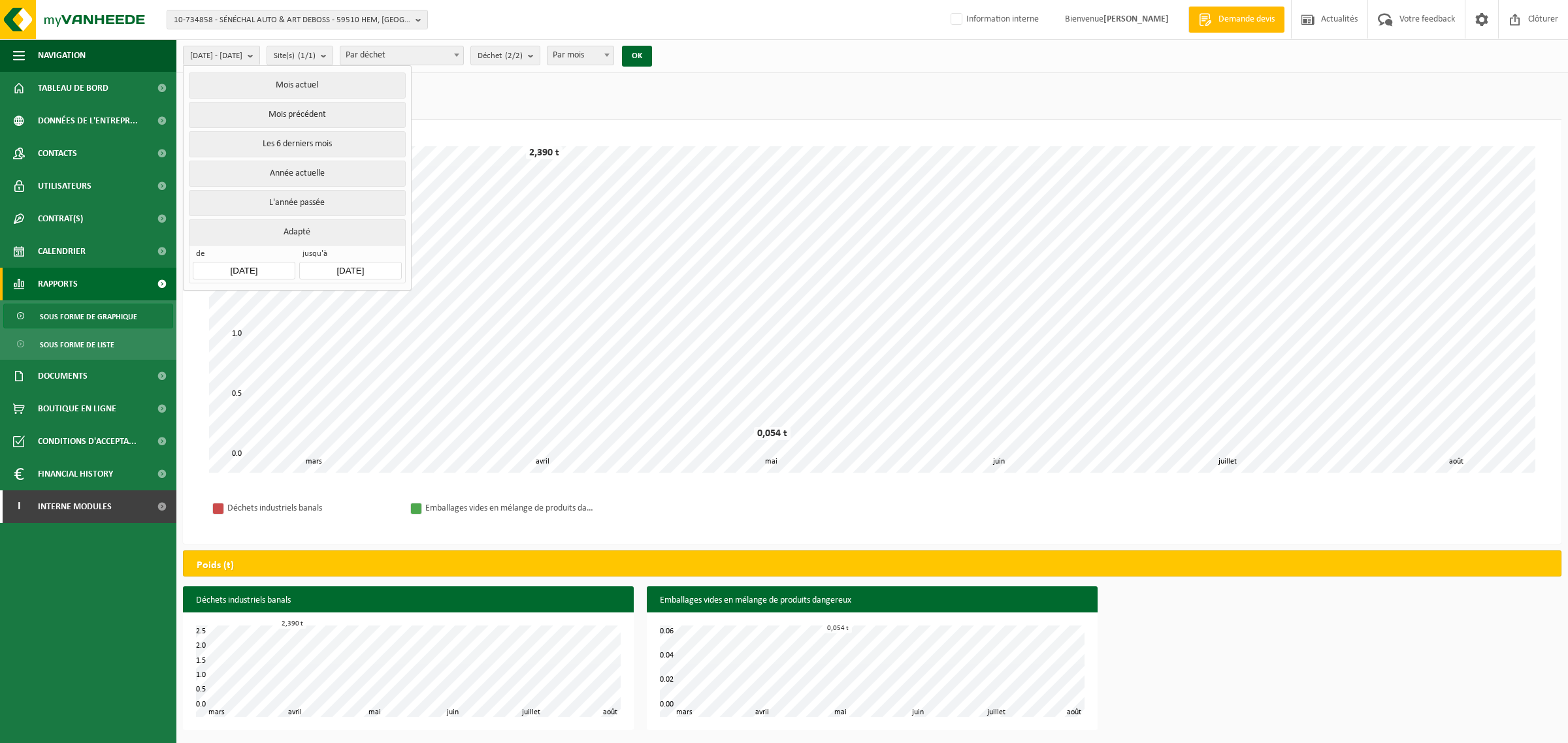
click at [235, 275] on input "[DATE]" at bounding box center [244, 271] width 102 height 18
click at [278, 302] on icon "2025" at bounding box center [288, 302] width 20 height 9
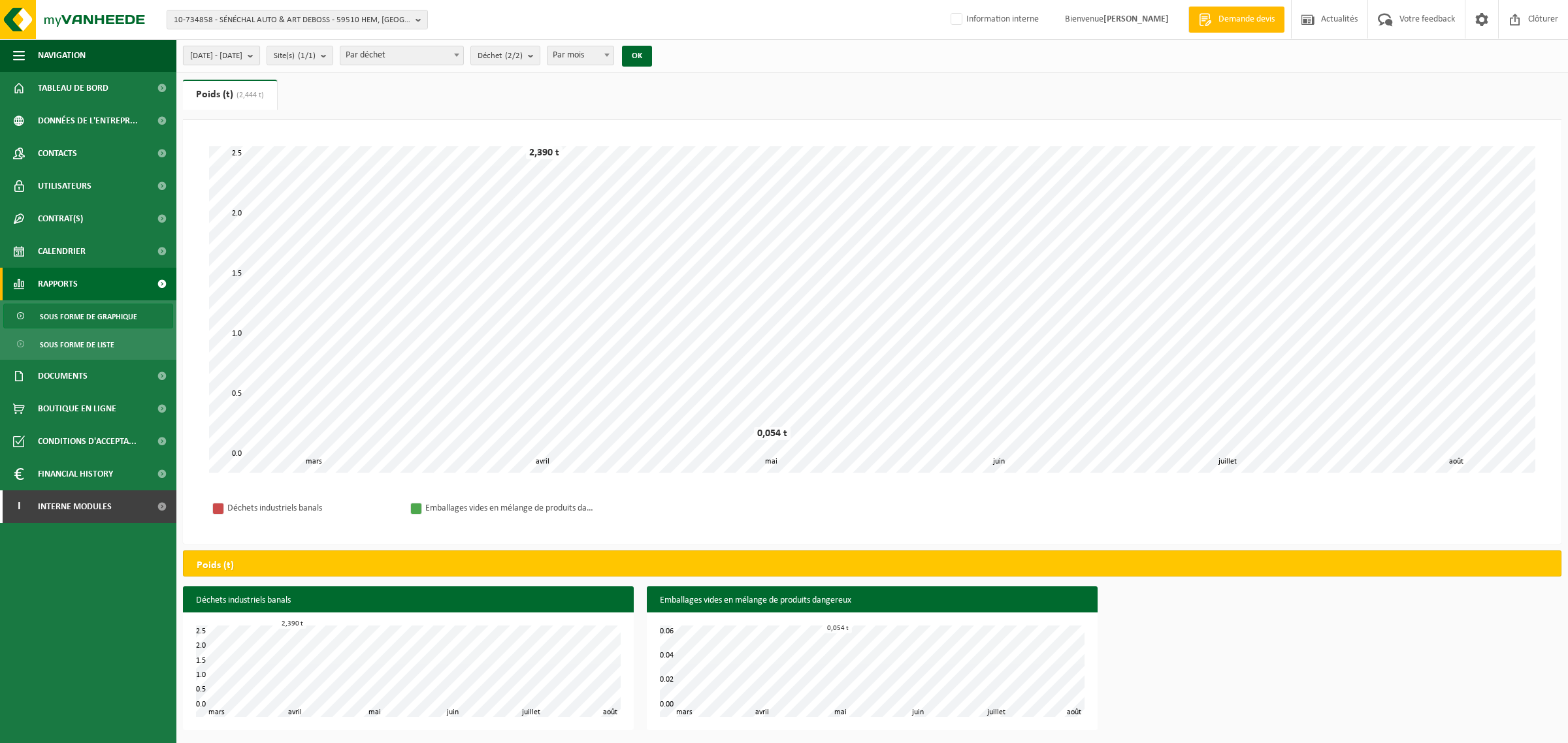
click at [242, 55] on span "[DATE] - [DATE]" at bounding box center [216, 55] width 52 height 19
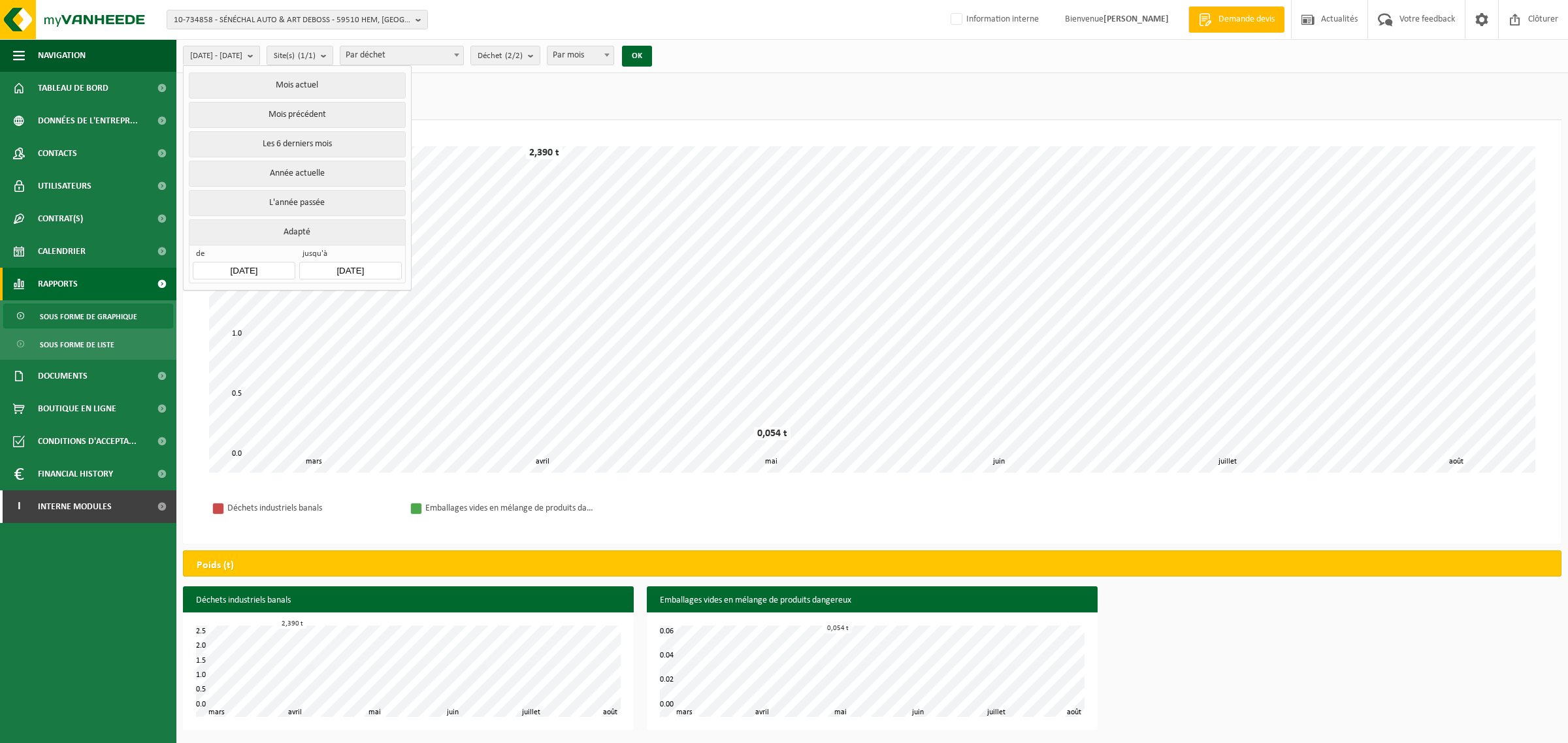
click at [262, 271] on input "[DATE]" at bounding box center [244, 271] width 102 height 18
click at [199, 301] on icon at bounding box center [207, 302] width 21 height 21
click at [201, 302] on icon at bounding box center [207, 302] width 21 height 21
click at [202, 304] on icon at bounding box center [207, 302] width 21 height 21
click at [236, 332] on div "Jan" at bounding box center [221, 329] width 54 height 28
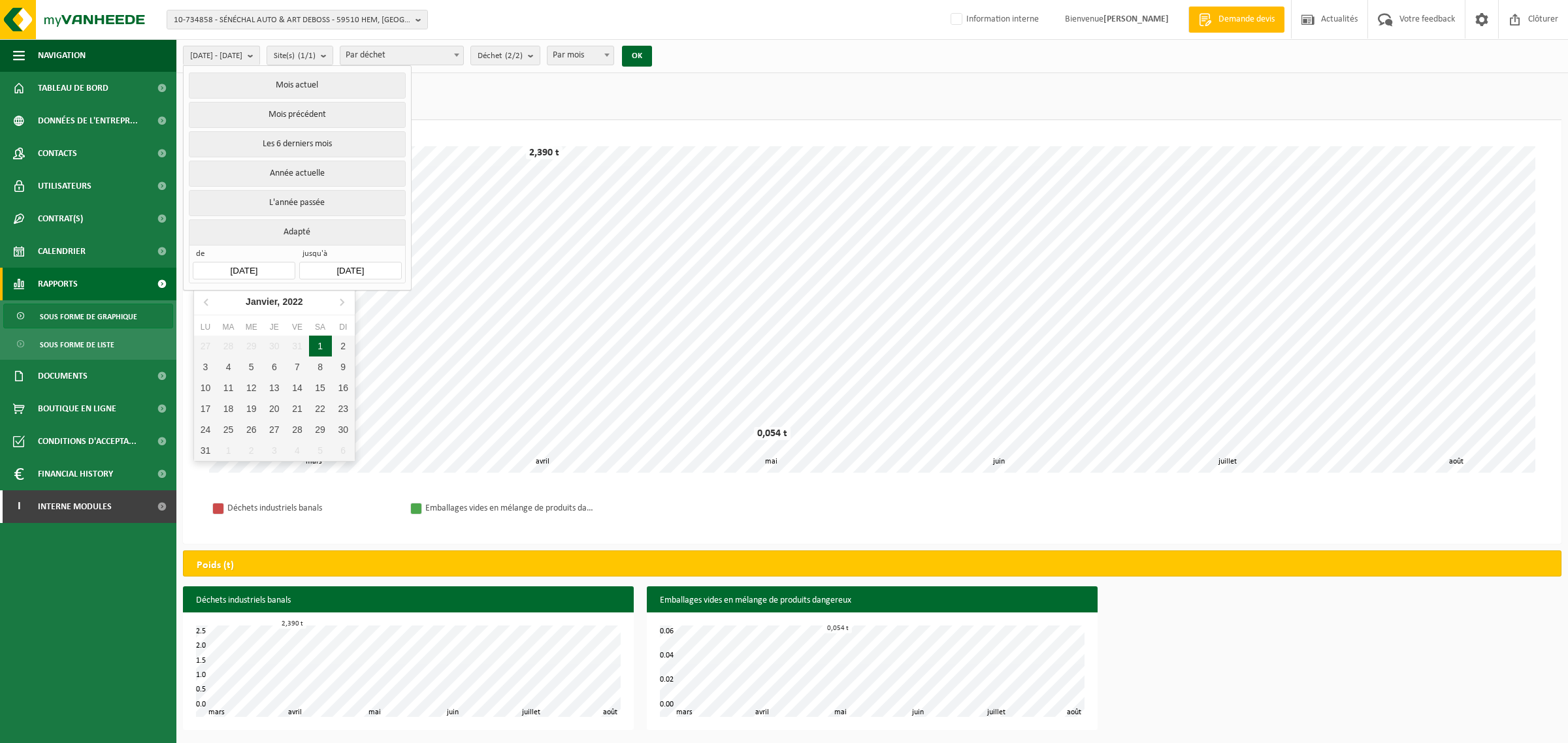
click at [311, 343] on div "1" at bounding box center [321, 346] width 23 height 21
type input "[DATE]"
click at [652, 53] on button "OK" at bounding box center [636, 55] width 30 height 21
